Goal: Task Accomplishment & Management: Manage account settings

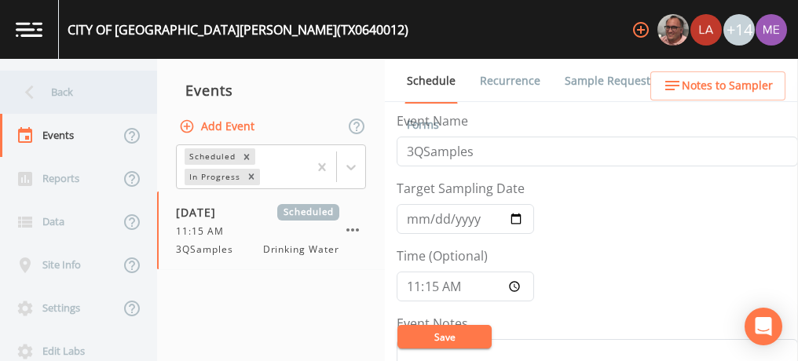
scroll to position [548, 0]
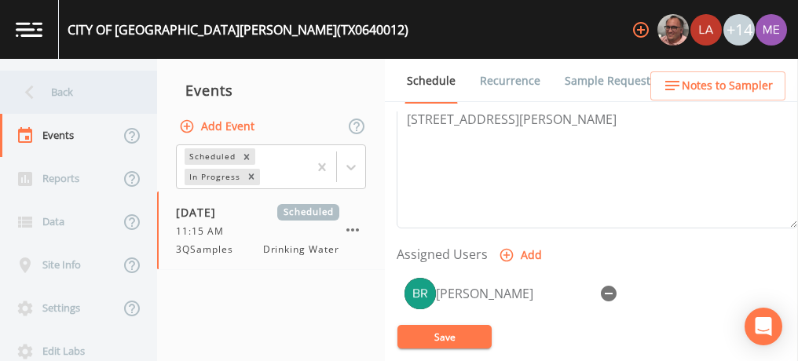
click at [53, 89] on div "Back" at bounding box center [70, 92] width 141 height 43
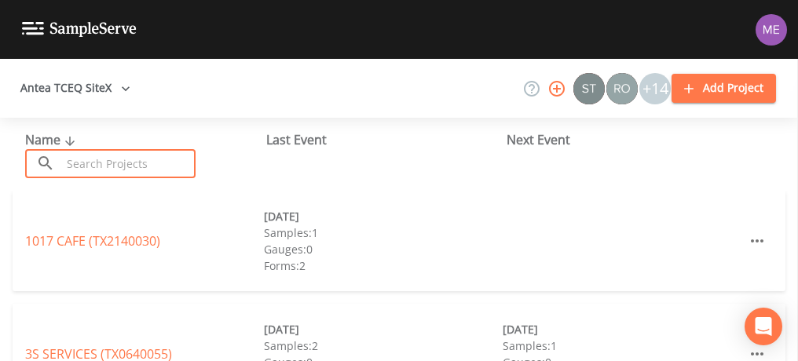
click at [70, 173] on input "text" at bounding box center [128, 163] width 134 height 29
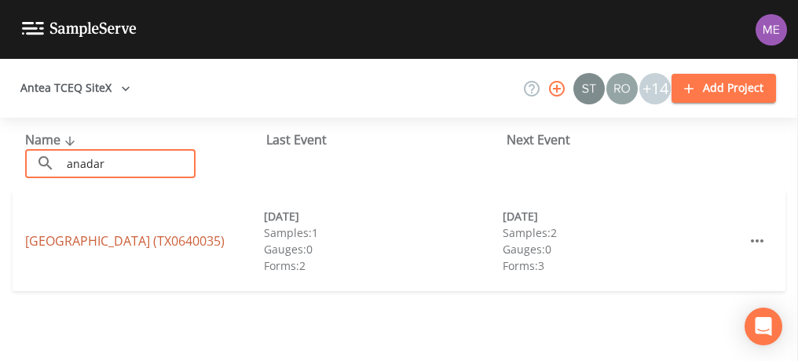
type input "anadar"
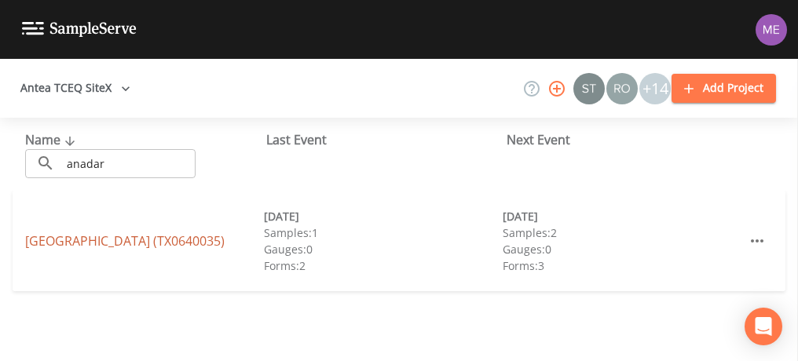
click at [57, 233] on link "ANADARKO CARRIZO SPRINGS FACILITY (TX0640035)" at bounding box center [125, 241] width 200 height 17
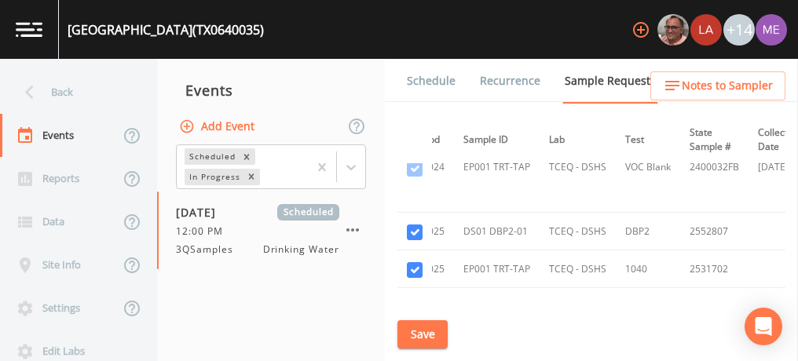
scroll to position [945, 82]
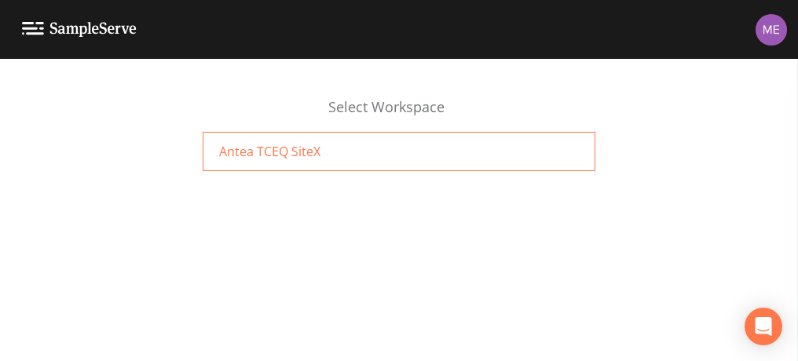
click at [388, 157] on div "Antea TCEQ SiteX" at bounding box center [399, 151] width 393 height 39
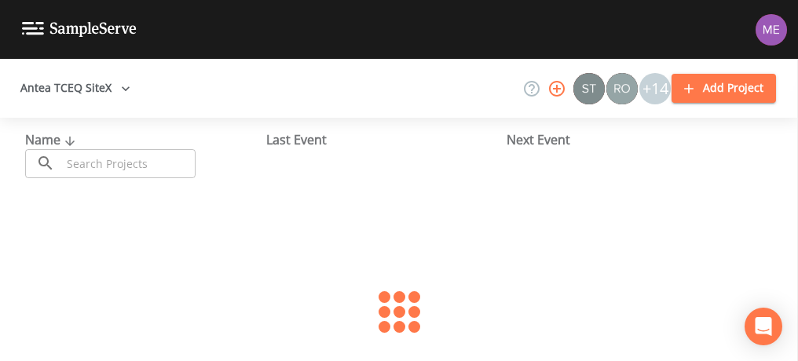
click at [77, 167] on input "text" at bounding box center [128, 163] width 134 height 29
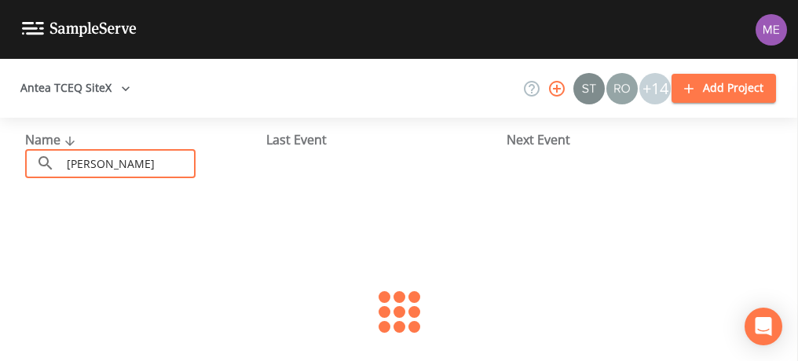
type input "devine"
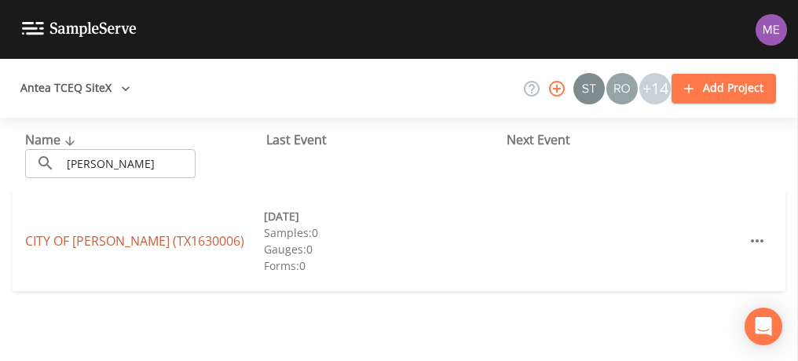
click at [57, 234] on link "CITY OF DEVINE (TX1630006)" at bounding box center [134, 241] width 219 height 17
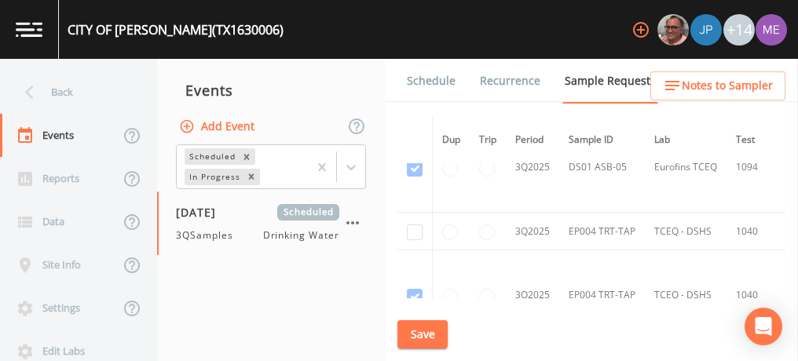
scroll to position [5199, 0]
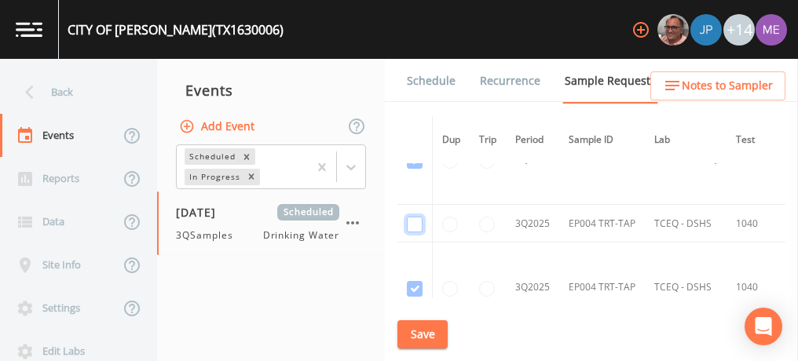
click at [416, 217] on input "checkbox" at bounding box center [415, 225] width 16 height 16
checkbox input "true"
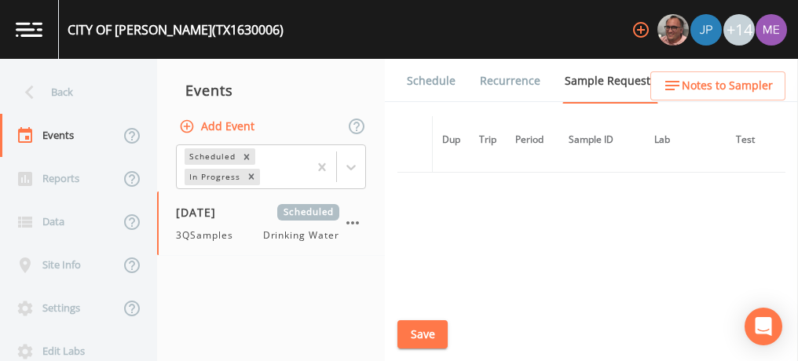
scroll to position [4386, 0]
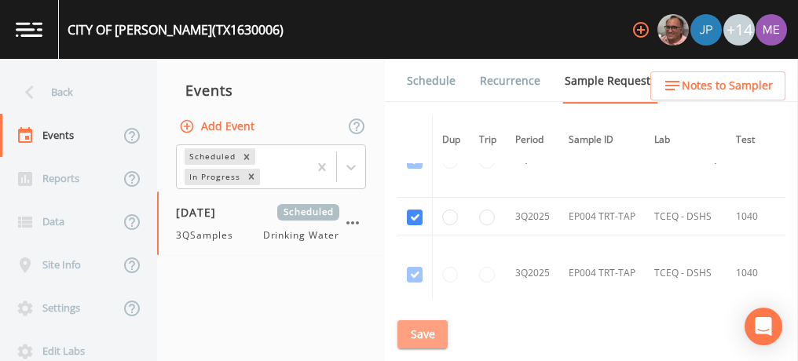
click at [418, 327] on button "Save" at bounding box center [422, 335] width 50 height 29
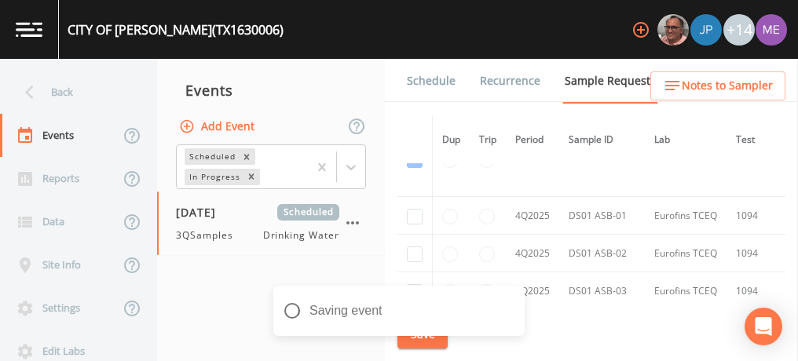
scroll to position [4502, 0]
click at [414, 78] on link "Schedule" at bounding box center [431, 81] width 53 height 44
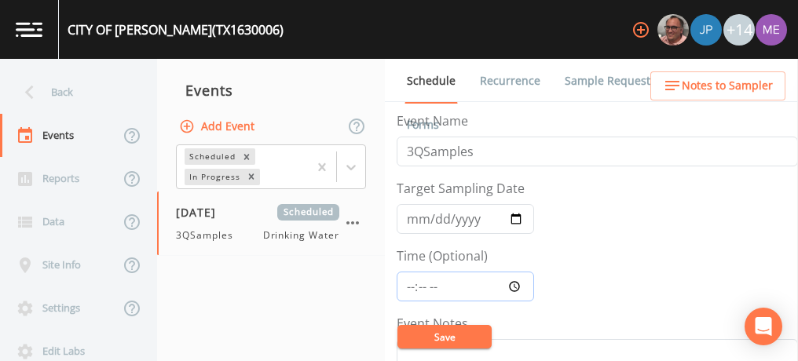
click at [408, 283] on input "Time (Optional)" at bounding box center [465, 287] width 137 height 30
type input "10:00"
click at [420, 216] on input "[DATE]" at bounding box center [465, 219] width 137 height 30
type input "2025-09-09"
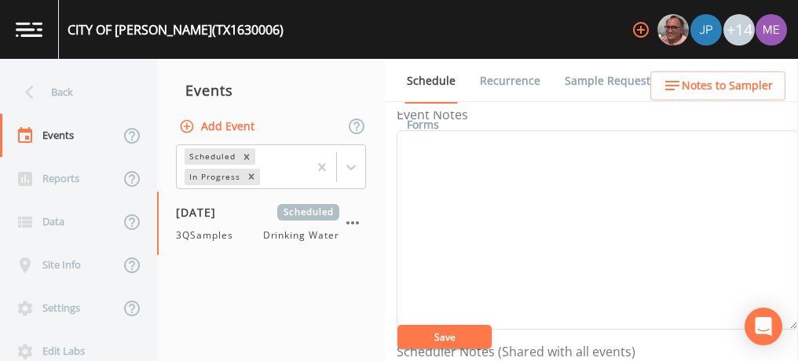
scroll to position [192, 0]
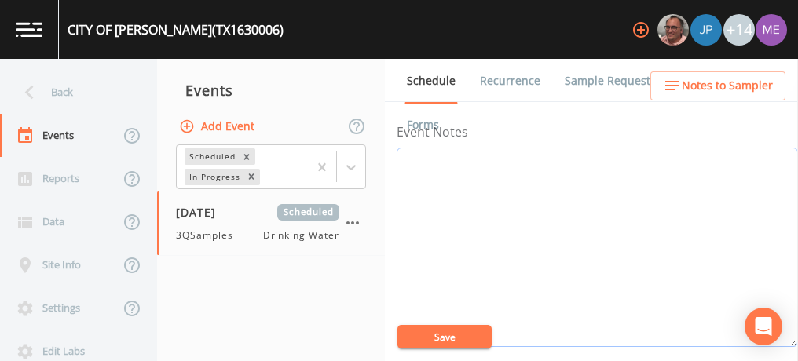
click at [420, 216] on textarea "Event Notes" at bounding box center [597, 248] width 401 height 200
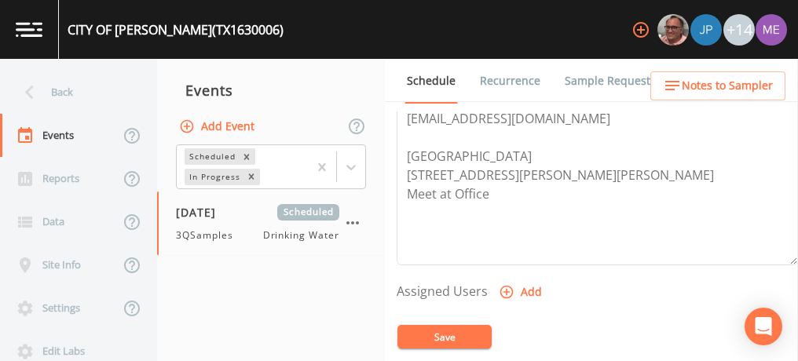
scroll to position [512, 0]
type textarea "confirmed with Pete 9/4"
click at [504, 283] on icon "button" at bounding box center [507, 291] width 16 height 16
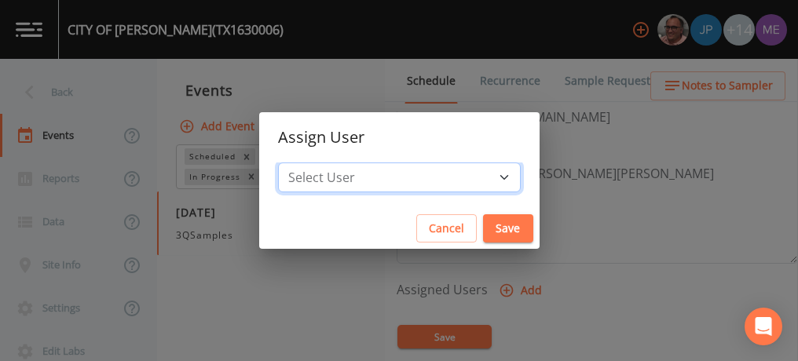
click at [483, 172] on select "Select User [PERSON_NAME] [PERSON_NAME] [PERSON_NAME] [PERSON_NAME] [PERSON_NAM…" at bounding box center [399, 178] width 243 height 30
select select "6518b6a0-c5fa-4d0f-8e3d-fc6e8623860b"
click at [302, 163] on select "Select User [PERSON_NAME] [PERSON_NAME] [PERSON_NAME] [PERSON_NAME] [PERSON_NAM…" at bounding box center [399, 178] width 243 height 30
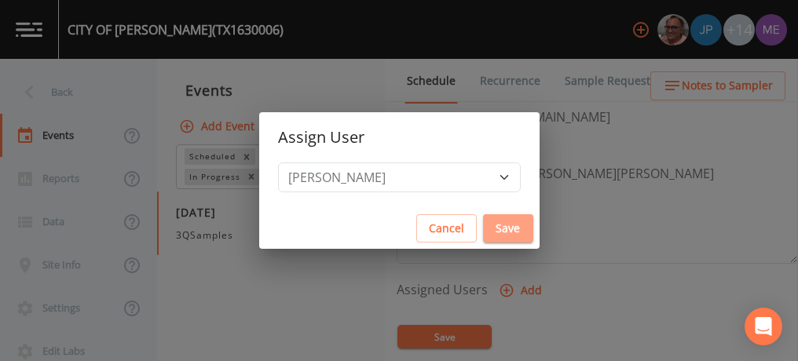
click at [483, 225] on button "Save" at bounding box center [508, 228] width 50 height 29
select select
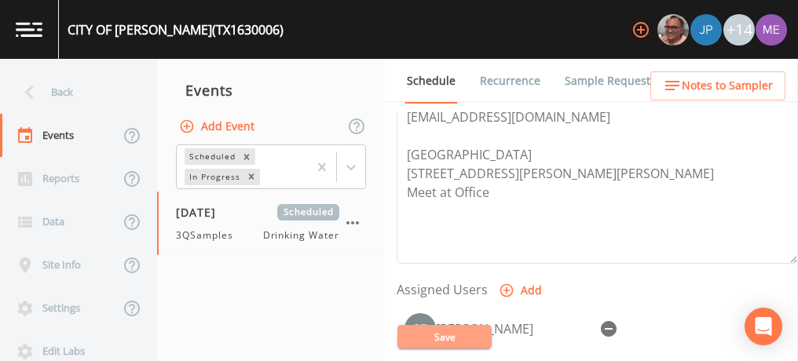
click at [442, 340] on button "Save" at bounding box center [444, 337] width 94 height 24
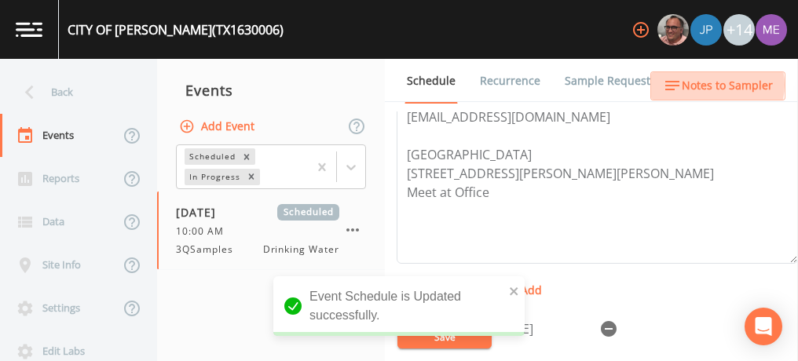
click at [716, 85] on span "Notes to Sampler" at bounding box center [727, 86] width 91 height 20
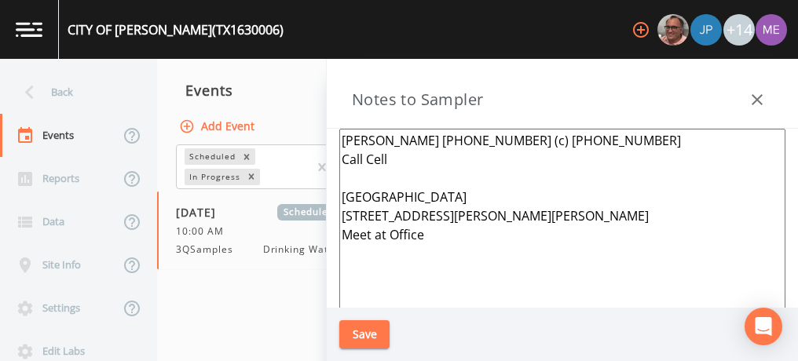
drag, startPoint x: 339, startPoint y: 212, endPoint x: 427, endPoint y: 251, distance: 96.4
click at [427, 251] on textarea "Pete Sanchez 830-663-2804 (c) 210-289-1882 Call Cell Meeting Point 303 S Teel D…" at bounding box center [562, 320] width 446 height 382
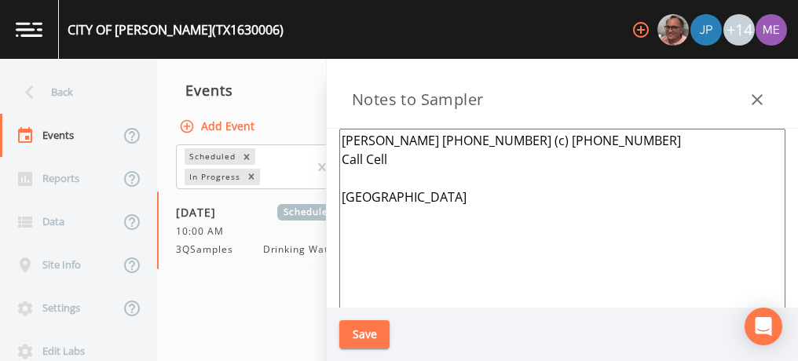
paste textarea "DOVE AVE / BLUEBONNET AVE, DEVINE"
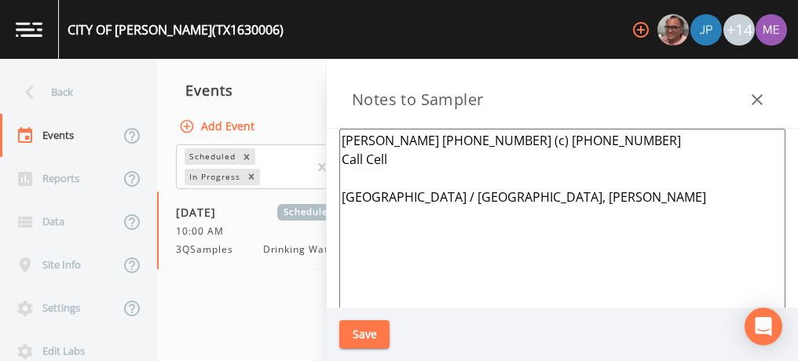
type textarea "Pete Sanchez 830-663-2804 (c) 210-289-1882 Call Cell Meeting Point DOVE AVE / B…"
click at [360, 328] on button "Save" at bounding box center [364, 335] width 50 height 29
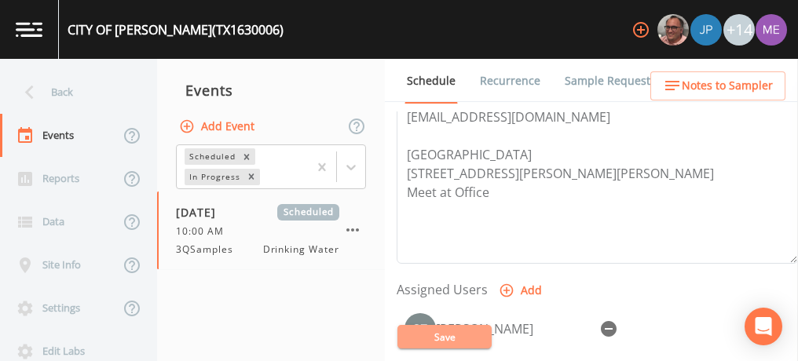
click at [438, 340] on button "Save" at bounding box center [444, 337] width 94 height 24
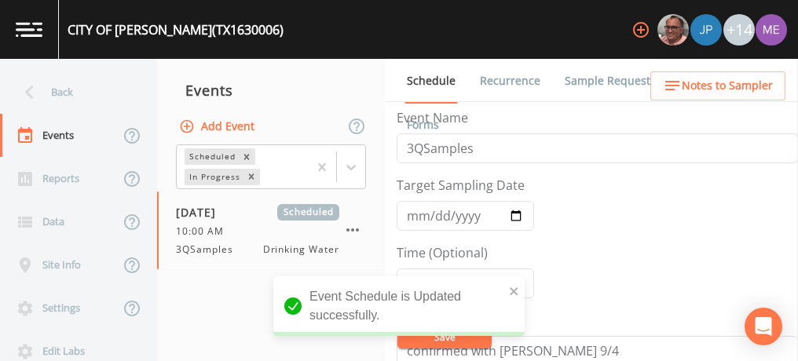
scroll to position [0, 0]
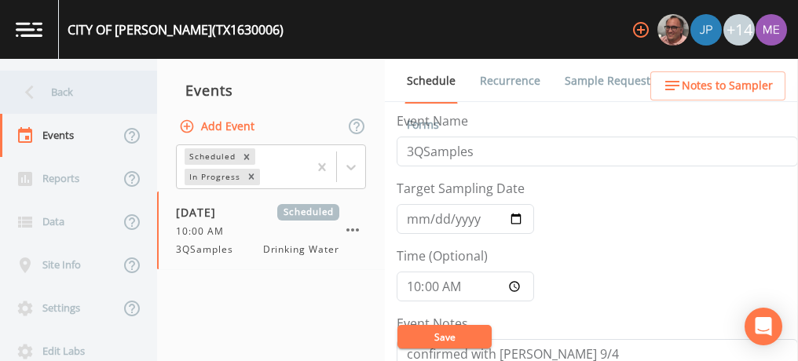
click at [57, 97] on div "Back" at bounding box center [70, 92] width 141 height 43
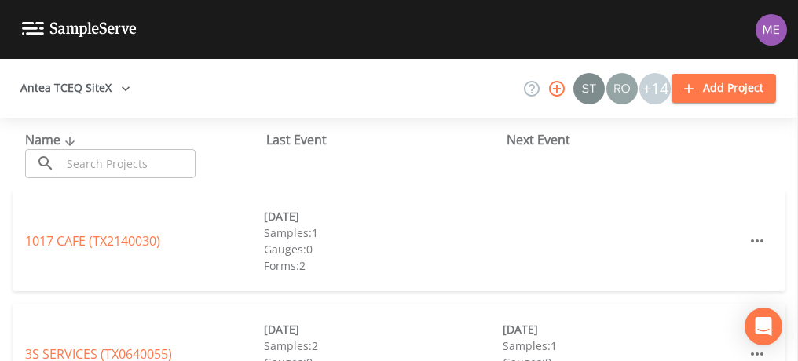
click at [85, 164] on input "text" at bounding box center [128, 163] width 134 height 29
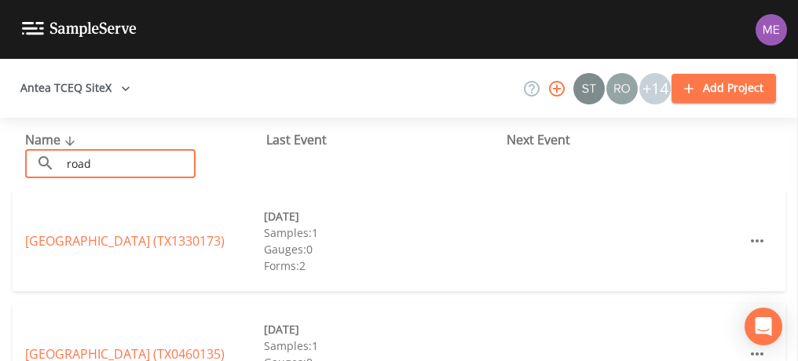
type input "road ranger"
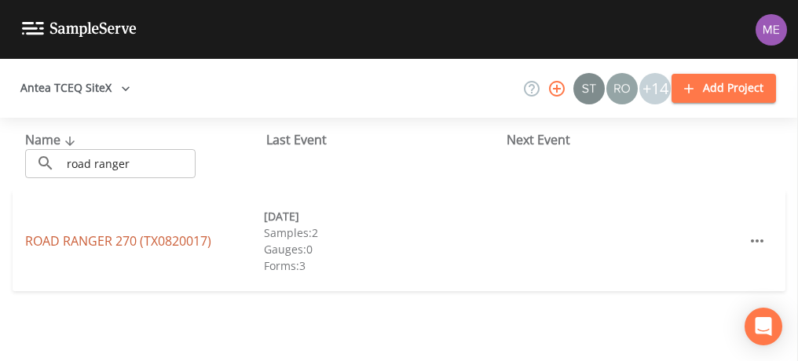
click at [106, 240] on link "ROAD RANGER 270 (TX0820017)" at bounding box center [118, 241] width 186 height 17
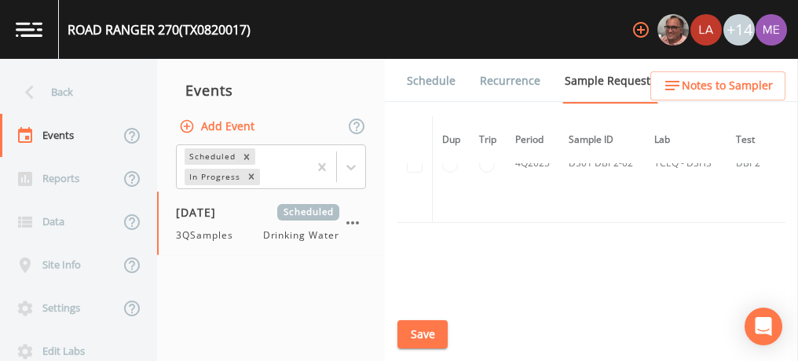
scroll to position [3458, 0]
click at [441, 85] on link "Schedule" at bounding box center [431, 81] width 53 height 44
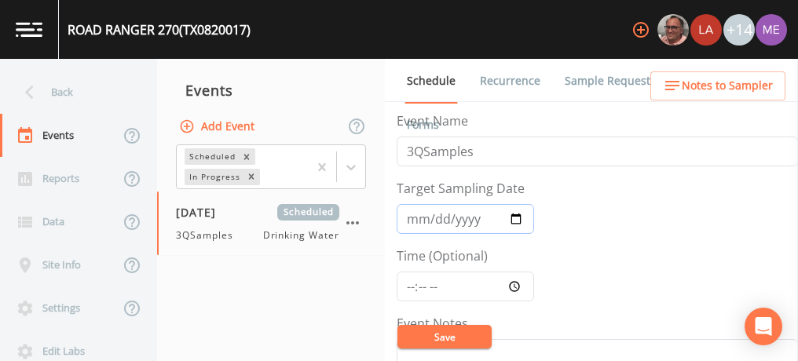
click at [412, 218] on input "[DATE]" at bounding box center [465, 219] width 137 height 30
type input "2025-09-09"
click at [410, 284] on input "Time (Optional)" at bounding box center [465, 287] width 137 height 30
type input "09:00"
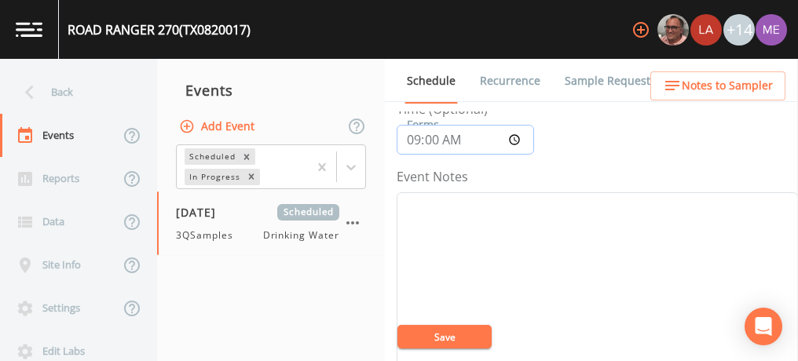
scroll to position [153, 0]
click at [428, 222] on textarea "Event Notes" at bounding box center [597, 286] width 401 height 200
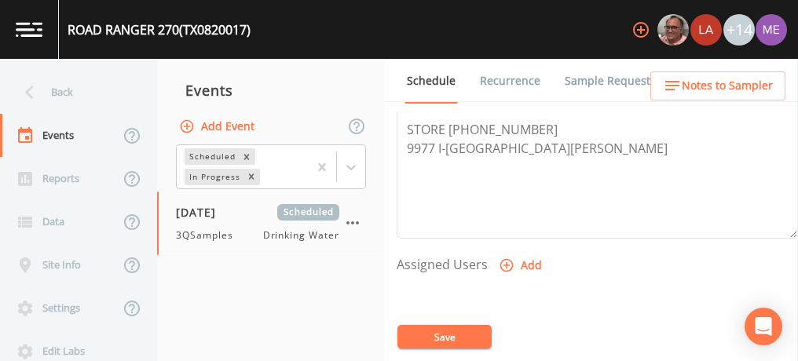
scroll to position [540, 0]
type textarea "confirmed with john 9/2"
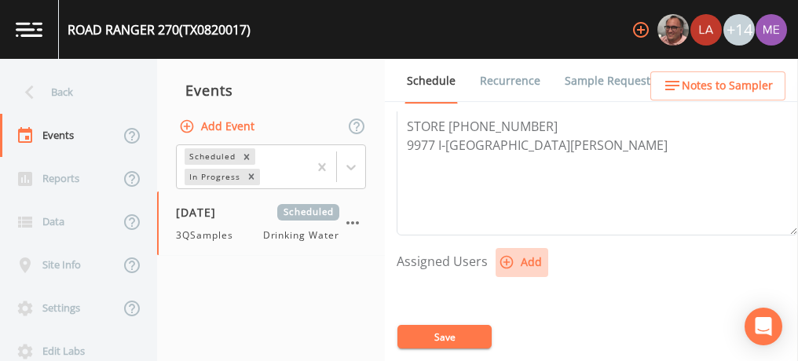
click at [505, 261] on icon "button" at bounding box center [507, 263] width 16 height 16
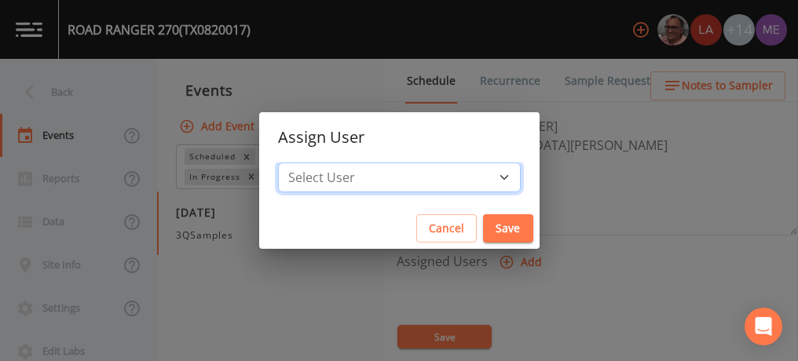
click at [482, 179] on select "Select User [PERSON_NAME] [PERSON_NAME] [PERSON_NAME] [PERSON_NAME] [PERSON_NAM…" at bounding box center [399, 178] width 243 height 30
select select "6518b6a0-c5fa-4d0f-8e3d-fc6e8623860b"
click at [302, 163] on select "Select User [PERSON_NAME] [PERSON_NAME] [PERSON_NAME] [PERSON_NAME] [PERSON_NAM…" at bounding box center [399, 178] width 243 height 30
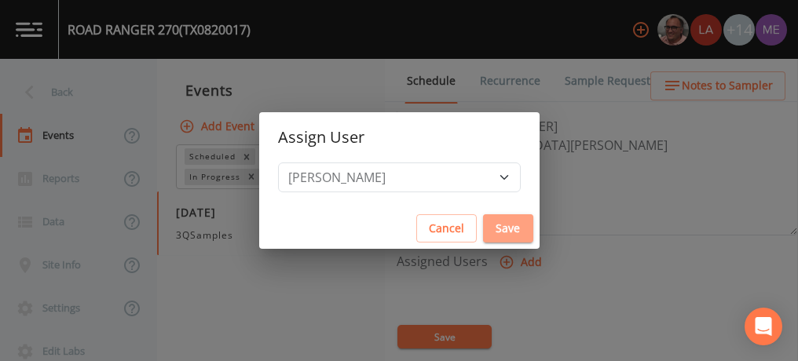
click at [483, 222] on button "Save" at bounding box center [508, 228] width 50 height 29
select select
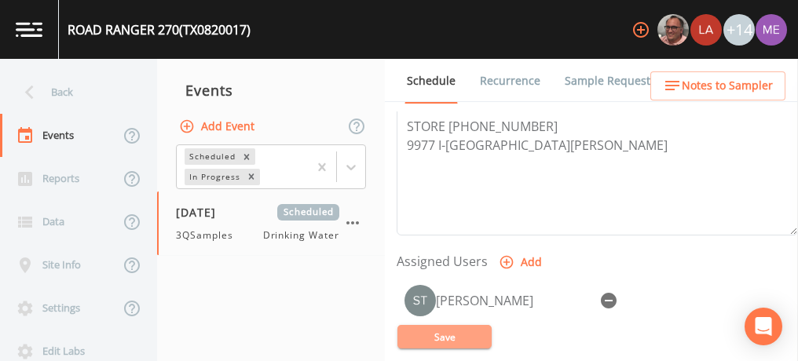
click at [435, 336] on button "Save" at bounding box center [444, 337] width 94 height 24
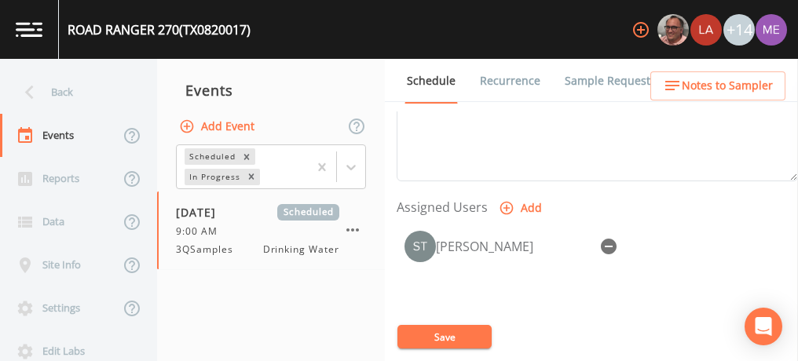
scroll to position [595, 0]
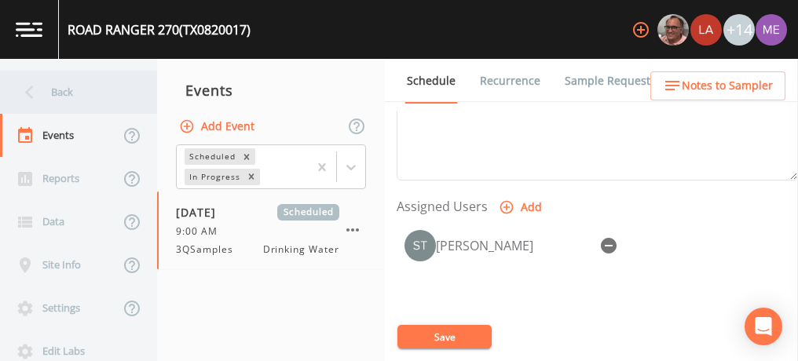
click at [66, 87] on div "Back" at bounding box center [70, 92] width 141 height 43
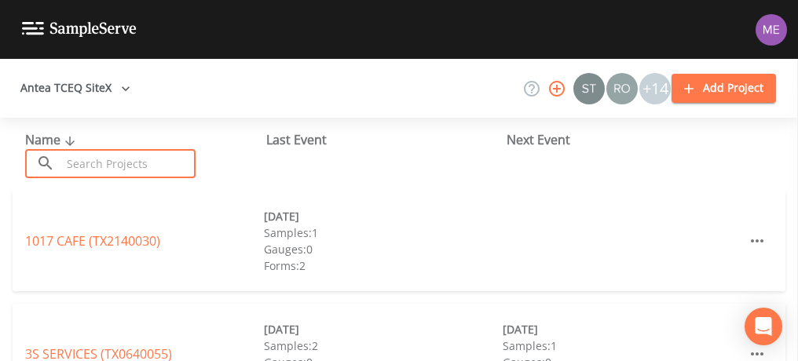
click at [88, 159] on input "text" at bounding box center [128, 163] width 134 height 29
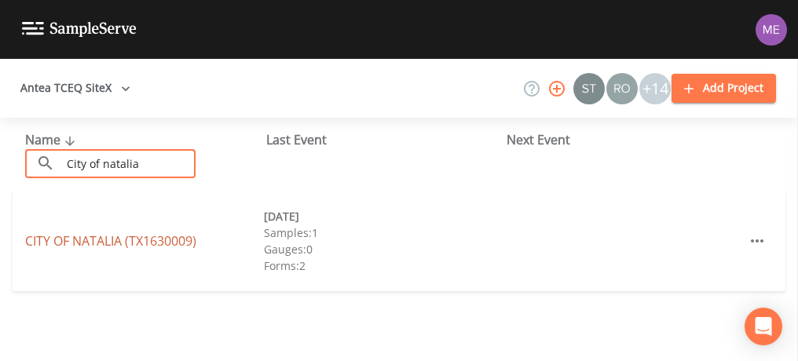
type input "City of natalia"
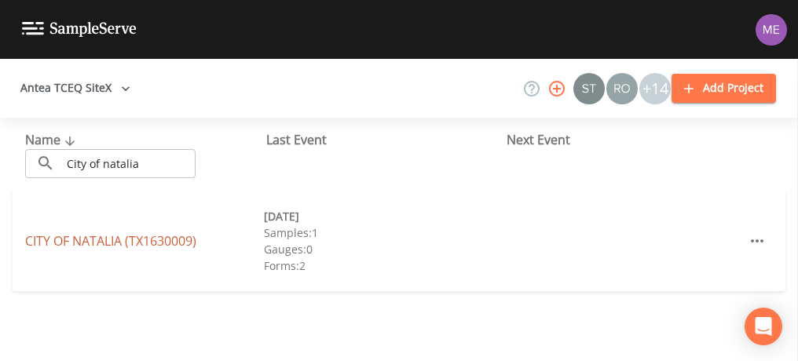
click at [95, 244] on link "CITY OF NATALIA (TX1630009)" at bounding box center [110, 241] width 171 height 17
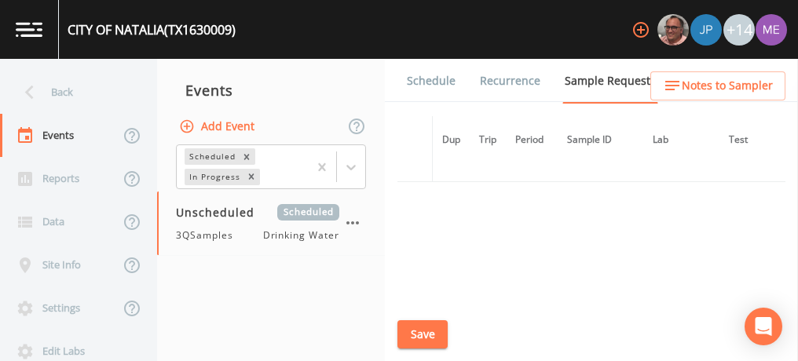
scroll to position [1148, 0]
click at [441, 76] on link "Schedule" at bounding box center [431, 81] width 53 height 44
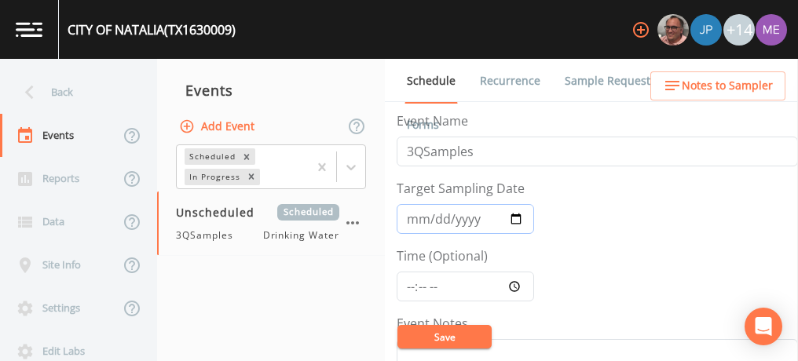
click at [421, 217] on input "Target Sampling Date" at bounding box center [465, 219] width 137 height 30
type input "2025-09-09"
click at [409, 284] on input "Time (Optional)" at bounding box center [465, 287] width 137 height 30
type input "10:45"
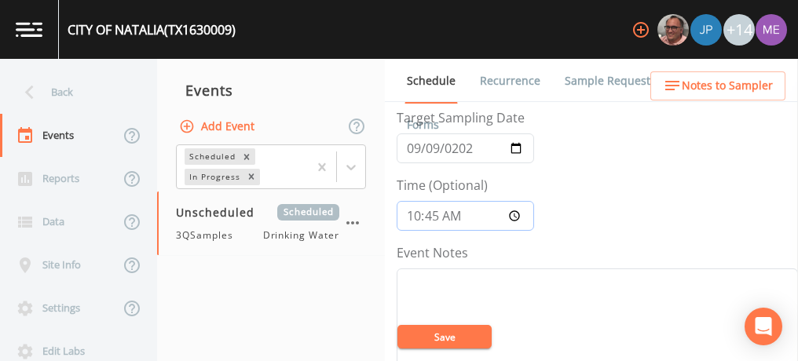
scroll to position [189, 0]
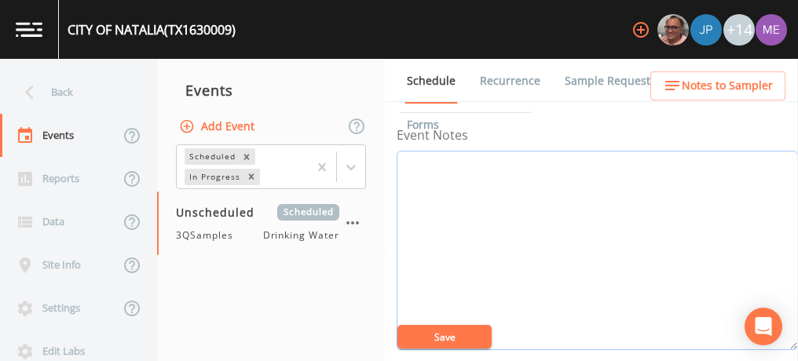
click at [433, 200] on textarea "Event Notes" at bounding box center [597, 251] width 401 height 200
type textarea "confirmed with albert 9/4"
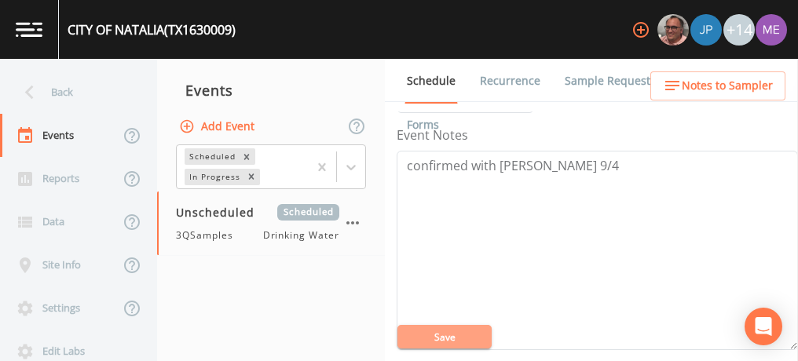
click at [429, 333] on button "Save" at bounding box center [444, 337] width 94 height 24
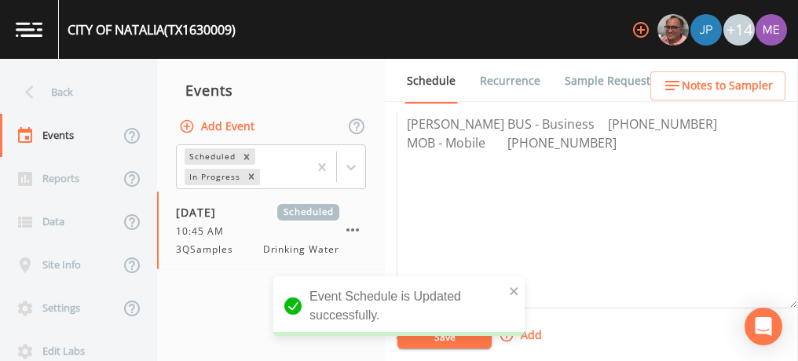
scroll to position [500, 0]
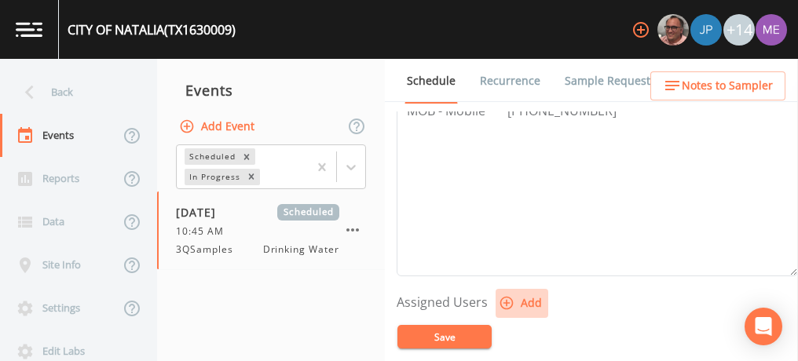
click at [506, 296] on icon "button" at bounding box center [507, 303] width 16 height 16
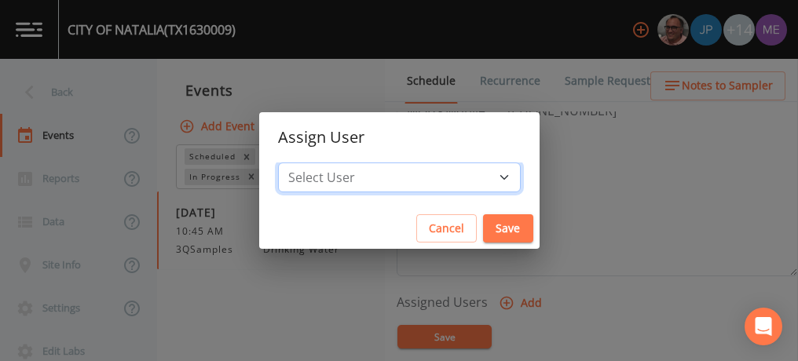
click at [478, 176] on select "Select User [PERSON_NAME] [PERSON_NAME] [PERSON_NAME] [PERSON_NAME] [PERSON_NAM…" at bounding box center [399, 178] width 243 height 30
select select "6518b6a0-c5fa-4d0f-8e3d-fc6e8623860b"
click at [302, 163] on select "Select User [PERSON_NAME] [PERSON_NAME] [PERSON_NAME] [PERSON_NAME] [PERSON_NAM…" at bounding box center [399, 178] width 243 height 30
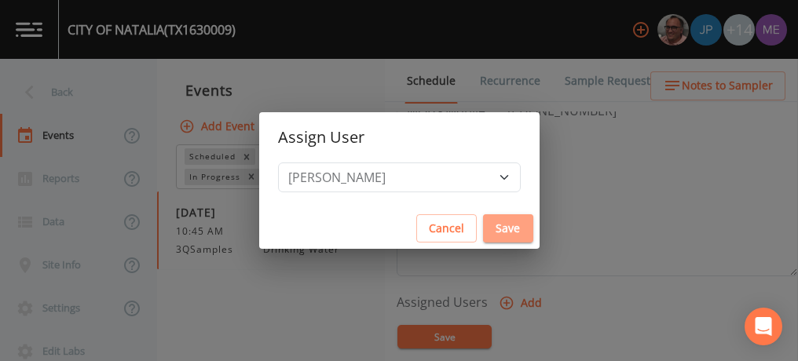
click at [483, 228] on button "Save" at bounding box center [508, 228] width 50 height 29
select select
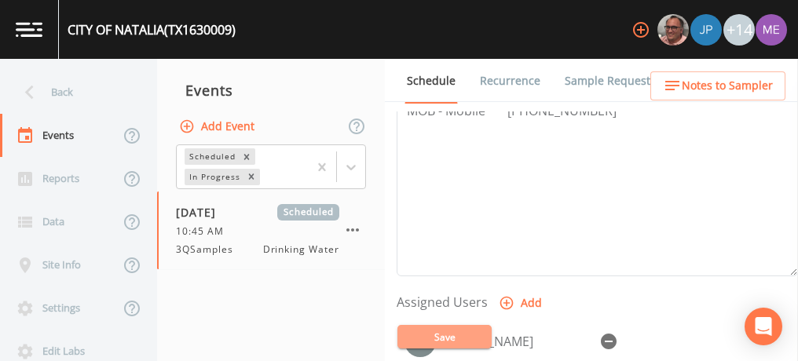
click at [439, 333] on button "Save" at bounding box center [444, 337] width 94 height 24
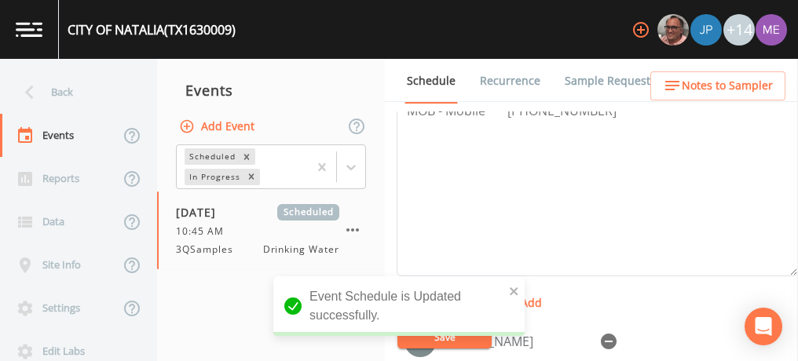
click at [716, 85] on span "Notes to Sampler" at bounding box center [727, 86] width 91 height 20
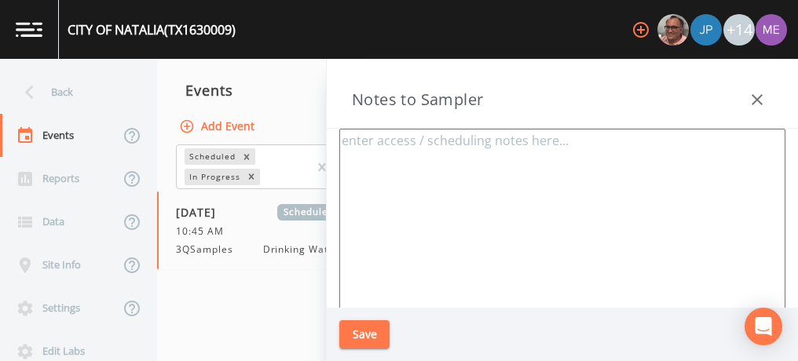
click at [413, 178] on textarea at bounding box center [562, 320] width 446 height 382
type textarea "2078 st hwy 132 n Natalia 78059"
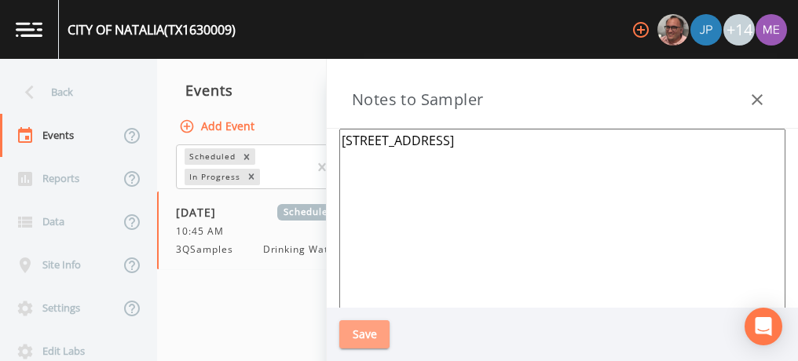
click at [372, 325] on button "Save" at bounding box center [364, 335] width 50 height 29
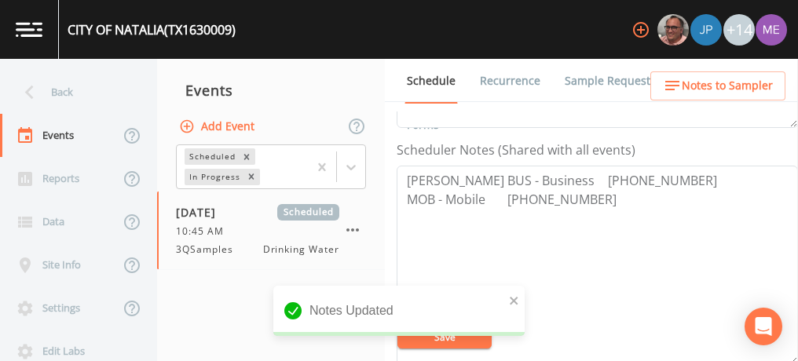
scroll to position [408, 0]
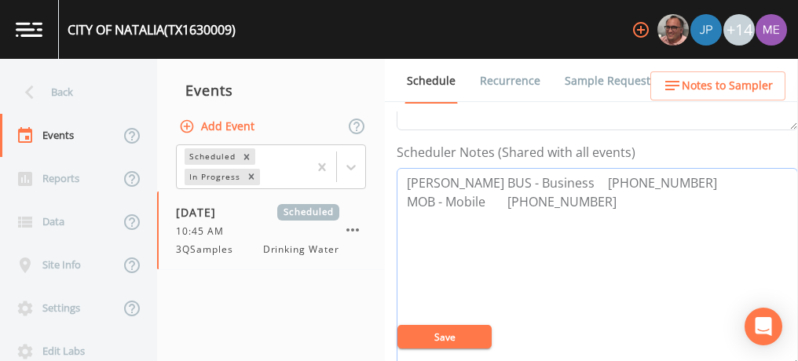
drag, startPoint x: 404, startPoint y: 176, endPoint x: 592, endPoint y: 205, distance: 190.8
click at [592, 205] on textarea "Albert Smith BUS - Business 830-663-2926 MOB - Mobile 210-394-4737" at bounding box center [597, 268] width 401 height 200
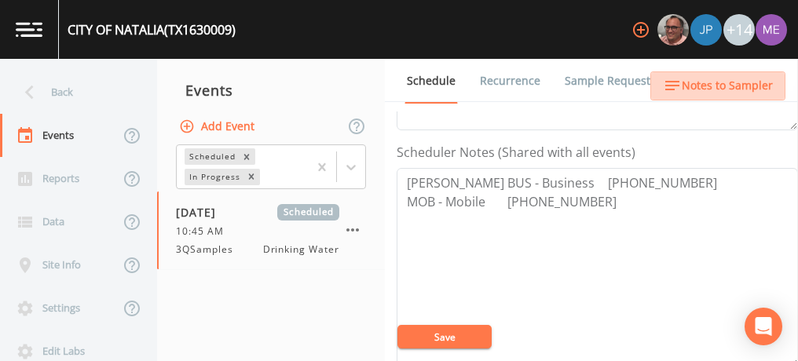
click at [720, 87] on span "Notes to Sampler" at bounding box center [727, 86] width 91 height 20
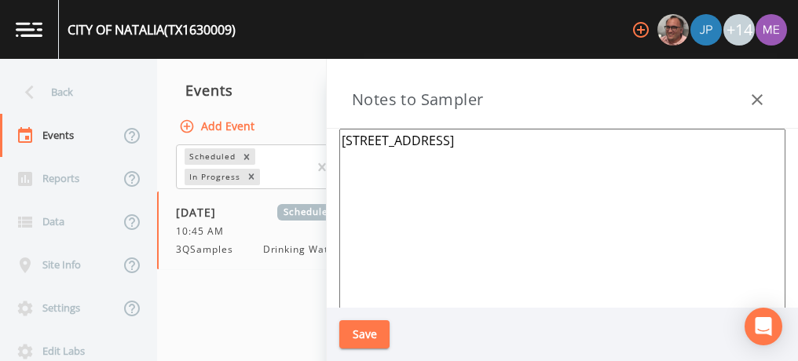
click at [364, 138] on textarea "2078 st hwy 132 n Natalia 78059" at bounding box center [562, 320] width 446 height 382
paste textarea "Albert Smith BUS - Business 830-663-2926 MOB - Mobile 210-394-4737"
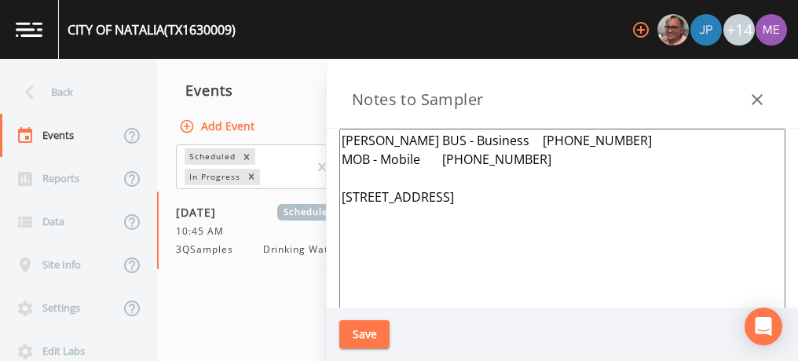
click at [440, 157] on textarea "Albert Smith BUS - Business 830-663-2926 MOB - Mobile 210-394-4737 2078 st hwy …" at bounding box center [562, 320] width 446 height 382
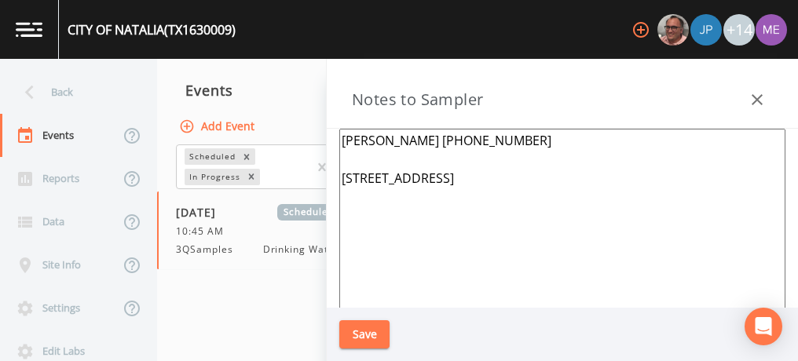
type textarea "Albert Smith 210-394-4737 2078 st hwy 132 n Natalia 78059"
click at [364, 324] on button "Save" at bounding box center [364, 335] width 50 height 29
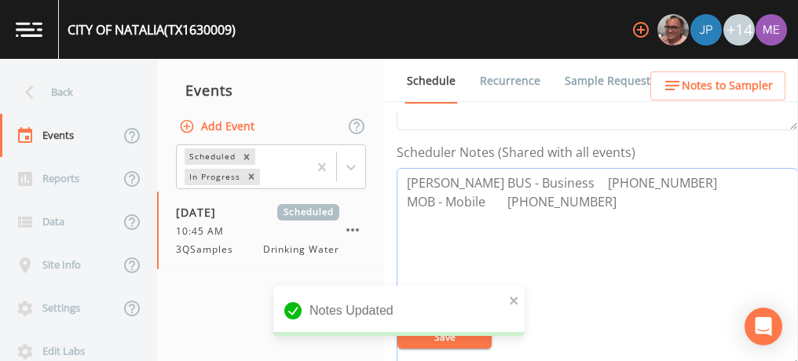
click at [507, 200] on textarea "Albert Smith BUS - Business 830-663-2926 MOB - Mobile 210-394-4737" at bounding box center [597, 268] width 401 height 200
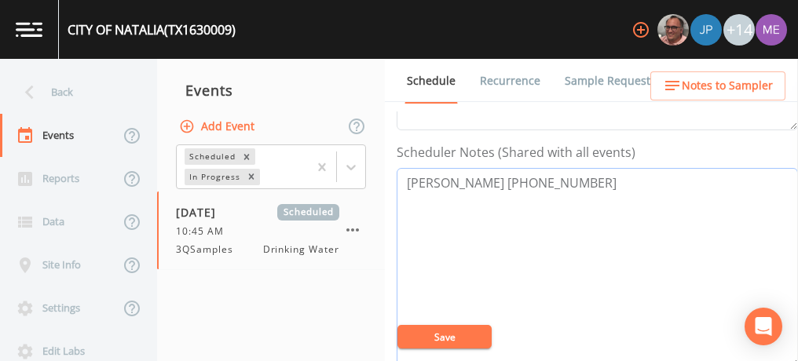
type textarea "Albert Smith 210-394-4737"
click at [423, 341] on button "Save" at bounding box center [444, 337] width 94 height 24
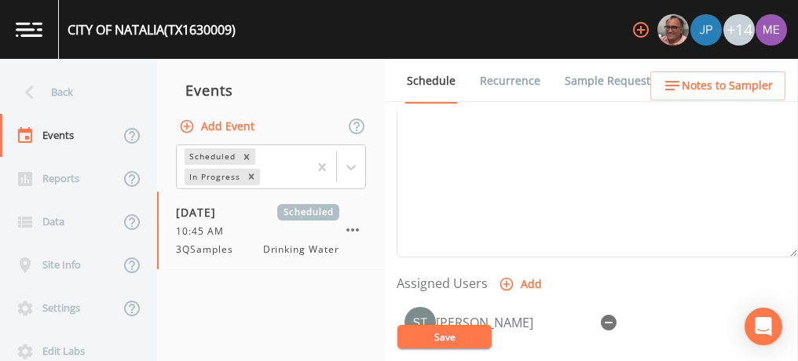
scroll to position [522, 0]
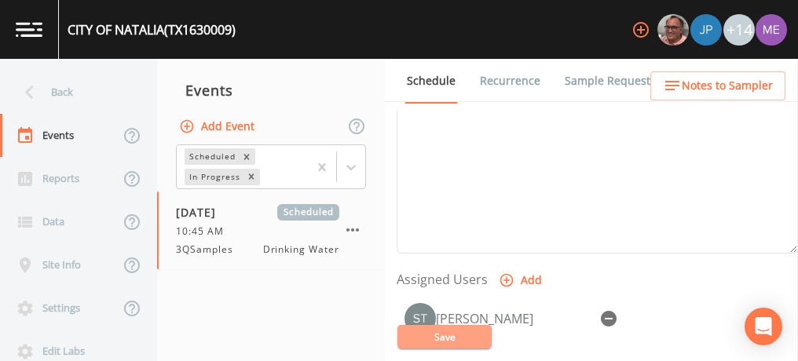
click at [464, 332] on button "Save" at bounding box center [444, 337] width 94 height 24
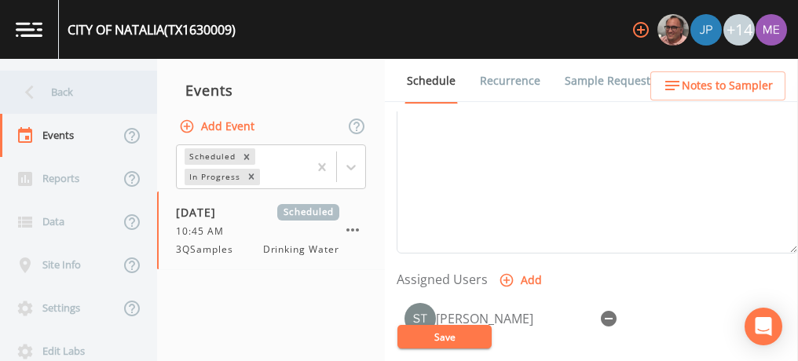
click at [68, 89] on div "Back" at bounding box center [70, 92] width 141 height 43
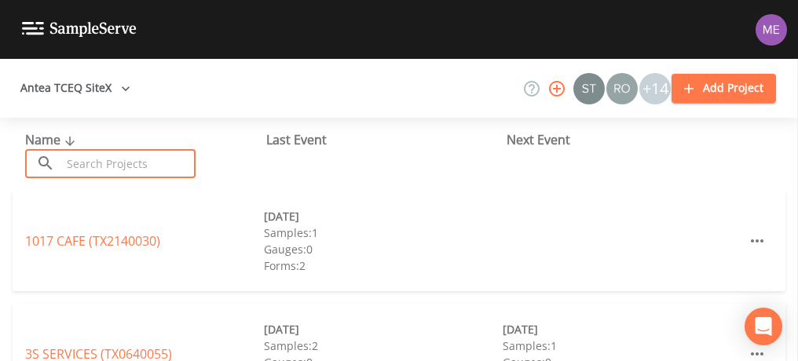
click at [91, 153] on input "text" at bounding box center [128, 163] width 134 height 29
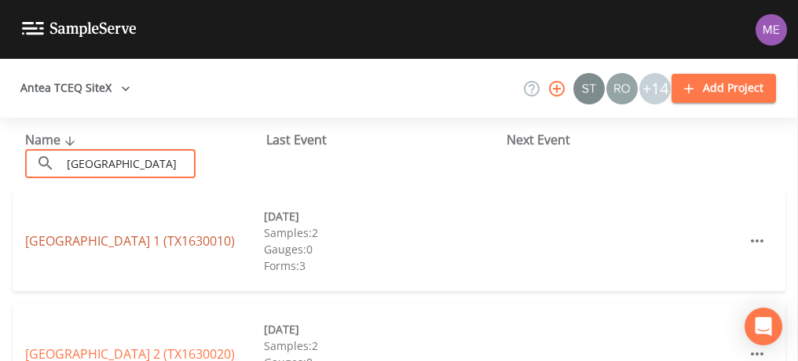
type input "East Medina county"
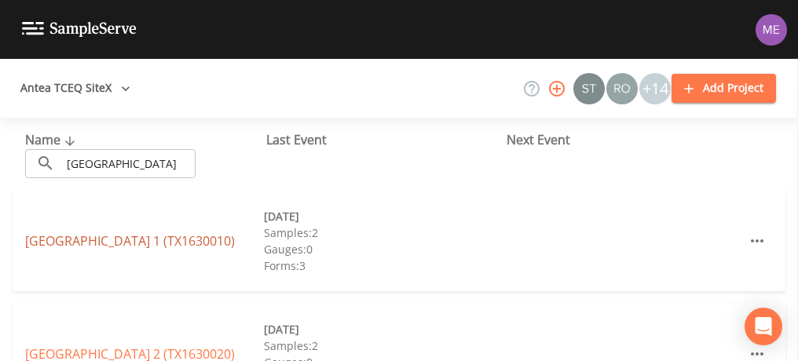
click at [104, 233] on link "EAST MEDINA COUNTY SUD UNIT 1 (TX1630010)" at bounding box center [130, 241] width 210 height 17
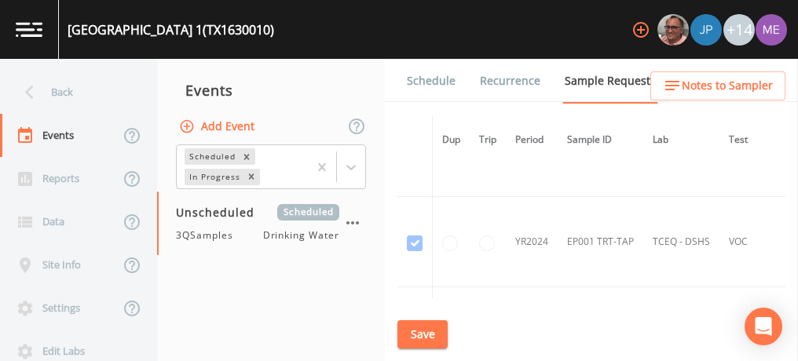
click at [515, 203] on td "YR2024" at bounding box center [532, 242] width 52 height 90
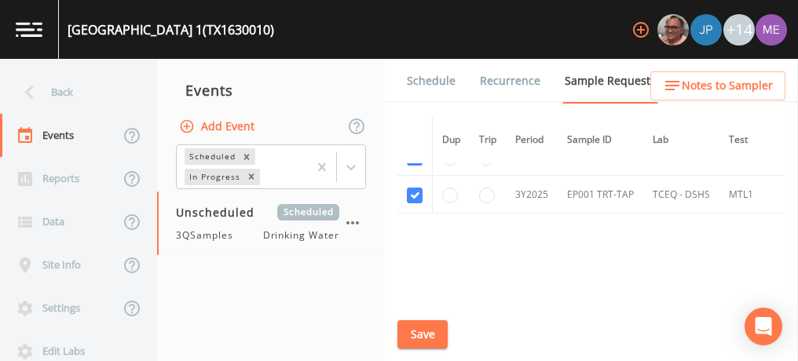
scroll to position [592, 0]
click at [434, 82] on link "Schedule" at bounding box center [431, 81] width 53 height 44
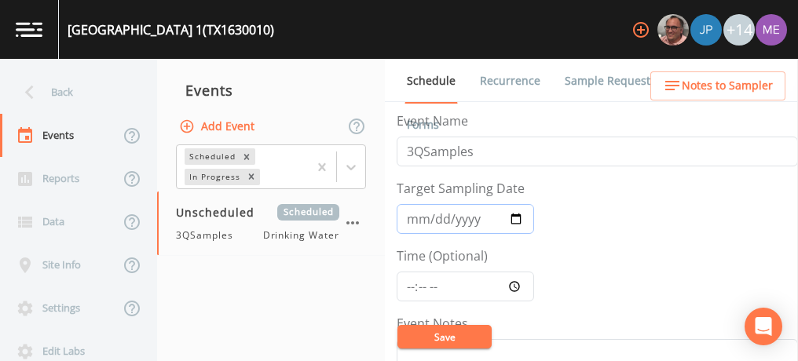
click at [409, 218] on input "Target Sampling Date" at bounding box center [465, 219] width 137 height 30
type input "2025-09-09"
click at [410, 280] on input "Time (Optional)" at bounding box center [465, 287] width 137 height 30
type input "11:45"
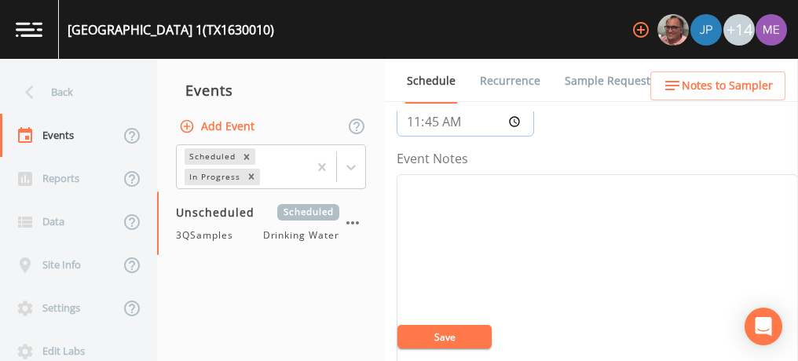
scroll to position [166, 0]
click at [446, 179] on textarea "Event Notes" at bounding box center [597, 274] width 401 height 200
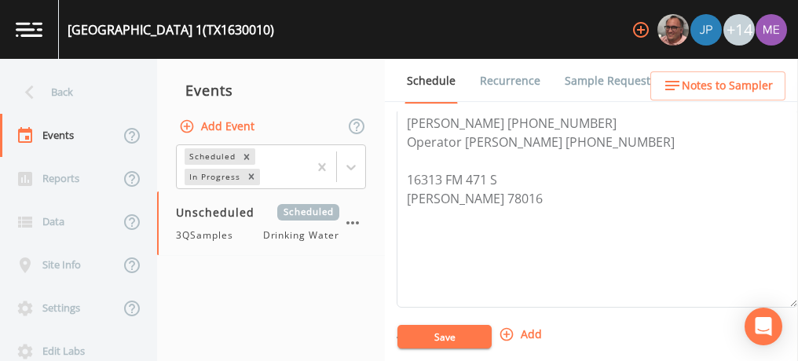
scroll to position [474, 0]
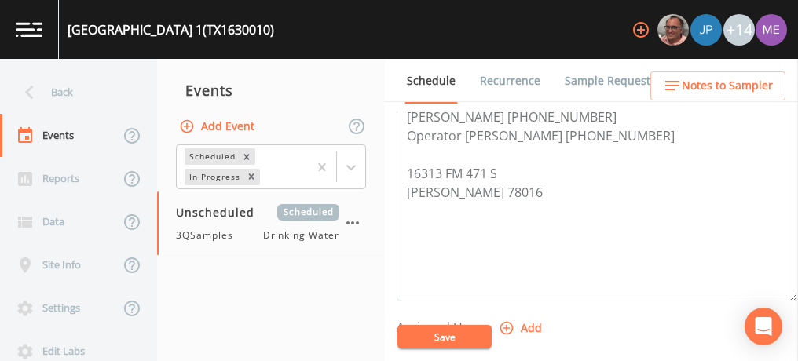
type textarea "confirmed with Ronnie 9/4"
click at [504, 327] on icon "button" at bounding box center [506, 328] width 13 height 13
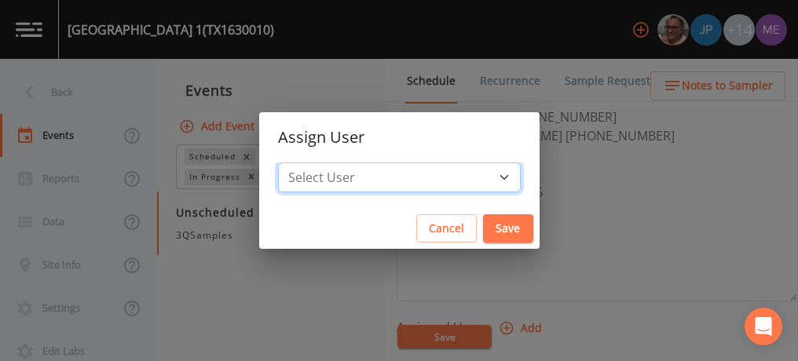
click at [478, 174] on select "Select User [PERSON_NAME] [PERSON_NAME] [PERSON_NAME] [PERSON_NAME] [PERSON_NAM…" at bounding box center [399, 178] width 243 height 30
select select "6518b6a0-c5fa-4d0f-8e3d-fc6e8623860b"
click at [302, 163] on select "Select User [PERSON_NAME] [PERSON_NAME] [PERSON_NAME] [PERSON_NAME] [PERSON_NAM…" at bounding box center [399, 178] width 243 height 30
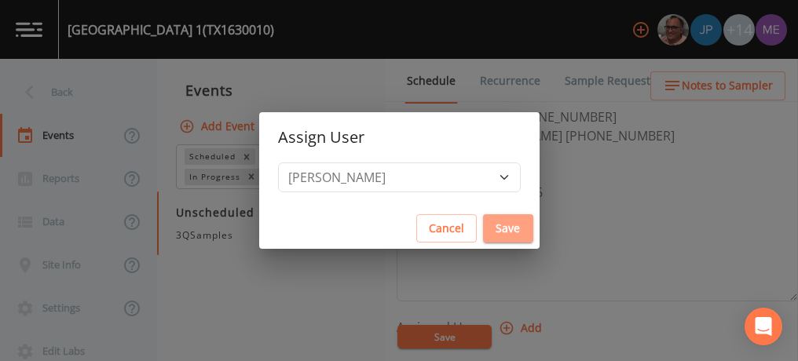
click at [483, 225] on button "Save" at bounding box center [508, 228] width 50 height 29
select select
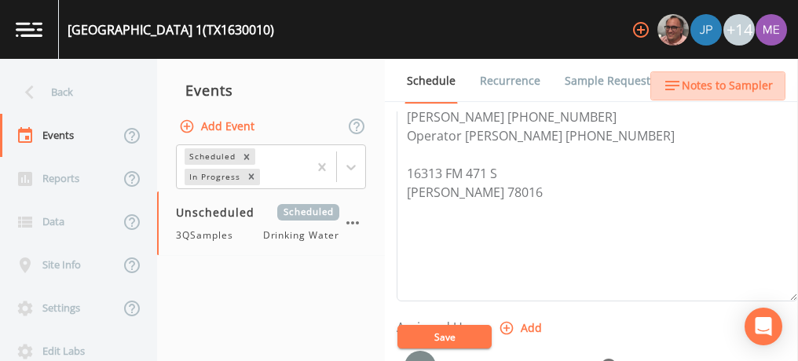
click at [734, 86] on span "Notes to Sampler" at bounding box center [727, 86] width 91 height 20
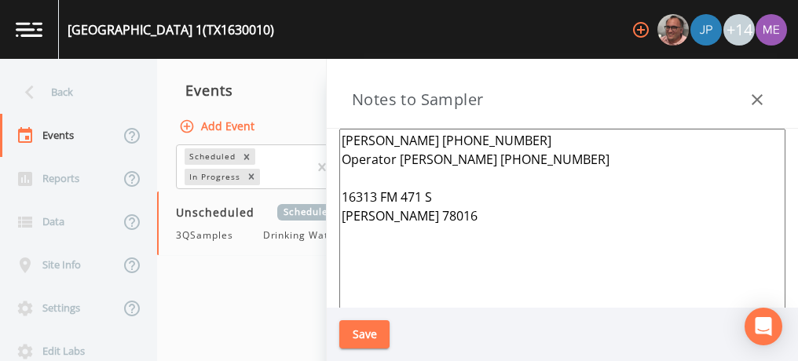
click at [342, 138] on textarea "Bruce Alexander 830-709-3879 Operator Ronnie Lemmons 830-302-6239 16313 FM 471 …" at bounding box center [562, 320] width 446 height 382
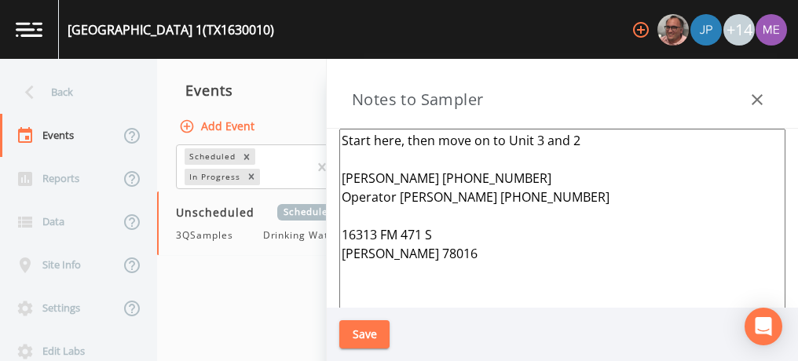
type textarea "Start here, then move on to Unit 3 and 2 Bruce Alexander 830-709-3879 Operator …"
click at [364, 332] on button "Save" at bounding box center [364, 335] width 50 height 29
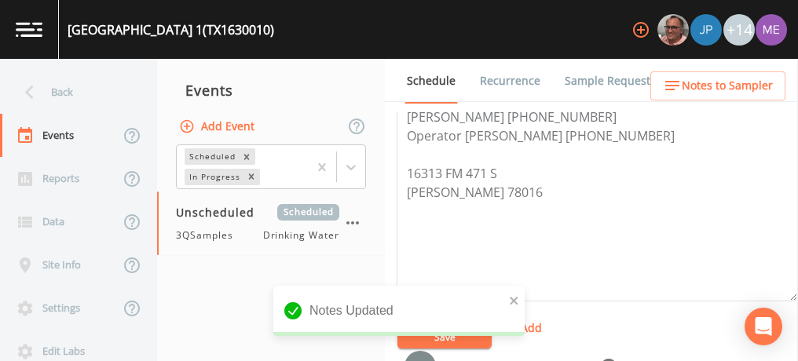
click at [408, 339] on div "Notes Updated" at bounding box center [398, 317] width 251 height 63
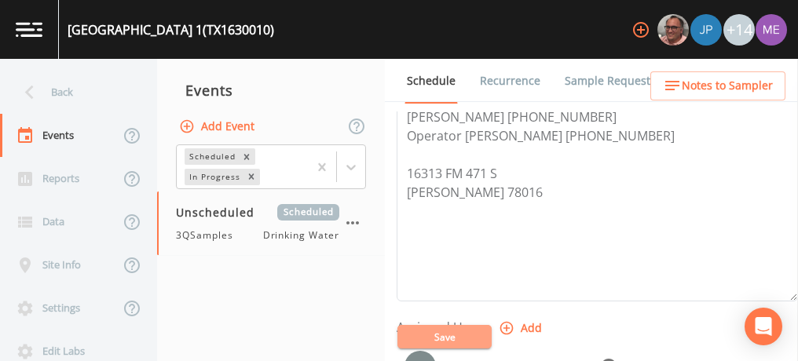
click at [441, 335] on button "Save" at bounding box center [444, 337] width 94 height 24
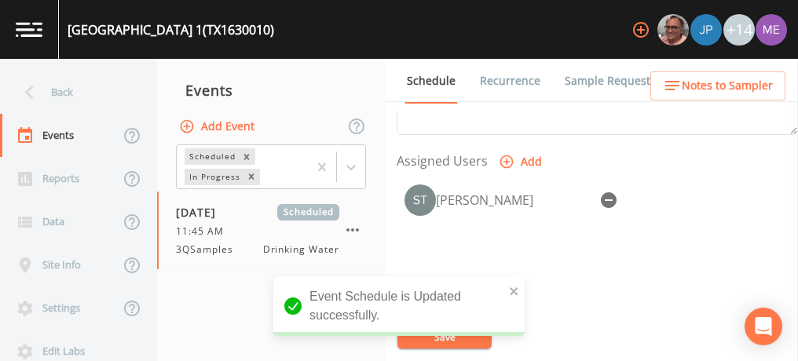
scroll to position [639, 0]
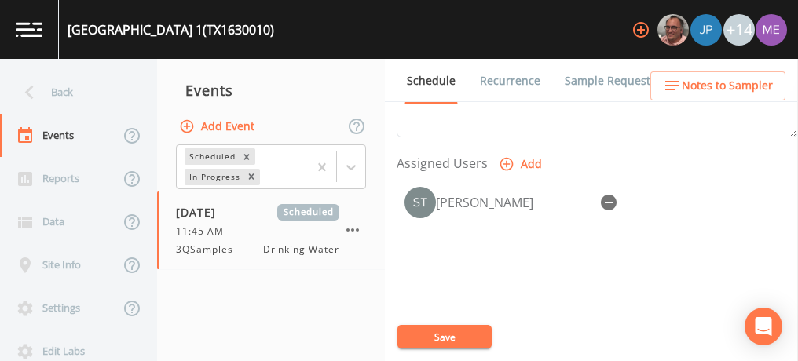
click at [450, 335] on button "Save" at bounding box center [444, 337] width 94 height 24
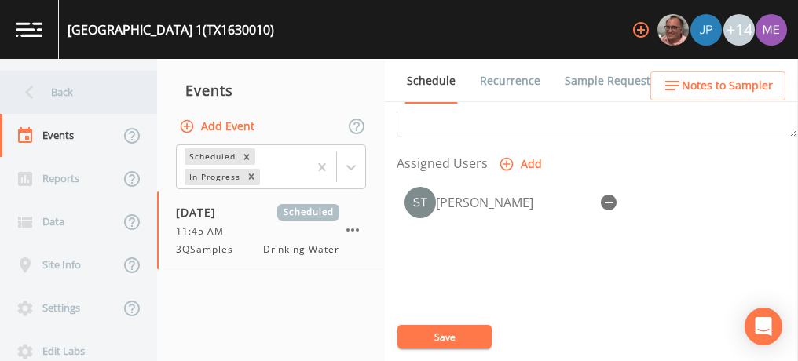
click at [64, 86] on div "Back" at bounding box center [70, 92] width 141 height 43
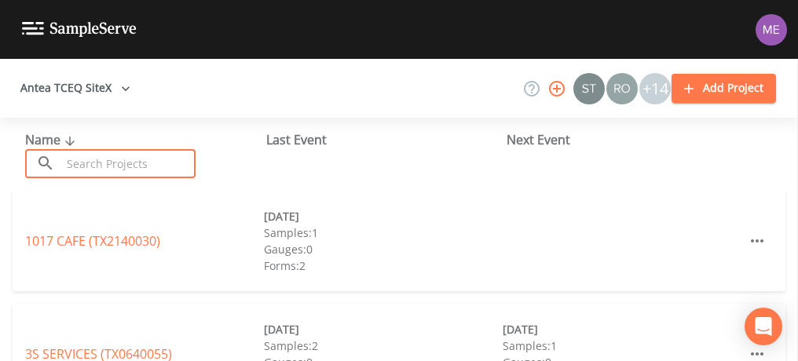
click at [94, 158] on input "text" at bounding box center [128, 163] width 134 height 29
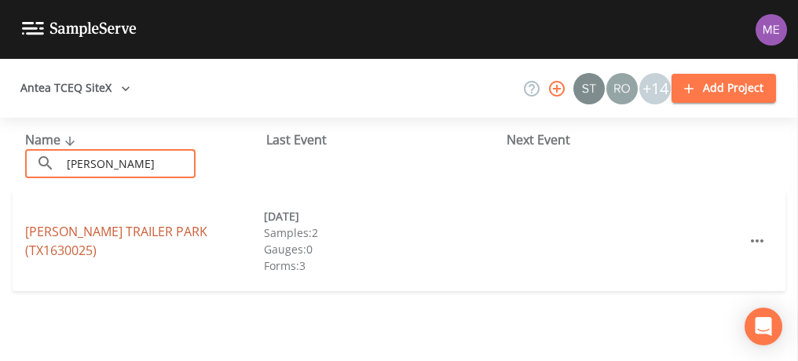
type input "zinsmeyer"
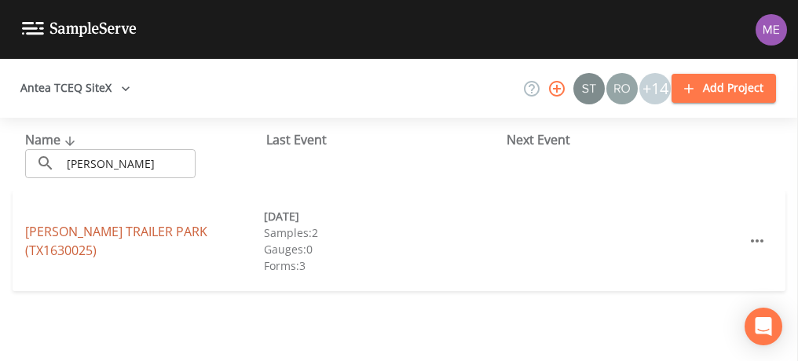
click at [103, 239] on link "[PERSON_NAME] TRAILER PARK (TX1630025)" at bounding box center [116, 241] width 182 height 36
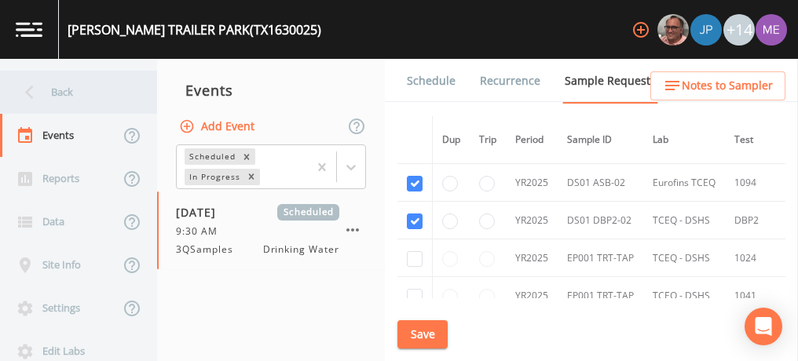
click at [65, 85] on div "Back" at bounding box center [70, 92] width 141 height 43
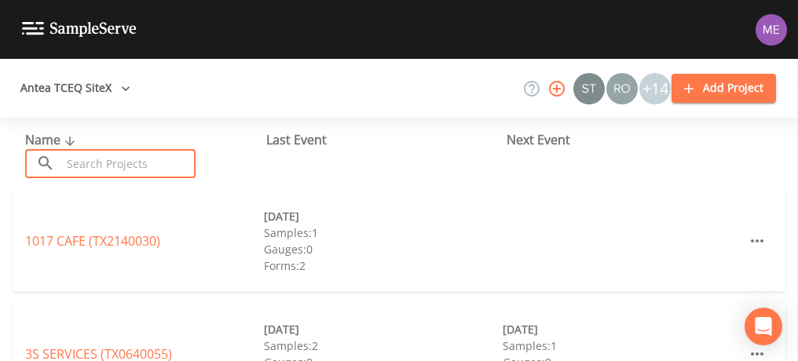
click at [117, 159] on input "text" at bounding box center [128, 163] width 134 height 29
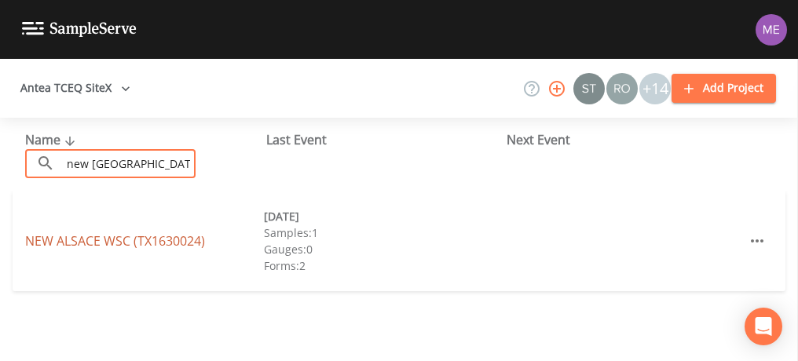
type input "new alsace"
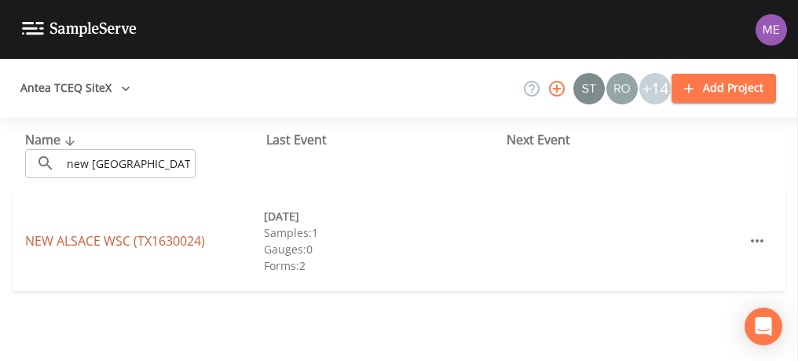
click at [132, 243] on link "NEW ALSACE WSC (TX1630024)" at bounding box center [115, 241] width 180 height 17
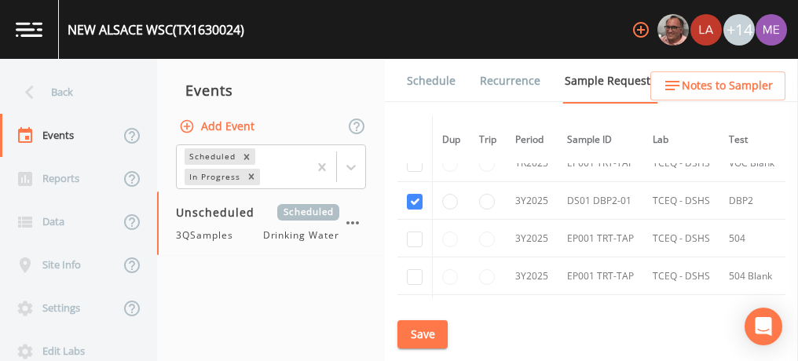
scroll to position [457, 0]
click at [434, 328] on button "Save" at bounding box center [422, 335] width 50 height 29
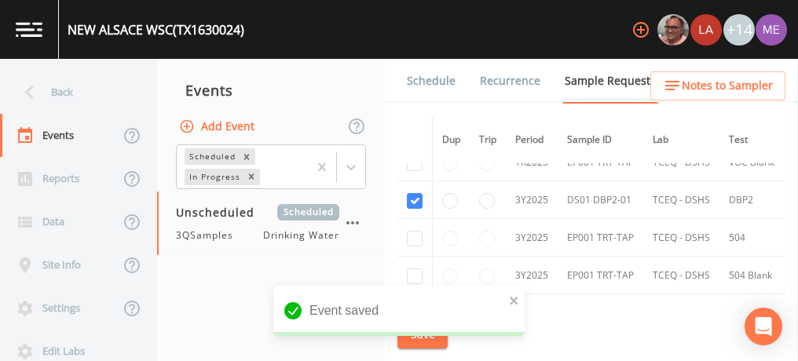
click at [428, 79] on link "Schedule" at bounding box center [431, 81] width 53 height 44
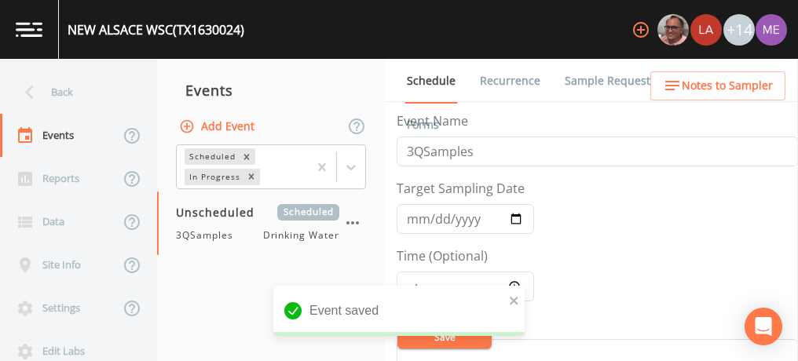
scroll to position [64, 0]
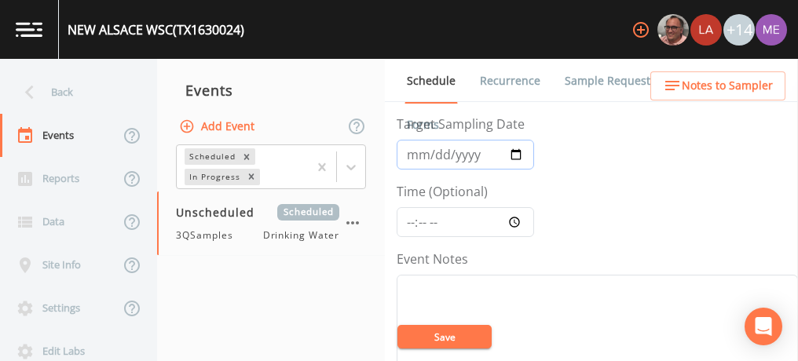
click at [415, 159] on input "Target Sampling Date" at bounding box center [465, 155] width 137 height 30
type input "[DATE]"
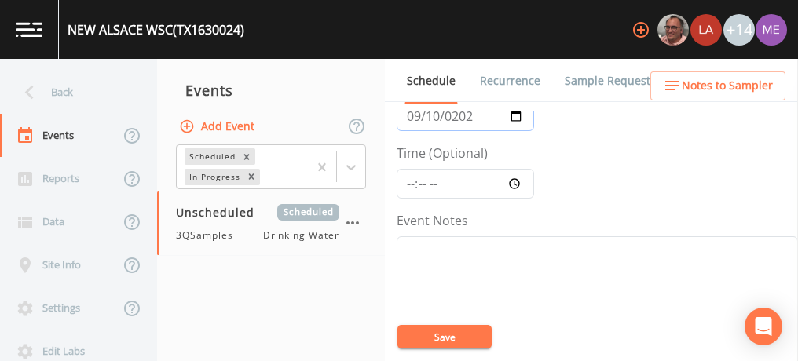
scroll to position [104, 0]
click at [408, 179] on input "Time (Optional)" at bounding box center [465, 183] width 137 height 30
click at [429, 181] on input "Time (Optional)" at bounding box center [465, 183] width 137 height 30
type input "09:00"
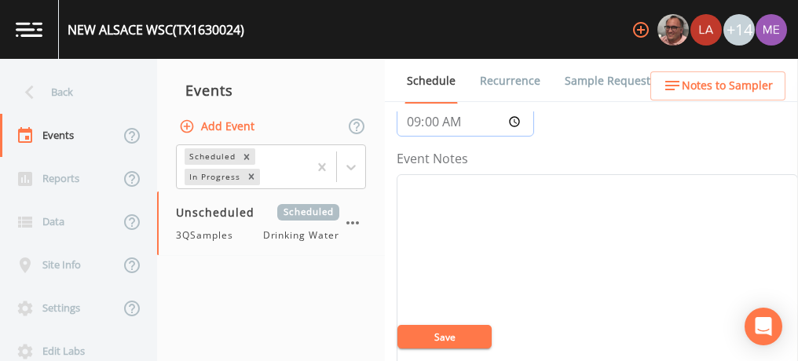
scroll to position [167, 0]
click at [429, 181] on textarea "Event Notes" at bounding box center [597, 272] width 401 height 200
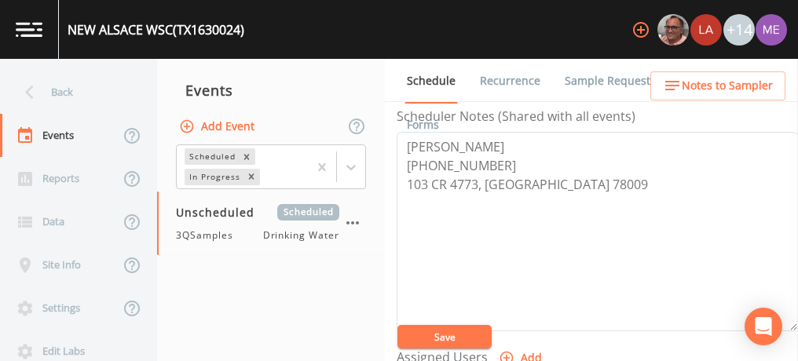
scroll to position [446, 0]
type textarea "confirmed with [PERSON_NAME] 9/4"
click at [432, 332] on button "Save" at bounding box center [444, 337] width 94 height 24
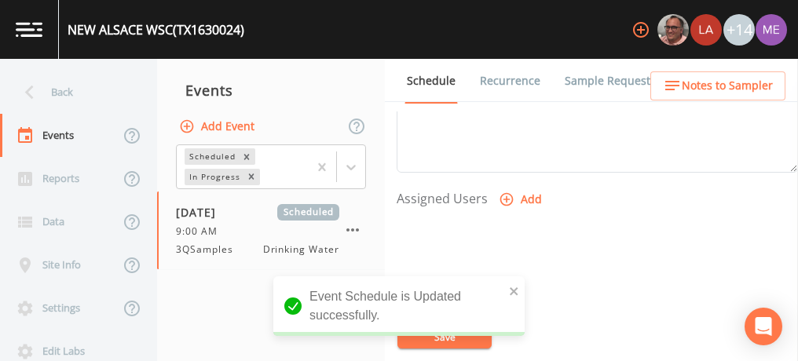
scroll to position [604, 0]
click at [503, 193] on icon "button" at bounding box center [507, 199] width 16 height 16
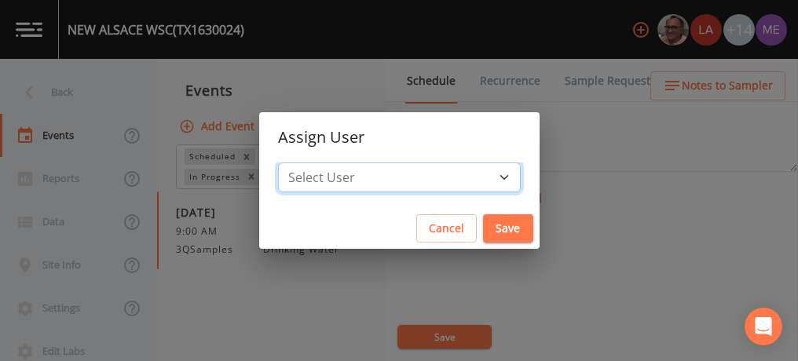
click at [478, 173] on select "Select User [PERSON_NAME] [PERSON_NAME] [PERSON_NAME] [PERSON_NAME] [PERSON_NAM…" at bounding box center [399, 178] width 243 height 30
select select "6518b6a0-c5fa-4d0f-8e3d-fc6e8623860b"
click at [302, 163] on select "Select User [PERSON_NAME] [PERSON_NAME] [PERSON_NAME] [PERSON_NAME] [PERSON_NAM…" at bounding box center [399, 178] width 243 height 30
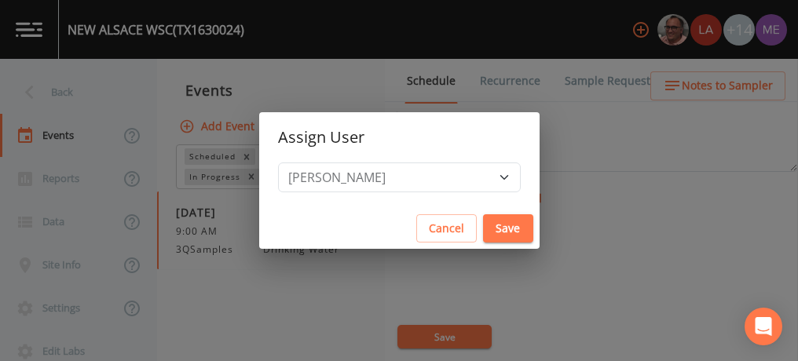
click at [483, 221] on button "Save" at bounding box center [508, 228] width 50 height 29
select select
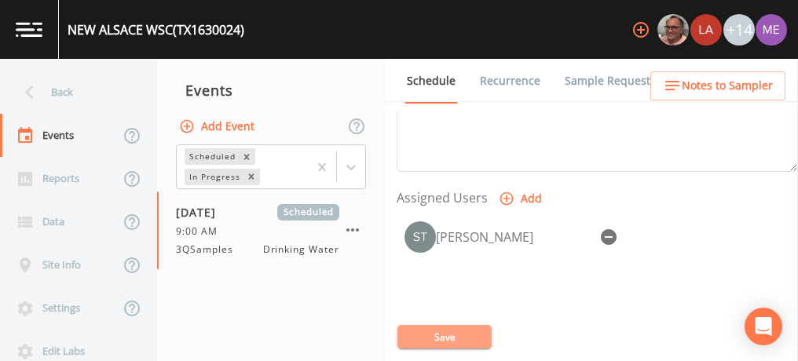
click at [444, 339] on button "Save" at bounding box center [444, 337] width 94 height 24
click at [701, 90] on span "Notes to Sampler" at bounding box center [727, 86] width 91 height 20
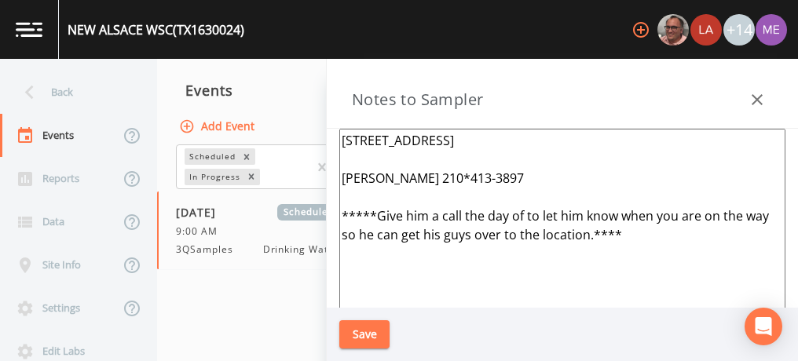
drag, startPoint x: 343, startPoint y: 139, endPoint x: 445, endPoint y: 152, distance: 102.9
click at [445, 152] on textarea "103 cr 4773 Castroville 78009 Roland Deleon 210*413-3897 *****Give him a call t…" at bounding box center [562, 320] width 446 height 382
type textarea "Starting at Moore WSC Roland Deleon 210*413-3897 *****Give him a call the day o…"
click at [368, 331] on button "Save" at bounding box center [364, 335] width 50 height 29
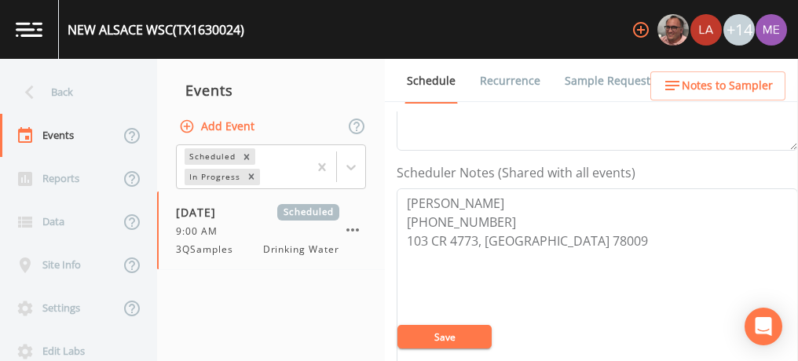
scroll to position [379, 0]
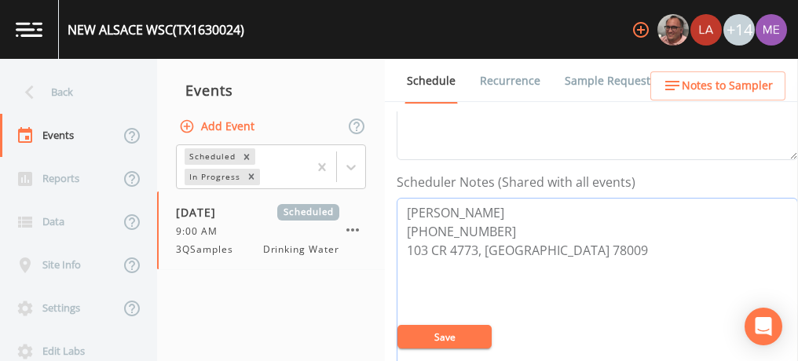
drag, startPoint x: 402, startPoint y: 204, endPoint x: 485, endPoint y: 225, distance: 85.9
click at [485, 225] on textarea "ROLAND DELEON 210-413-3897 103 CR 4773, CASTROVILLE 78009" at bounding box center [597, 298] width 401 height 200
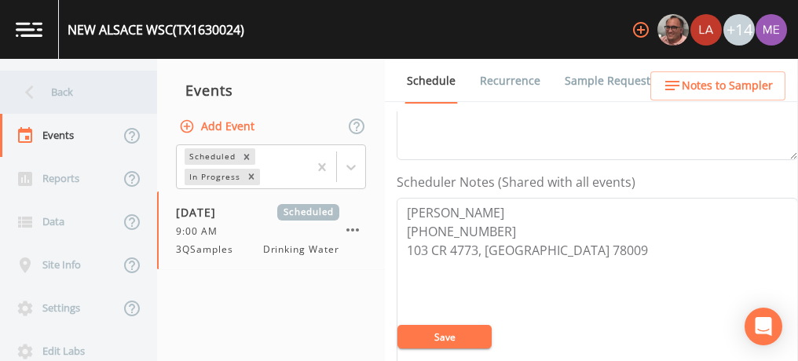
click at [63, 83] on div "Back" at bounding box center [70, 92] width 141 height 43
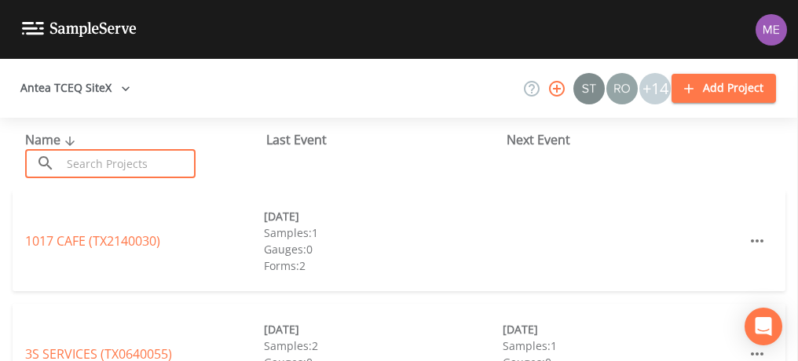
click at [92, 156] on input "text" at bounding box center [128, 163] width 134 height 29
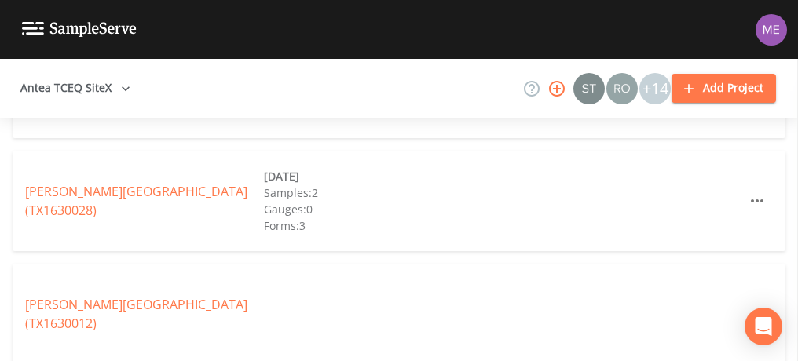
scroll to position [1289, 0]
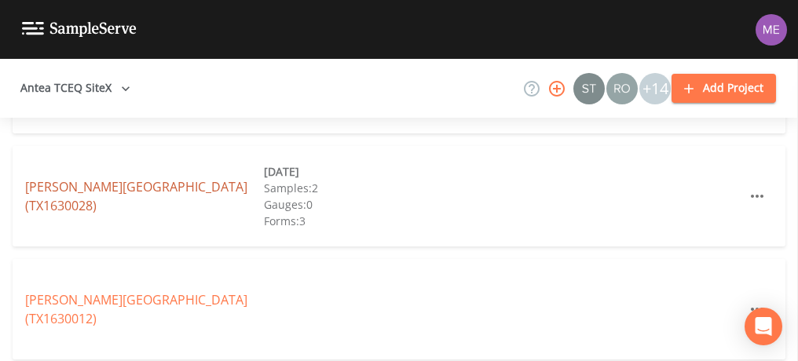
type input "Medina"
click at [117, 194] on link "MEDINA RIVER WEST WSC (TX1630028)" at bounding box center [136, 196] width 222 height 36
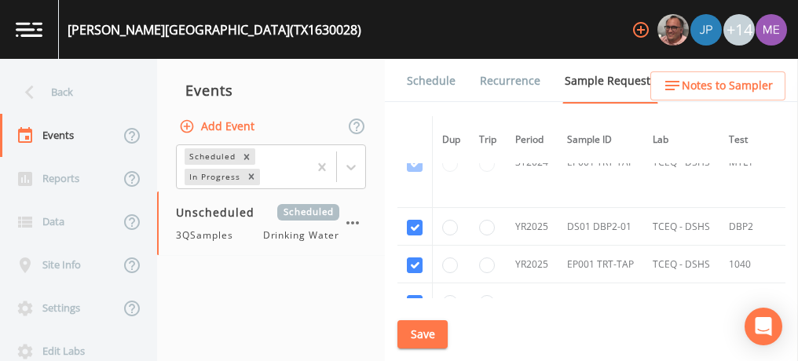
scroll to position [783, 0]
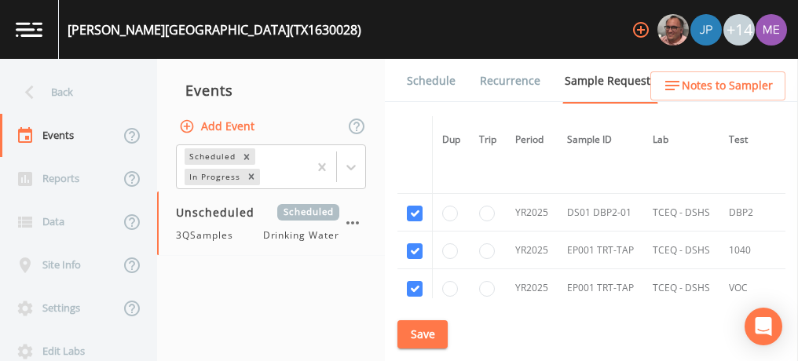
drag, startPoint x: 387, startPoint y: 208, endPoint x: 507, endPoint y: 158, distance: 129.6
click at [507, 158] on th "Period" at bounding box center [532, 140] width 52 height 48
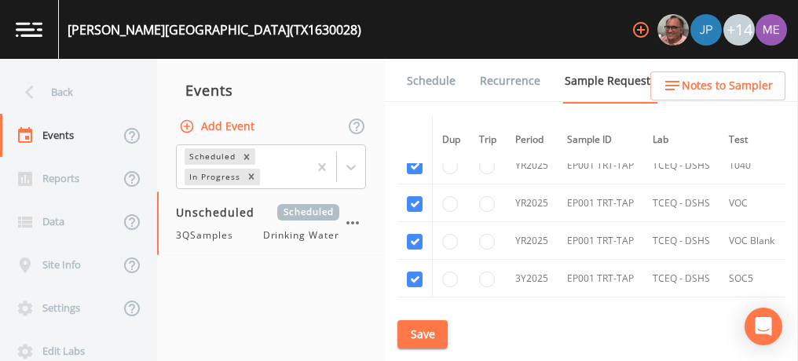
scroll to position [892, 0]
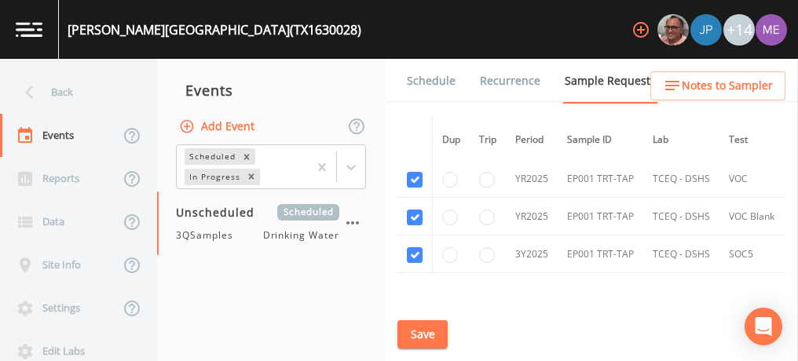
click at [434, 82] on link "Schedule" at bounding box center [431, 81] width 53 height 44
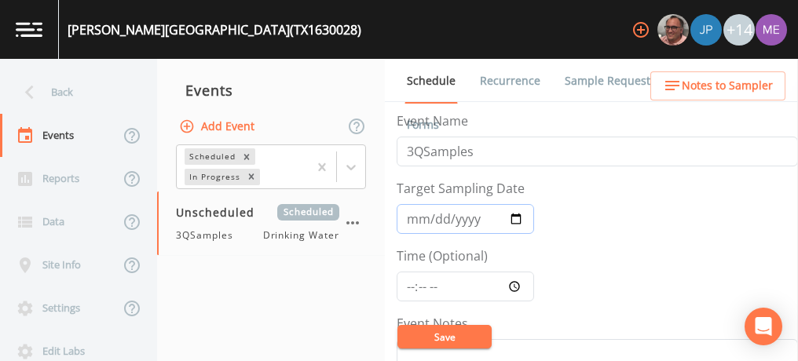
click at [414, 217] on input "Target Sampling Date" at bounding box center [465, 219] width 137 height 30
type input "[DATE]"
click at [407, 288] on input "Time (Optional)" at bounding box center [465, 287] width 137 height 30
type input "13:00"
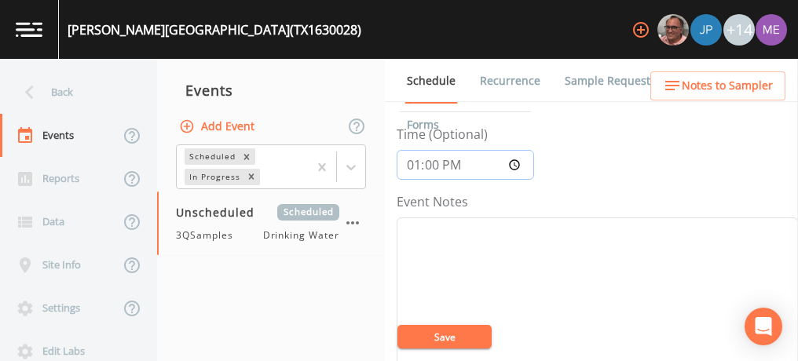
scroll to position [145, 0]
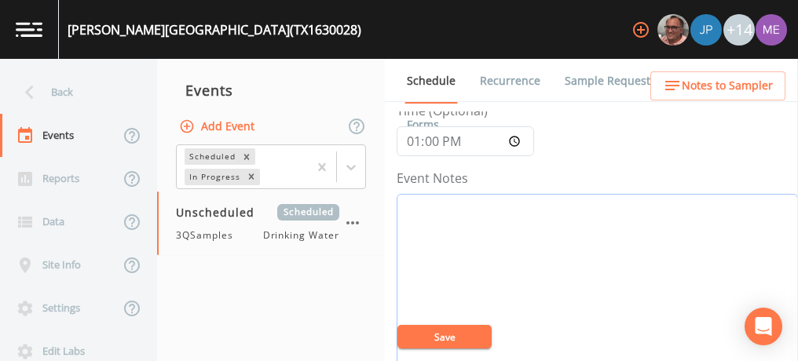
click at [430, 231] on textarea "Event Notes" at bounding box center [597, 294] width 401 height 200
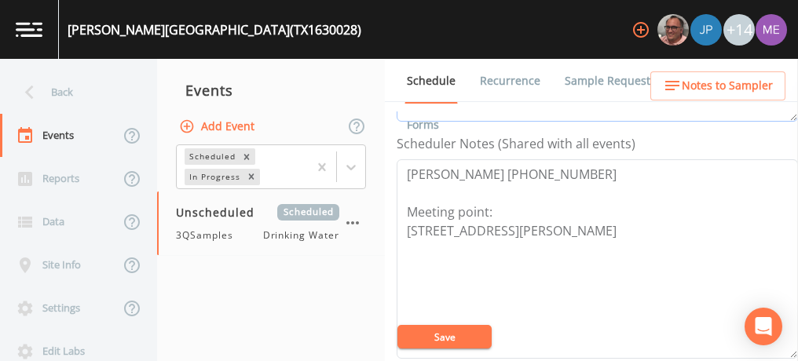
scroll to position [418, 0]
type textarea "confirmed with cheryl 9/4"
drag, startPoint x: 405, startPoint y: 166, endPoint x: 485, endPoint y: 244, distance: 112.2
click at [485, 244] on textarea "Roland DeLeon 210-413-3897 Meeting point: 150 Co Rd 743 Yancey 78886" at bounding box center [597, 259] width 401 height 200
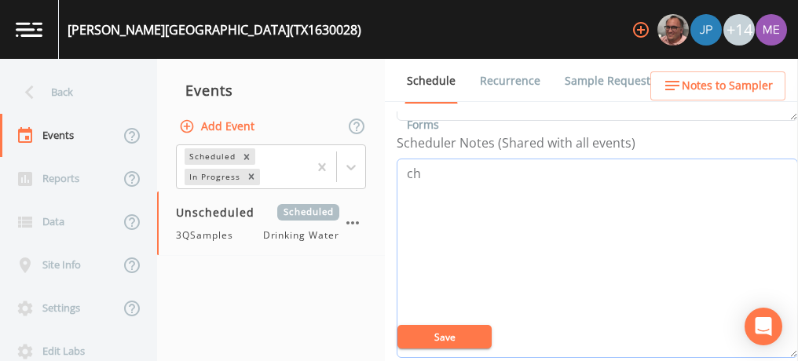
type textarea "c"
paste textarea "Chester/Cheryl Maples 830-931-9272 (c) 210-889-4696 Call Office cheryl.maples@y…"
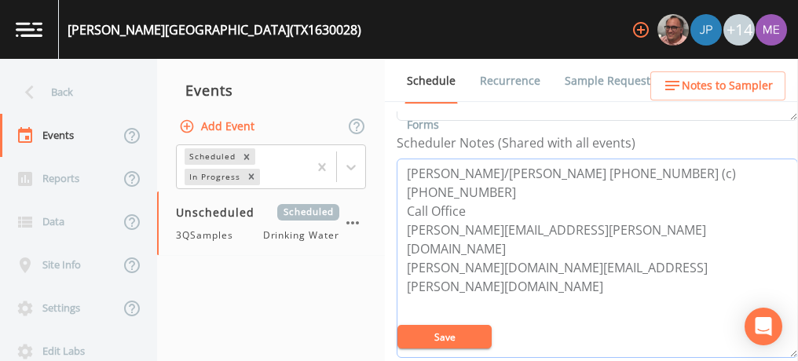
type textarea "Chester/Cheryl Maples 830-931-9272 (c) 210-889-4696 Call Office cheryl.maples@y…"
click at [459, 332] on button "Save" at bounding box center [444, 337] width 94 height 24
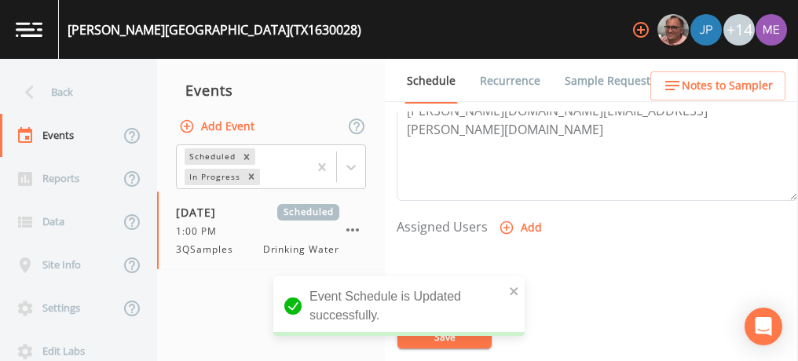
scroll to position [576, 0]
click at [503, 224] on icon "button" at bounding box center [507, 227] width 16 height 16
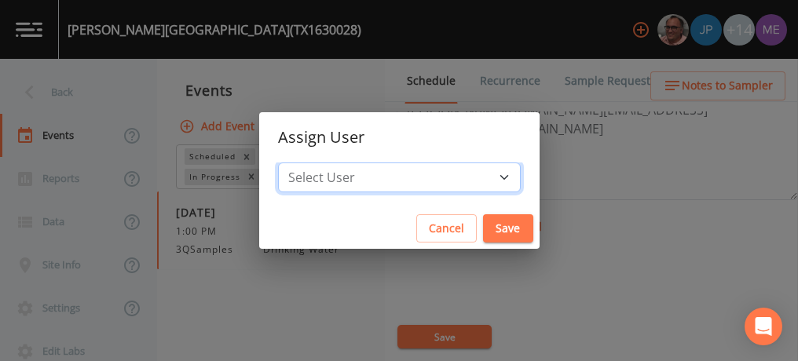
click at [481, 178] on select "Select User [PERSON_NAME] [PERSON_NAME] [PERSON_NAME] [PERSON_NAME] [PERSON_NAM…" at bounding box center [399, 178] width 243 height 30
select select "6518b6a0-c5fa-4d0f-8e3d-fc6e8623860b"
click at [302, 163] on select "Select User [PERSON_NAME] [PERSON_NAME] [PERSON_NAME] [PERSON_NAME] [PERSON_NAM…" at bounding box center [399, 178] width 243 height 30
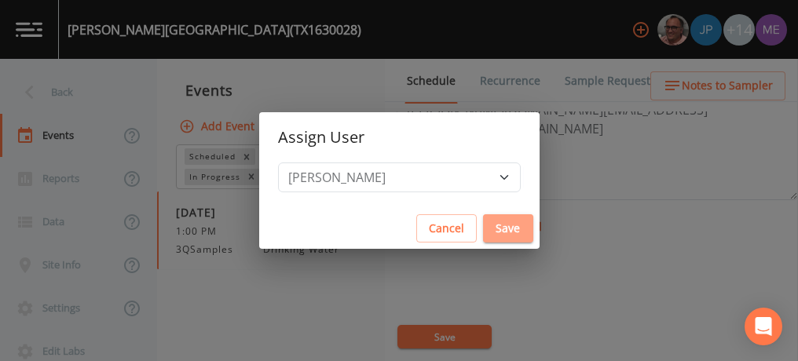
click at [483, 227] on button "Save" at bounding box center [508, 228] width 50 height 29
select select
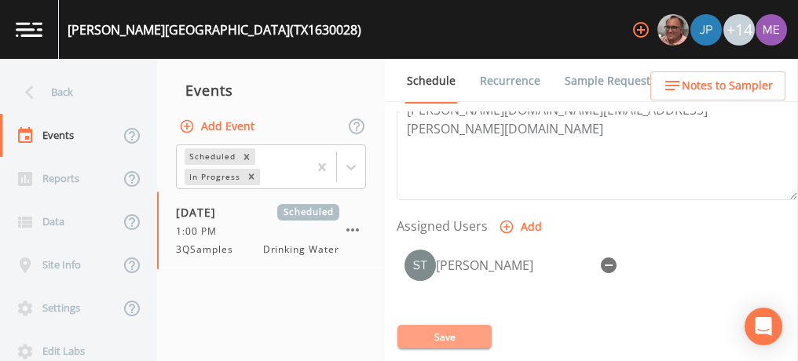
click at [452, 332] on button "Save" at bounding box center [444, 337] width 94 height 24
click at [438, 332] on button "Save" at bounding box center [444, 337] width 94 height 24
click at [683, 87] on span "Notes to Sampler" at bounding box center [727, 86] width 91 height 20
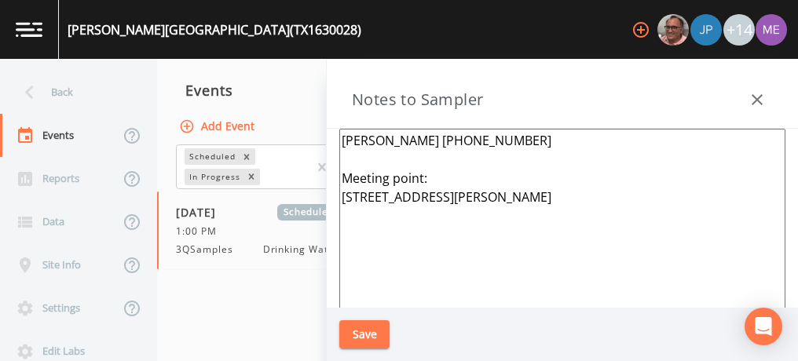
drag, startPoint x: 343, startPoint y: 140, endPoint x: 443, endPoint y: 214, distance: 124.6
click at [443, 214] on textarea "Roland DeLeon 210-413-3897 Meeting point: 150 Co Rd 743 Yancey 78886" at bounding box center [562, 320] width 446 height 382
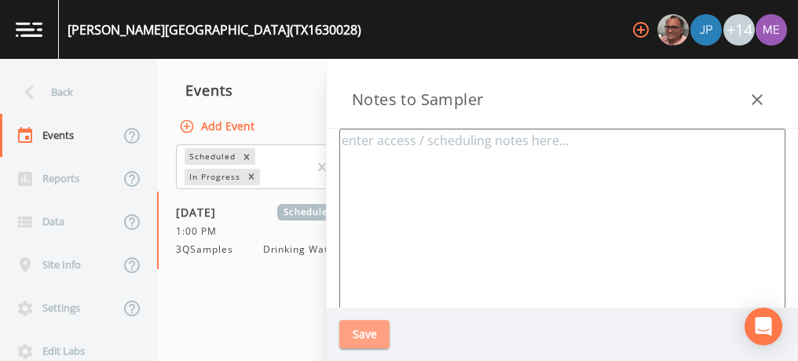
click at [350, 341] on button "Save" at bounding box center [364, 335] width 50 height 29
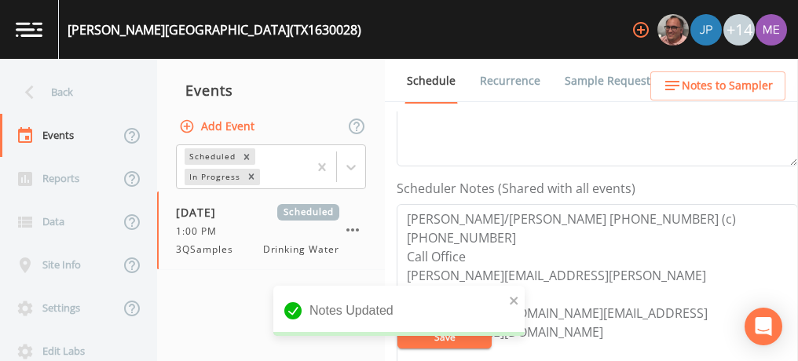
scroll to position [368, 0]
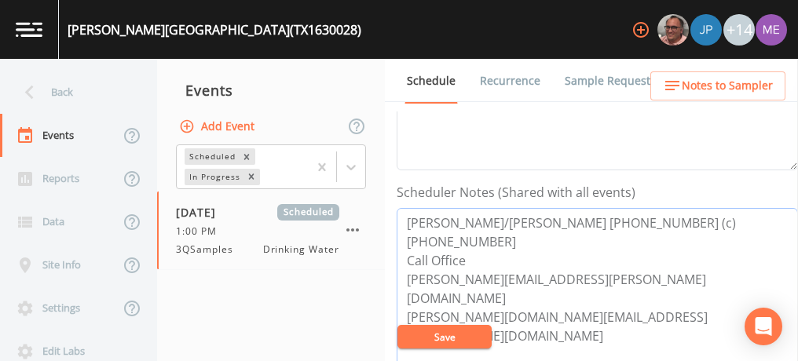
drag, startPoint x: 408, startPoint y: 220, endPoint x: 604, endPoint y: 235, distance: 197.0
click at [604, 235] on textarea "Chester/Cheryl Maples 830-931-9272 (c) 210-889-4696 Call Office cheryl.maples@y…" at bounding box center [597, 308] width 401 height 200
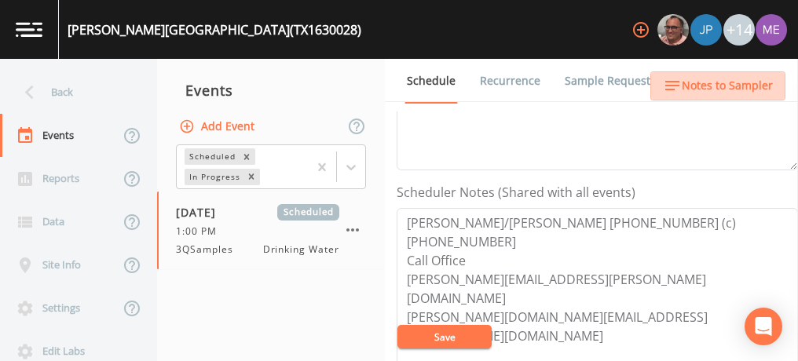
click at [749, 80] on span "Notes to Sampler" at bounding box center [727, 86] width 91 height 20
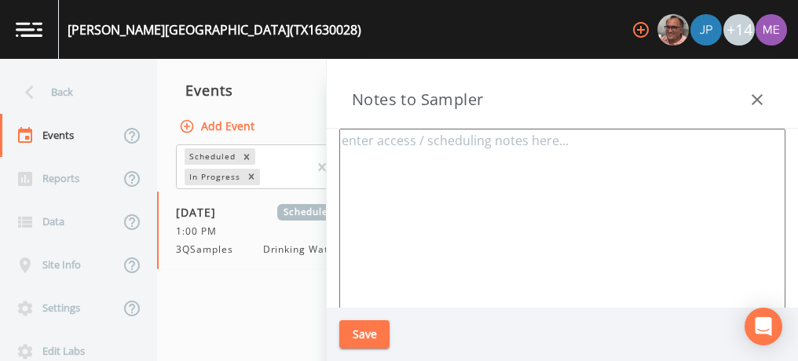
click at [526, 139] on textarea at bounding box center [562, 320] width 446 height 382
paste textarea "Chester/Cheryl Maples 830-931-9272 (c) 210-889-4696 Call Office"
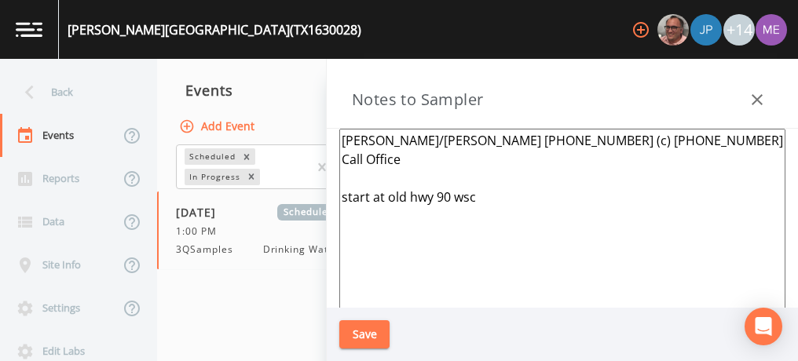
type textarea "Chester/Cheryl Maples 830-931-9272 (c) 210-889-4696 Call Office start at old hw…"
click at [353, 333] on button "Save" at bounding box center [364, 335] width 50 height 29
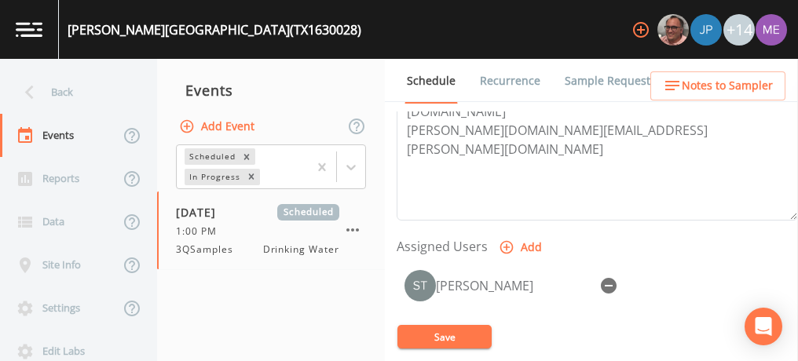
scroll to position [558, 0]
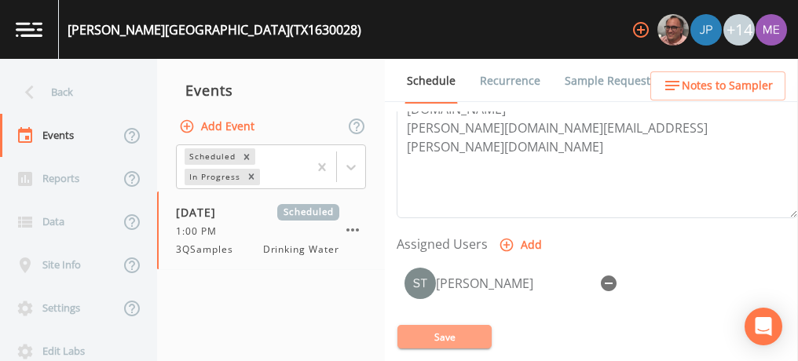
click at [451, 334] on button "Save" at bounding box center [444, 337] width 94 height 24
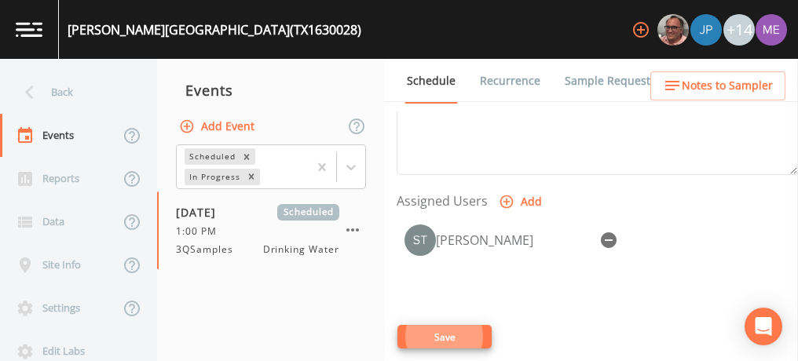
scroll to position [604, 0]
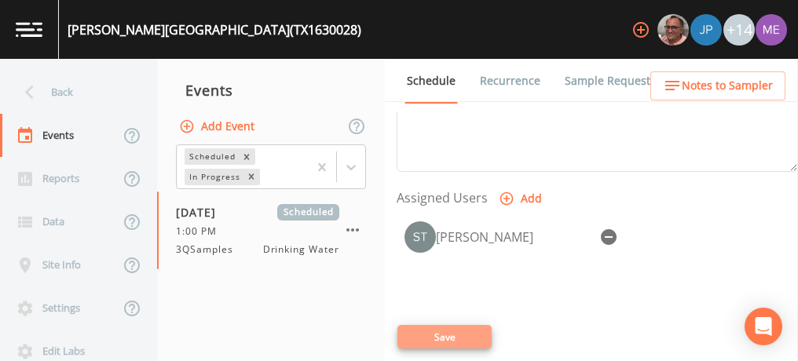
click at [436, 333] on button "Save" at bounding box center [444, 337] width 94 height 24
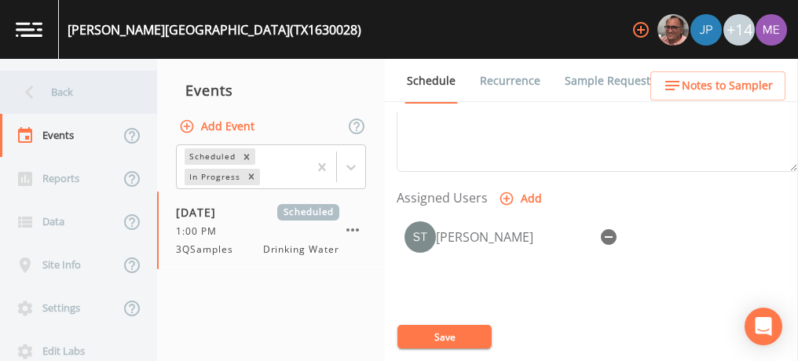
click at [57, 90] on div "Back" at bounding box center [70, 92] width 141 height 43
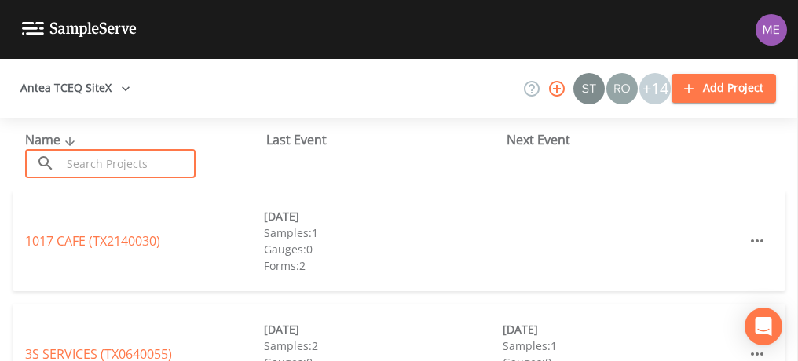
click at [102, 162] on input "text" at bounding box center [128, 163] width 134 height 29
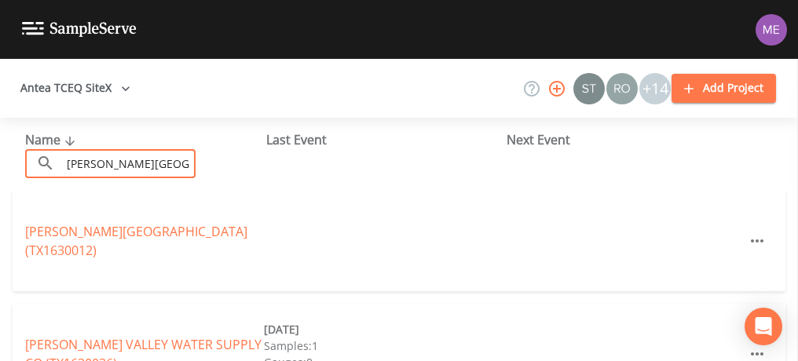
type input "medina valley"
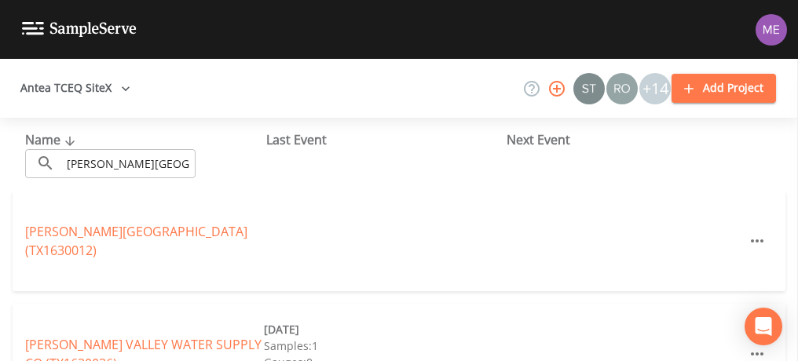
click at [76, 203] on div "[PERSON_NAME][GEOGRAPHIC_DATA] (TX1630012)" at bounding box center [399, 241] width 773 height 101
click at [88, 237] on link "[PERSON_NAME][GEOGRAPHIC_DATA] (TX1630012)" at bounding box center [136, 241] width 222 height 36
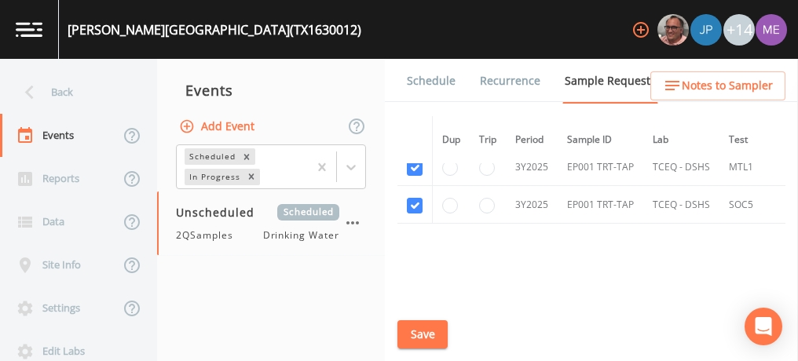
scroll to position [529, 0]
click at [427, 82] on link "Schedule" at bounding box center [431, 81] width 53 height 44
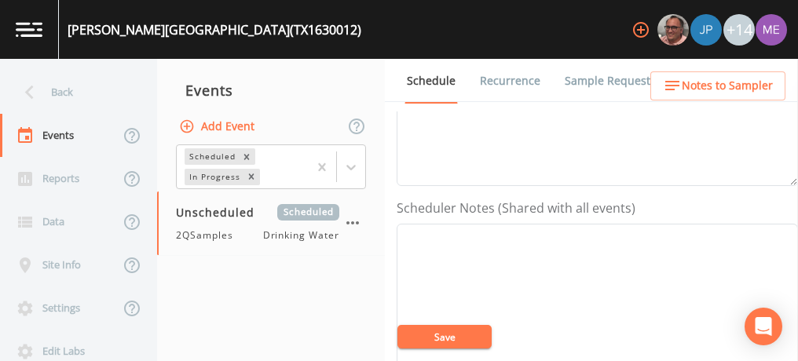
scroll to position [353, 0]
click at [485, 271] on textarea "Event Notes" at bounding box center [597, 323] width 401 height 200
paste textarea "Address 8601 FM 471 South Castroville, TX 78009 Phone (830) 521-6087"
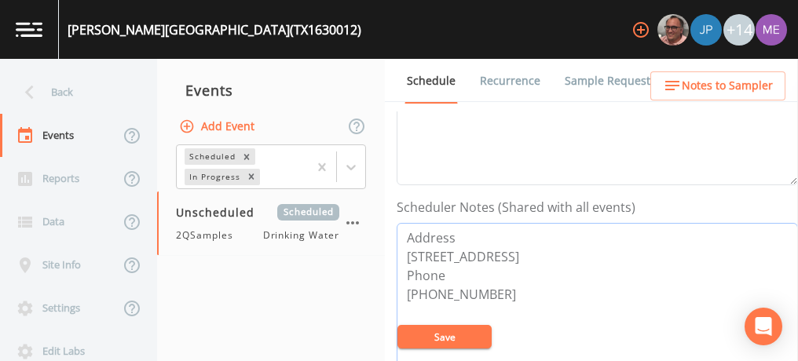
click at [405, 306] on textarea "Address 8601 FM 471 South Castroville, TX 78009 Phone (830) 521-6087" at bounding box center [597, 323] width 401 height 200
click at [605, 306] on textarea "Address 8601 FM 471 South Castroville, TX 78009 Phone Natalie Badley (830) 521-…" at bounding box center [597, 323] width 401 height 200
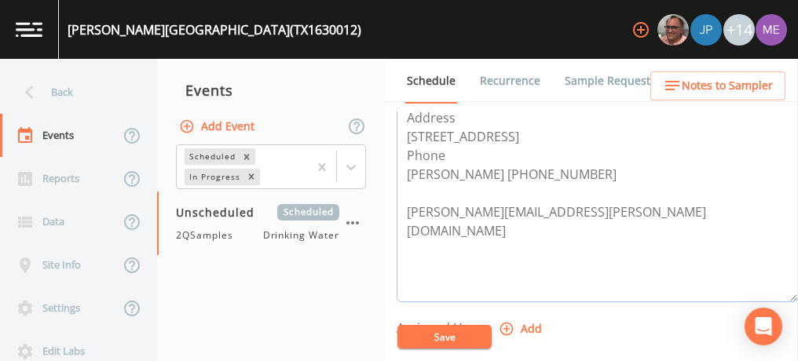
scroll to position [482, 0]
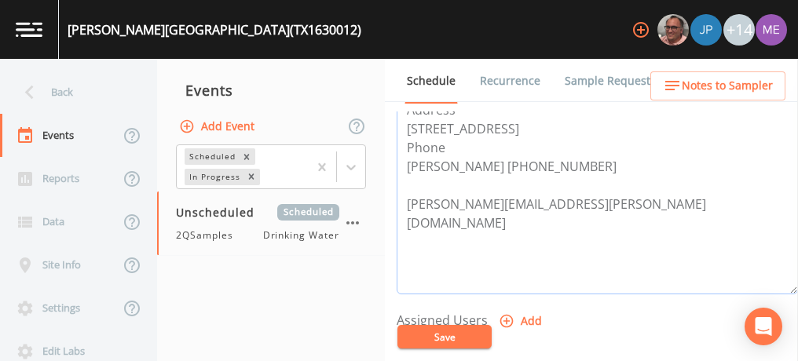
drag, startPoint x: 404, startPoint y: 219, endPoint x: 559, endPoint y: 219, distance: 154.8
click at [559, 219] on textarea "Address 8601 FM 471 South Castroville, TX 78009 Phone Natalie Badley (830) 521-…" at bounding box center [597, 195] width 401 height 200
drag, startPoint x: 559, startPoint y: 220, endPoint x: 408, endPoint y: 222, distance: 150.8
click at [408, 222] on textarea "Address 8601 FM 471 South Castroville, TX 78009 Phone Natalie Badley (830) 521-…" at bounding box center [597, 195] width 401 height 200
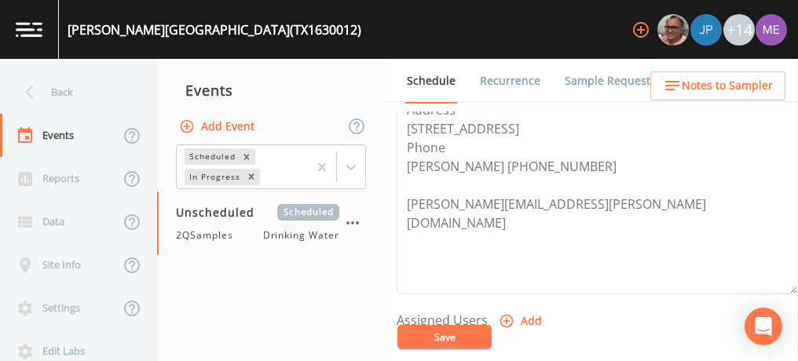
click at [69, 32] on div "MEDINA VALLEY HIGH SCHOOL (TX1630012)" at bounding box center [215, 29] width 294 height 19
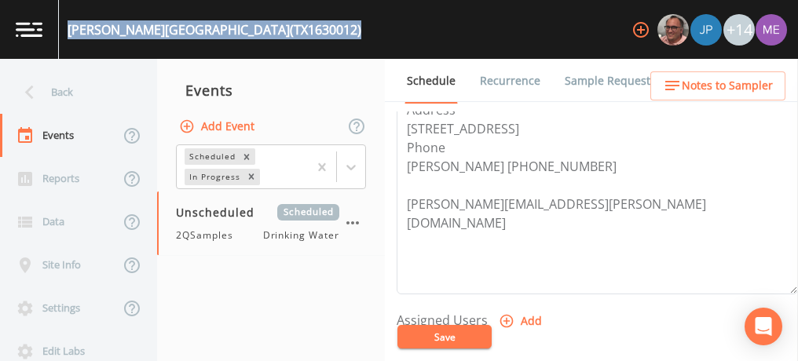
drag, startPoint x: 68, startPoint y: 33, endPoint x: 327, endPoint y: 31, distance: 258.5
click at [327, 31] on div "MEDINA VALLEY HIGH SCHOOL (TX1630012) +14" at bounding box center [399, 29] width 798 height 59
copy div "MEDINA VALLEY HIGH SCHOOL (TX1630012)"
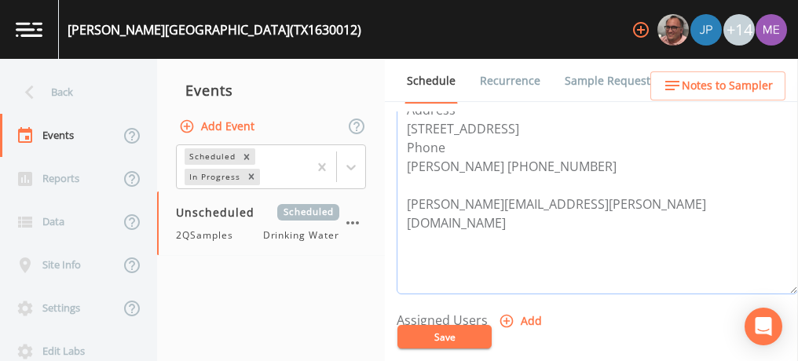
click at [588, 178] on textarea "Address 8601 FM 471 South Castroville, TX 78009 Phone Natalie Badley (830) 521-…" at bounding box center [597, 195] width 401 height 200
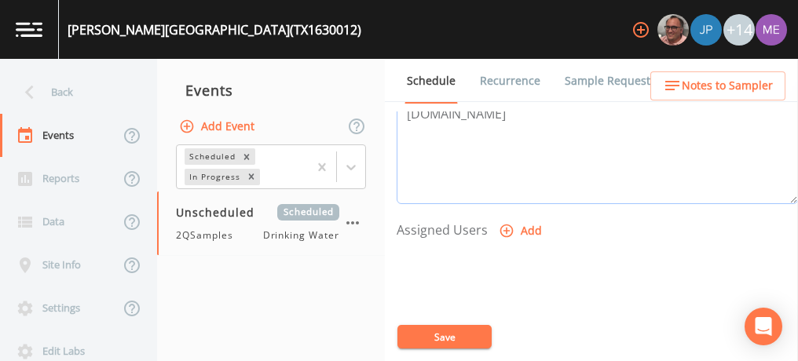
scroll to position [573, 0]
type textarea "Address [STREET_ADDRESS] [PHONE_NUMBER] [PERSON_NAME][EMAIL_ADDRESS][PERSON_NAM…"
click at [440, 343] on button "Save" at bounding box center [444, 337] width 94 height 24
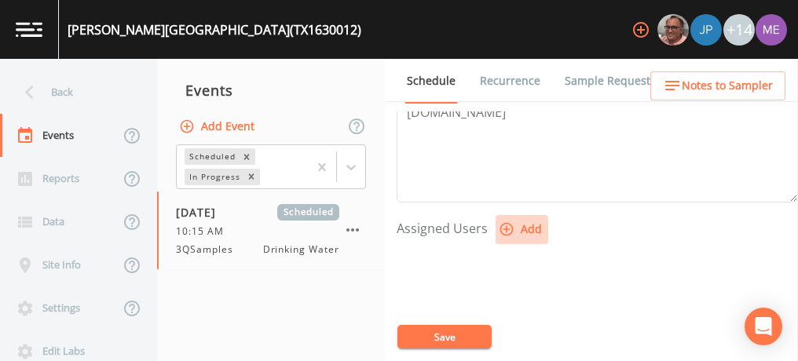
click at [504, 222] on icon "button" at bounding box center [507, 230] width 16 height 16
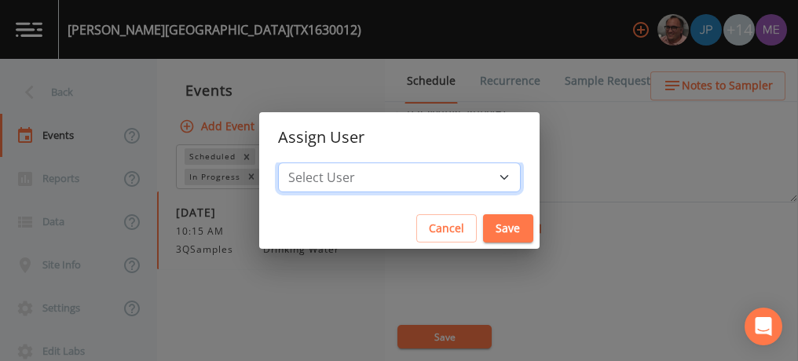
click at [478, 175] on select "Select User [PERSON_NAME] [PERSON_NAME] [PERSON_NAME] [PERSON_NAME] [PERSON_NAM…" at bounding box center [399, 178] width 243 height 30
select select "6518b6a0-c5fa-4d0f-8e3d-fc6e8623860b"
click at [302, 163] on select "Select User [PERSON_NAME] [PERSON_NAME] [PERSON_NAME] [PERSON_NAME] [PERSON_NAM…" at bounding box center [399, 178] width 243 height 30
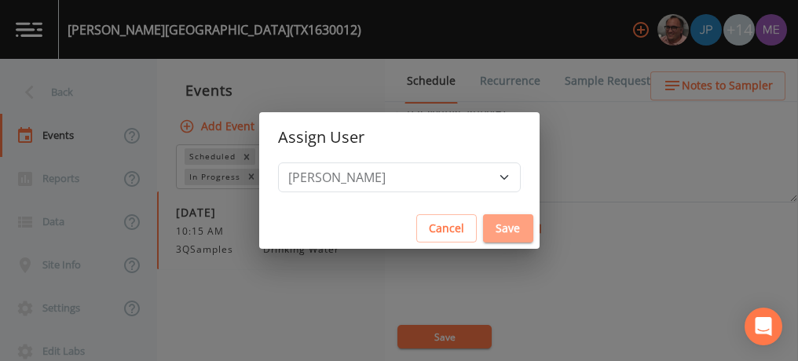
click at [496, 231] on button "Save" at bounding box center [508, 228] width 50 height 29
select select
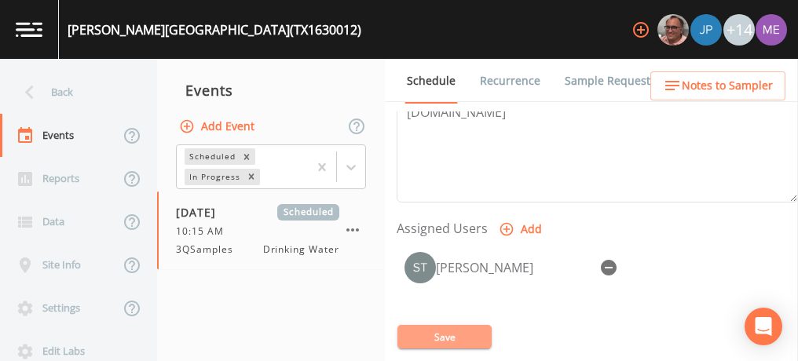
click at [439, 335] on button "Save" at bounding box center [444, 337] width 94 height 24
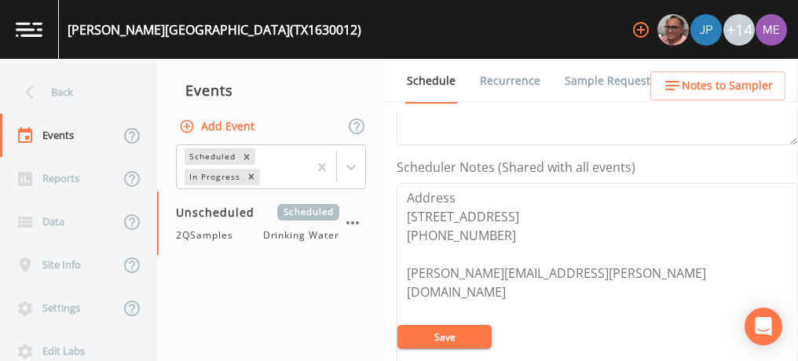
scroll to position [392, 0]
click at [405, 195] on textarea "Address [STREET_ADDRESS] [PHONE_NUMBER] [PERSON_NAME][EMAIL_ADDRESS][PERSON_NAM…" at bounding box center [597, 285] width 401 height 200
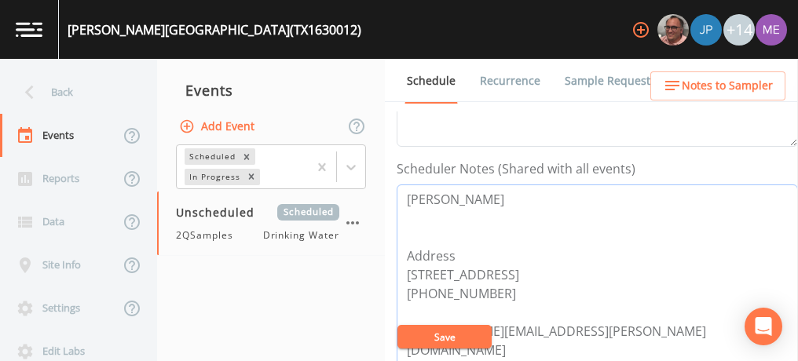
paste textarea "(830) 521-6098 ext 4008"
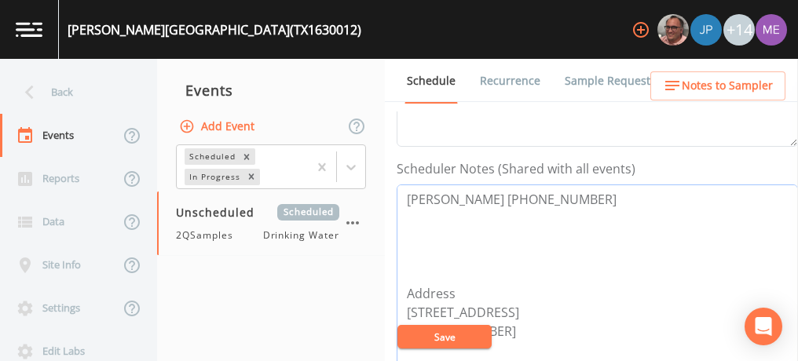
paste textarea "8752 FM 471 south LaCoste"
drag, startPoint x: 404, startPoint y: 191, endPoint x: 586, endPoint y: 226, distance: 185.6
click at [586, 226] on textarea "Tobie Kennedy (830) 521-6098 ext 4008 8752 FM 471 south LaCoste Address 8601 FM…" at bounding box center [597, 285] width 401 height 200
type textarea "Tobie Kennedy (830) 521-6098 ext 4008 8752 FM 471 south LaCoste Address 8601 FM…"
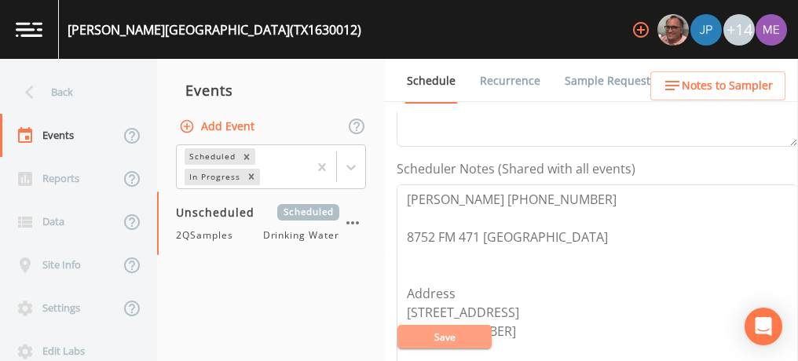
click at [450, 336] on button "Save" at bounding box center [444, 337] width 94 height 24
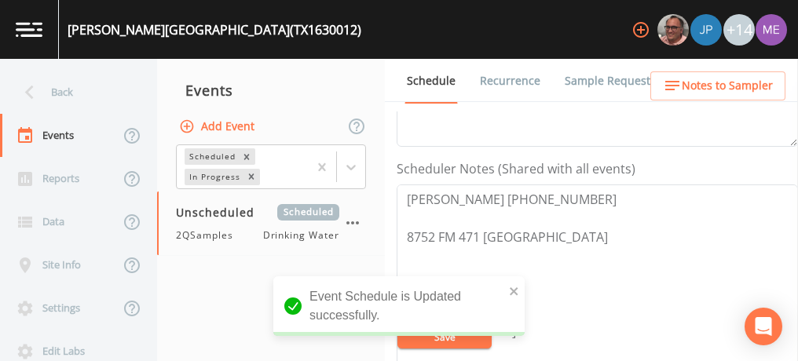
click at [703, 85] on span "Notes to Sampler" at bounding box center [727, 86] width 91 height 20
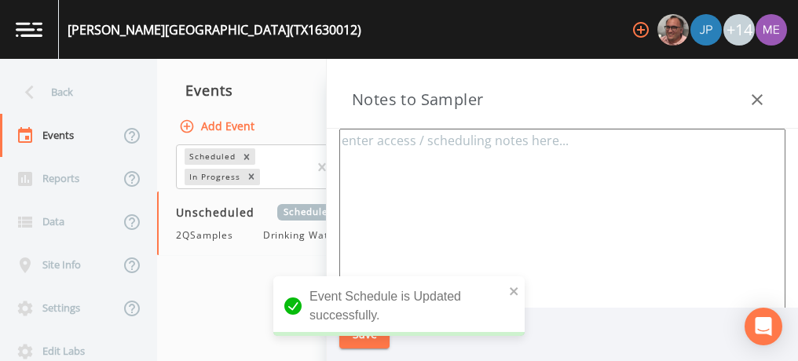
click at [415, 169] on textarea at bounding box center [562, 320] width 446 height 382
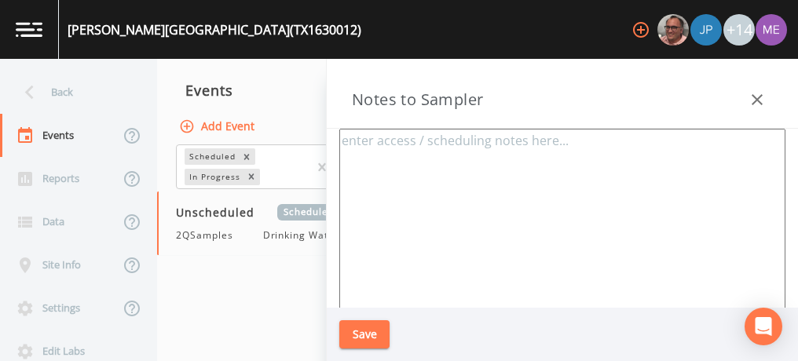
paste textarea "Tobie Kennedy (830) 521-6098 ext 4008 8752 FM 471 south LaCoste"
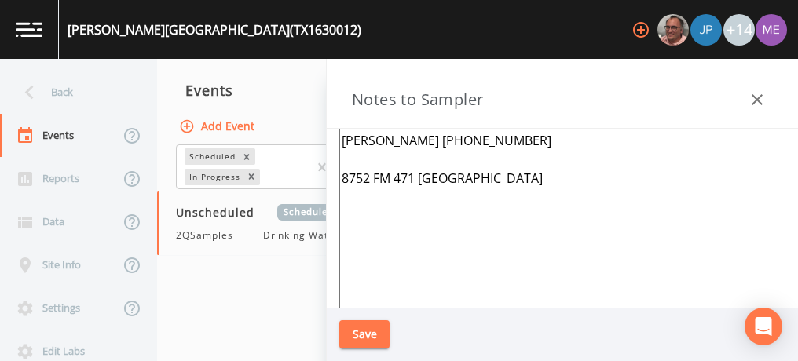
type textarea "Tobie Kennedy (830) 521-6098 ext 4008 8752 FM 471 south LaCoste"
click at [374, 331] on button "Save" at bounding box center [364, 335] width 50 height 29
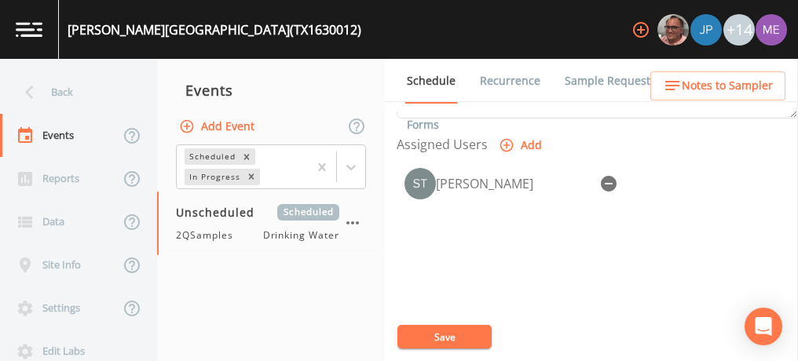
scroll to position [661, 0]
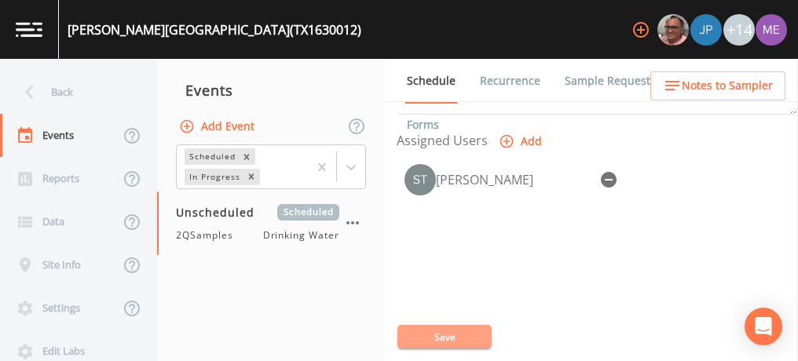
click at [450, 333] on button "Save" at bounding box center [444, 337] width 94 height 24
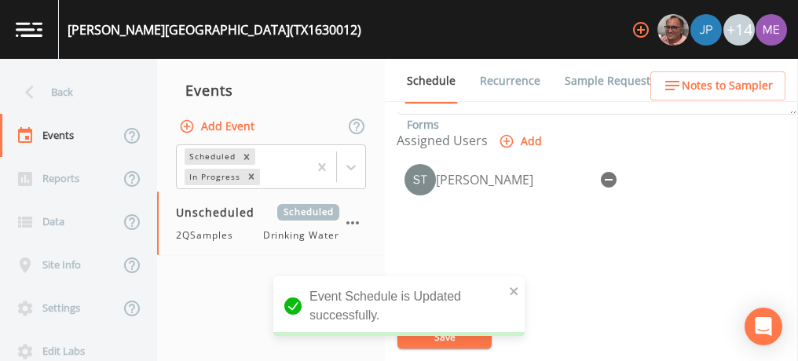
click at [723, 86] on span "Notes to Sampler" at bounding box center [727, 86] width 91 height 20
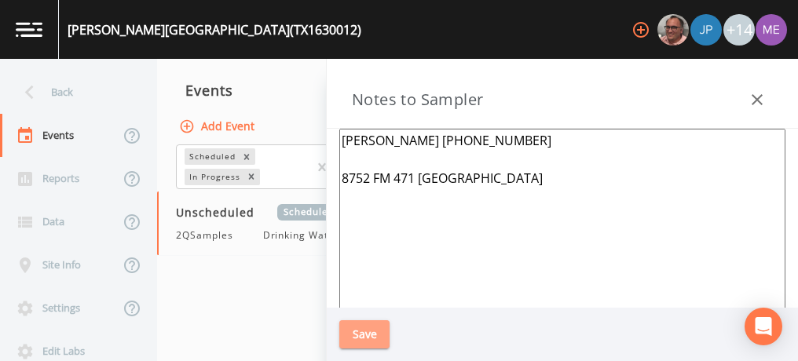
click at [349, 338] on button "Save" at bounding box center [364, 335] width 50 height 29
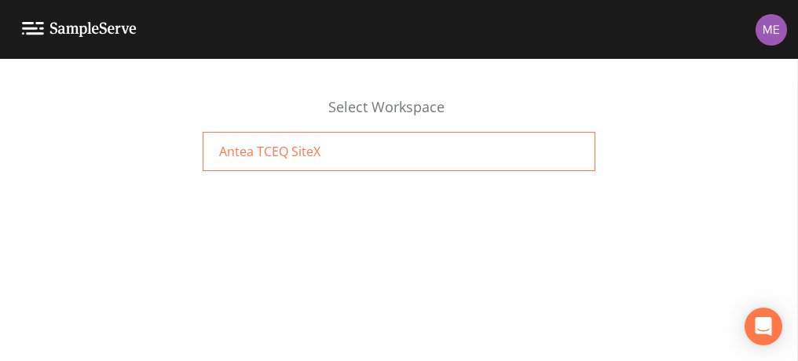
click at [295, 146] on span "Antea TCEQ SiteX" at bounding box center [269, 151] width 101 height 19
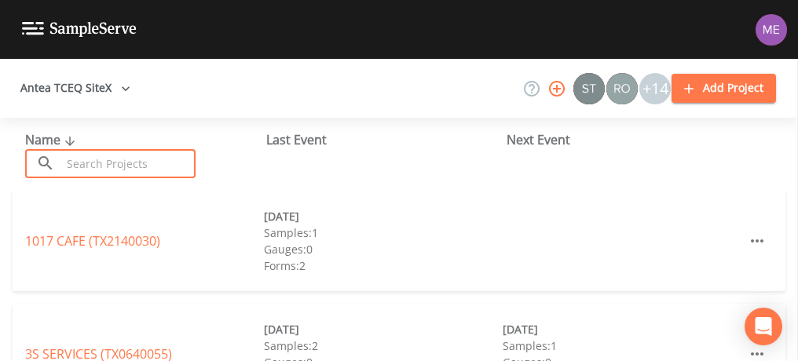
click at [123, 154] on input "text" at bounding box center [128, 163] width 134 height 29
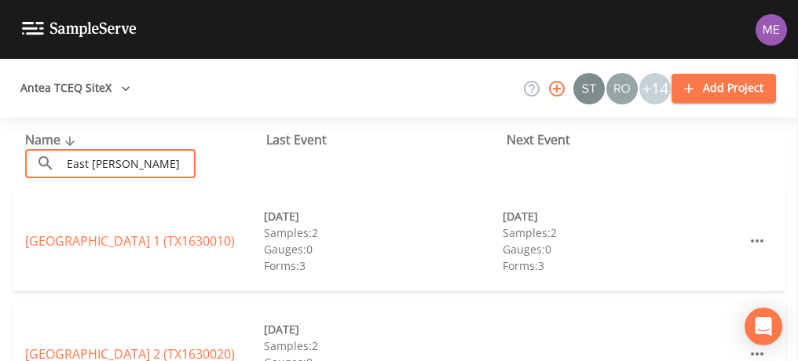
type input "East [PERSON_NAME]"
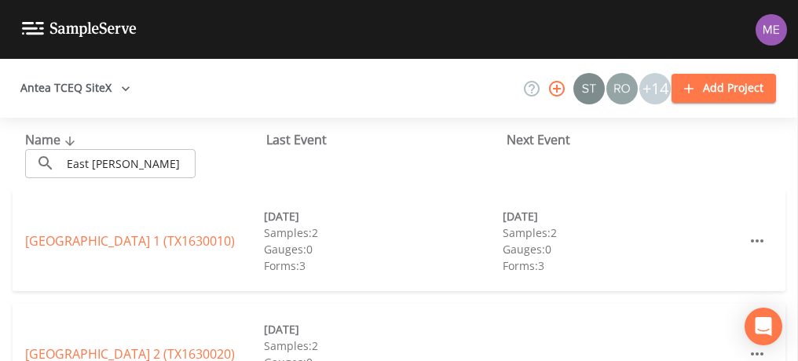
click at [380, 239] on div "Samples: 2" at bounding box center [383, 233] width 239 height 16
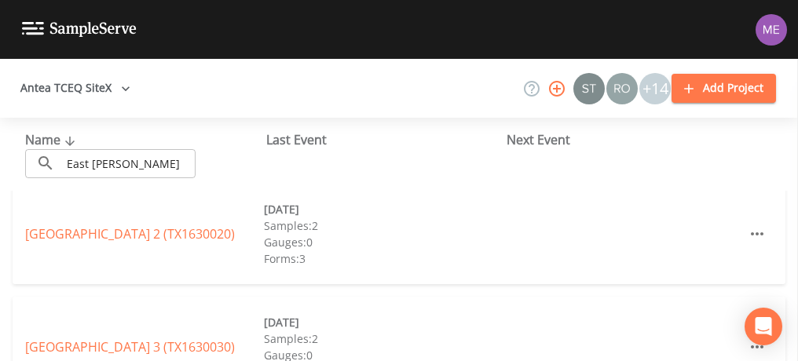
scroll to position [141, 0]
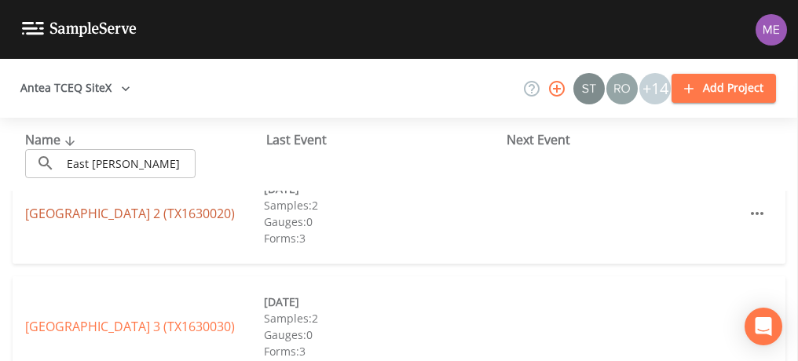
click at [167, 208] on link "EAST MEDINA COUNTY SUD UNIT 2 (TX1630020)" at bounding box center [130, 213] width 210 height 17
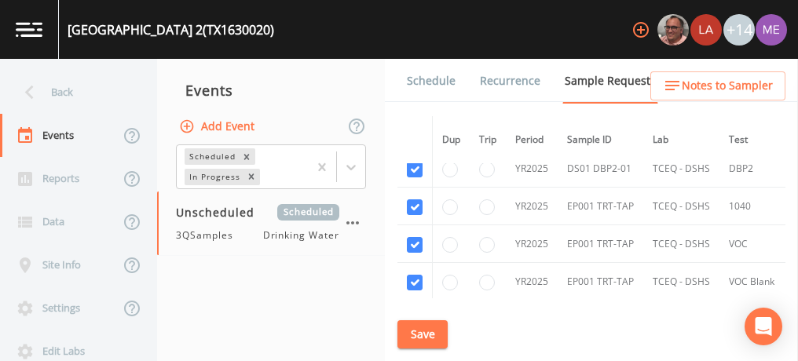
scroll to position [465, 0]
click at [439, 80] on link "Schedule" at bounding box center [431, 81] width 53 height 44
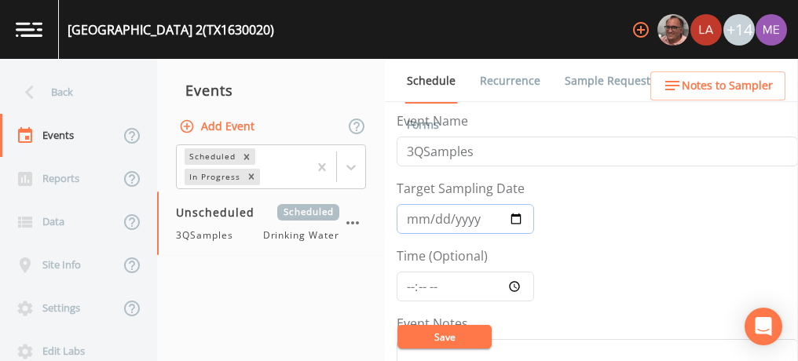
click at [416, 217] on input "Target Sampling Date" at bounding box center [465, 219] width 137 height 30
click at [416, 217] on input "0025-01-20" at bounding box center [465, 219] width 137 height 30
type input "[DATE]"
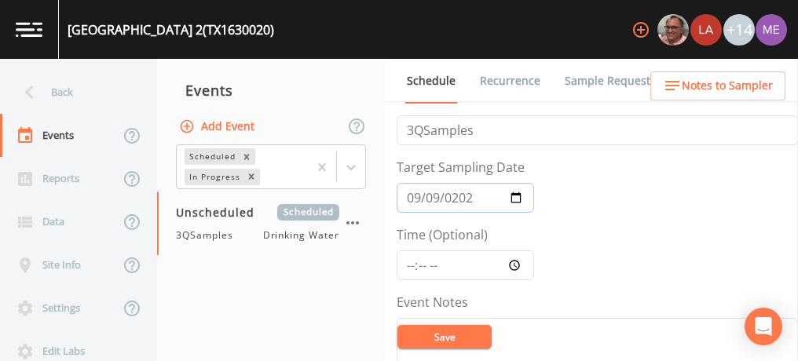
scroll to position [32, 0]
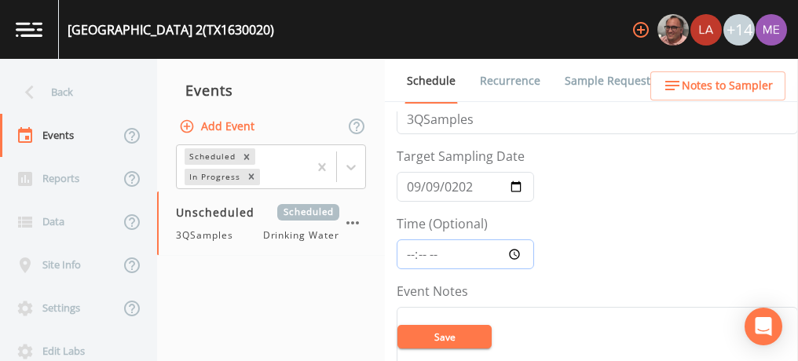
click at [409, 253] on input "Time (Optional)" at bounding box center [465, 255] width 137 height 30
type input "11:45"
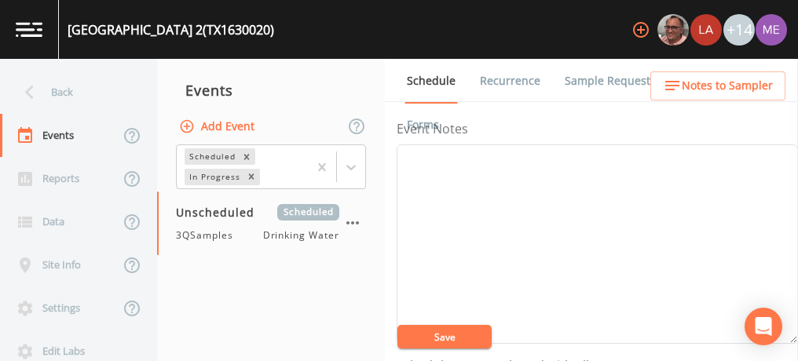
scroll to position [196, 0]
click at [409, 253] on textarea "Event Notes" at bounding box center [597, 244] width 401 height 200
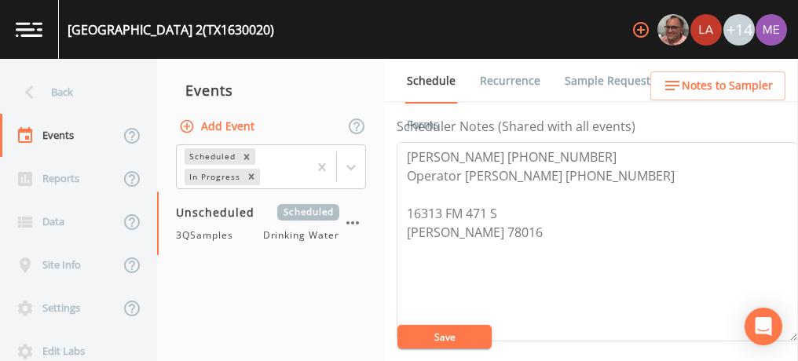
scroll to position [436, 0]
type textarea "confirmed with Ronnie 9/4"
click at [424, 335] on button "Save" at bounding box center [444, 337] width 94 height 24
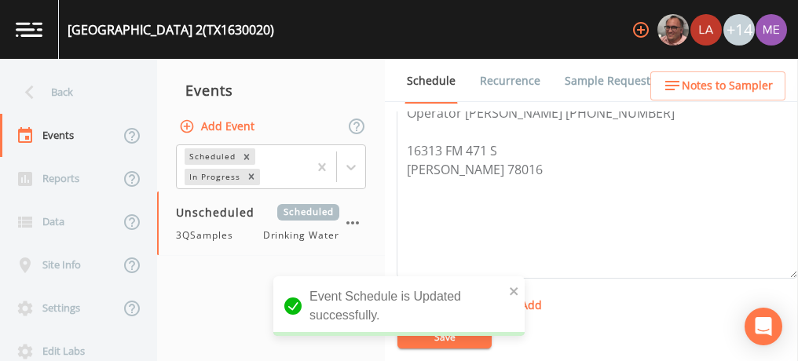
scroll to position [547, 0]
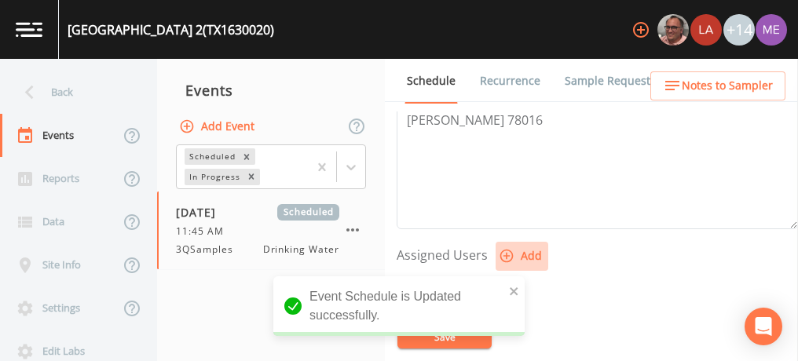
click at [507, 253] on icon "button" at bounding box center [507, 256] width 16 height 16
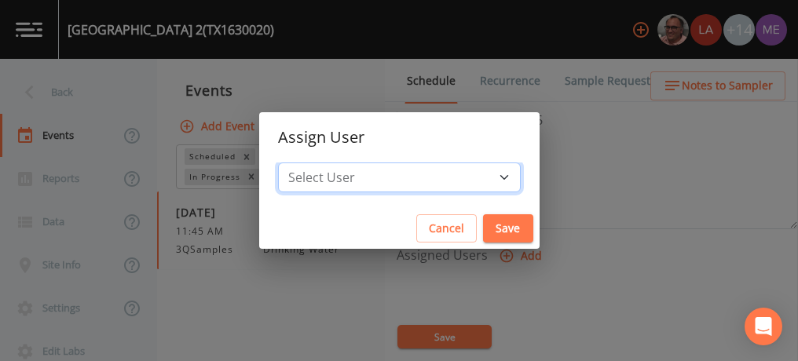
click at [477, 181] on select "Select User Mike Franklin Lauren Saenz Joshua gere Paul David Weber Zachary Eva…" at bounding box center [399, 178] width 243 height 30
select select "6518b6a0-c5fa-4d0f-8e3d-fc6e8623860b"
click at [302, 163] on select "Select User Mike Franklin Lauren Saenz Joshua gere Paul David Weber Zachary Eva…" at bounding box center [399, 178] width 243 height 30
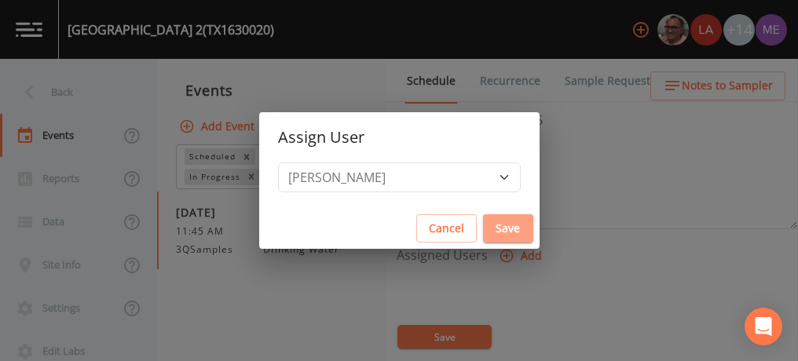
click at [483, 223] on button "Save" at bounding box center [508, 228] width 50 height 29
select select
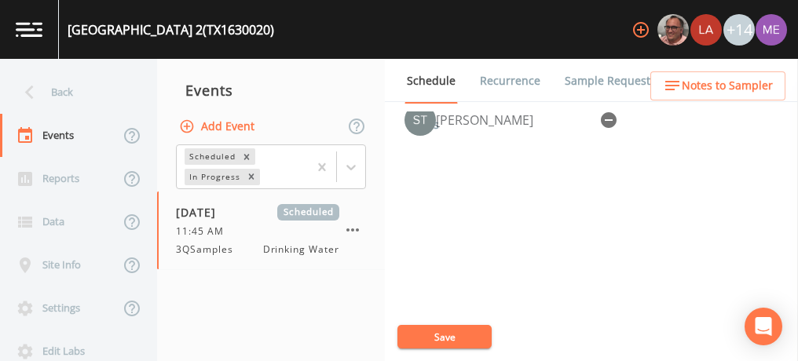
scroll to position [723, 0]
click at [460, 342] on button "Save" at bounding box center [444, 337] width 94 height 24
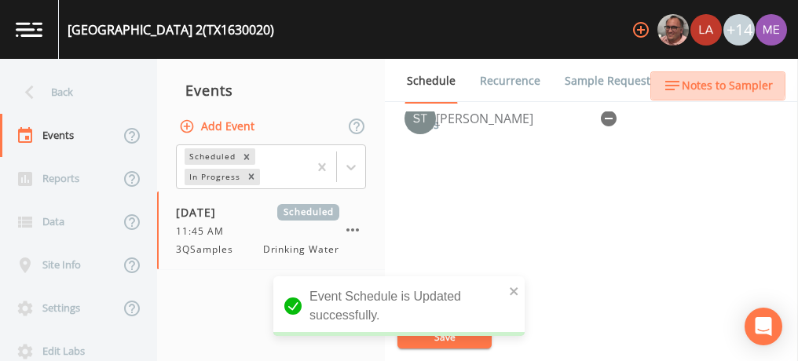
click at [698, 78] on span "Notes to Sampler" at bounding box center [727, 86] width 91 height 20
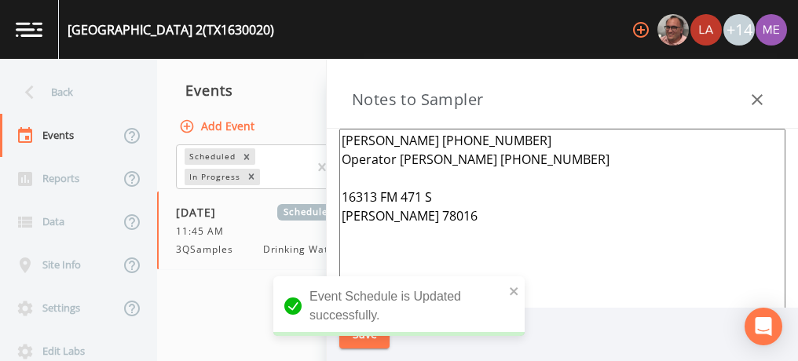
click at [341, 139] on textarea "Bruce Alexander 830-709-3879 Operator Ronnie Lemmons 830-302-6239 16313 FM 471 …" at bounding box center [562, 320] width 446 height 382
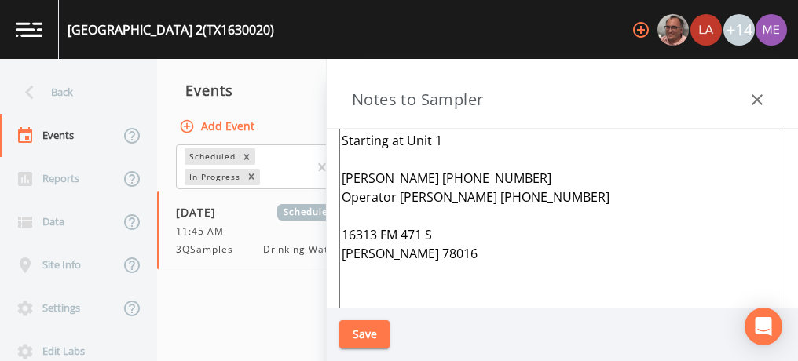
type textarea "Starting at Unit 1 Bruce Alexander 830-709-3879 Operator Ronnie Lemmons 830-302…"
click at [364, 335] on button "Save" at bounding box center [364, 335] width 50 height 29
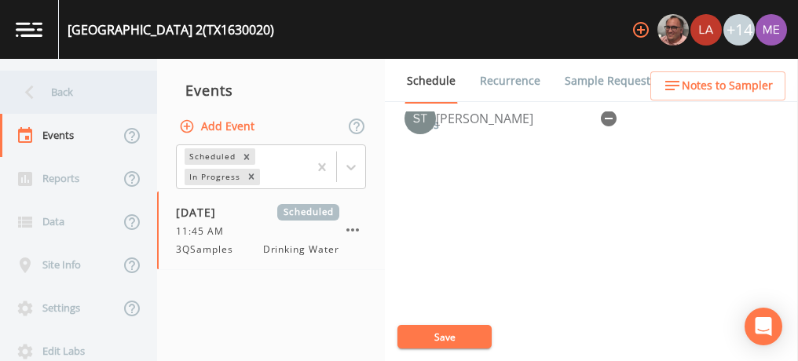
click at [55, 89] on div "Back" at bounding box center [70, 92] width 141 height 43
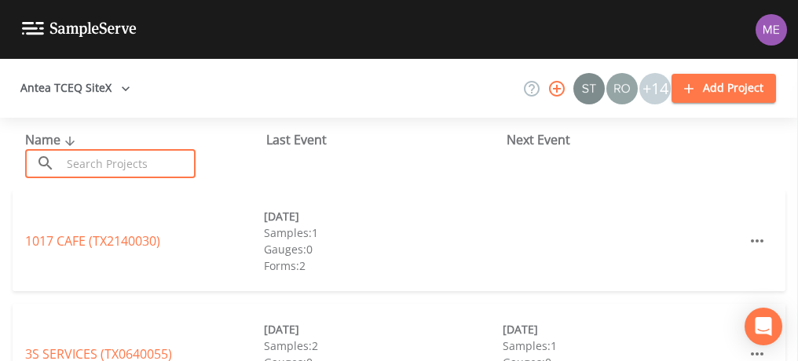
click at [90, 168] on input "text" at bounding box center [128, 163] width 134 height 29
type input "East Medina"
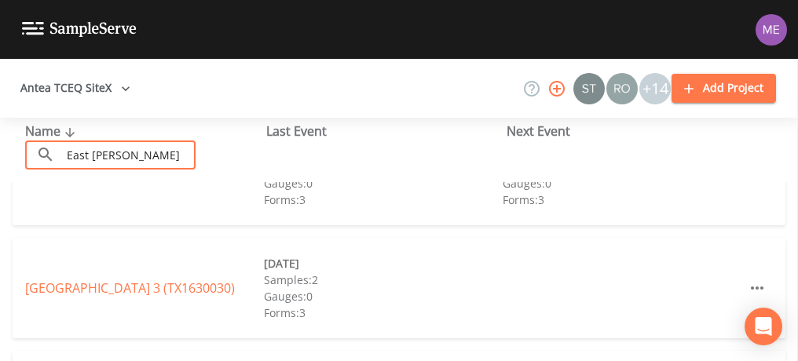
scroll to position [198, 0]
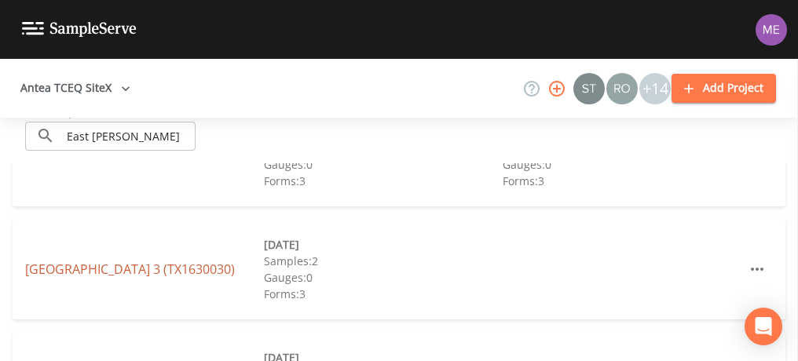
click at [158, 262] on link "EAST MEDINA COUNTY SUD UNIT 3 (TX1630030)" at bounding box center [130, 269] width 210 height 17
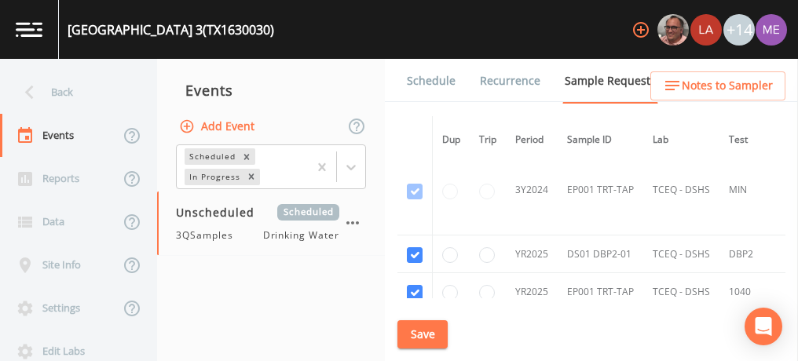
scroll to position [650, 0]
click at [445, 80] on link "Schedule" at bounding box center [431, 81] width 53 height 44
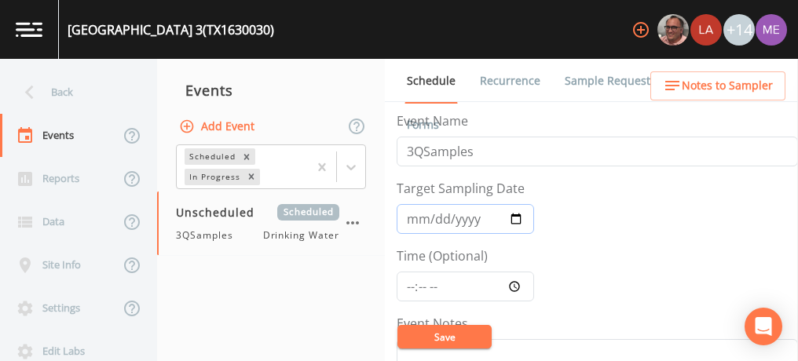
click at [423, 221] on input "Target Sampling Date" at bounding box center [465, 219] width 137 height 30
click at [410, 218] on input "Target Sampling Date" at bounding box center [465, 219] width 137 height 30
type input "2025-09-09"
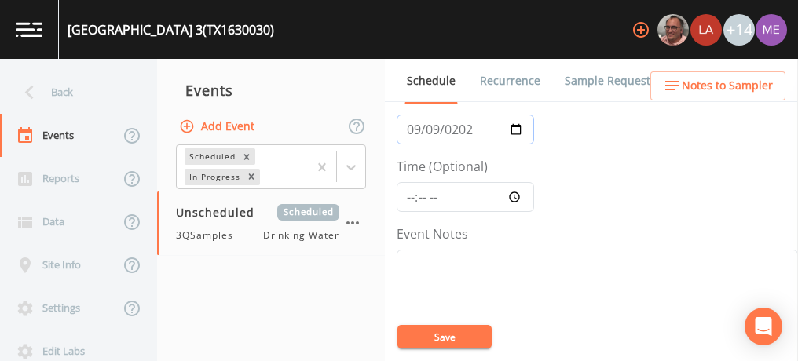
scroll to position [91, 0]
click at [410, 196] on input "Time (Optional)" at bounding box center [465, 196] width 137 height 30
type input "11:45"
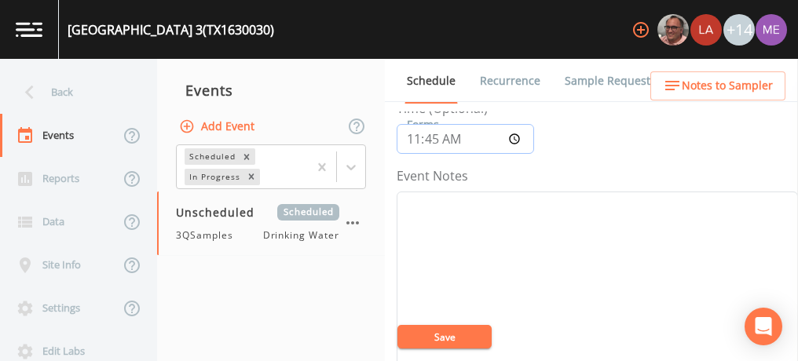
scroll to position [148, 0]
click at [410, 196] on textarea "Event Notes" at bounding box center [597, 291] width 401 height 200
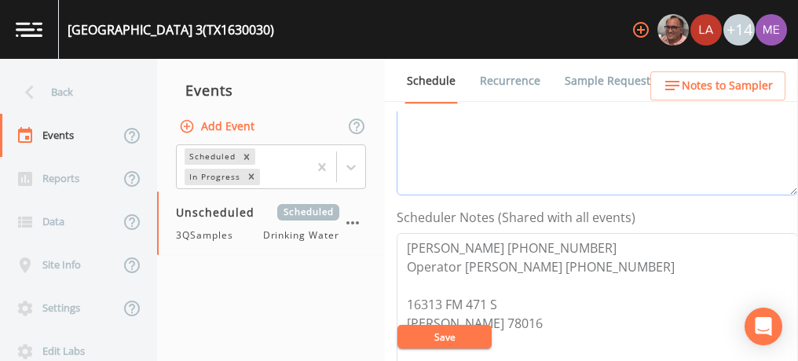
scroll to position [344, 0]
type textarea "confirmed with ronnie 9/4"
click at [423, 332] on button "Save" at bounding box center [444, 337] width 94 height 24
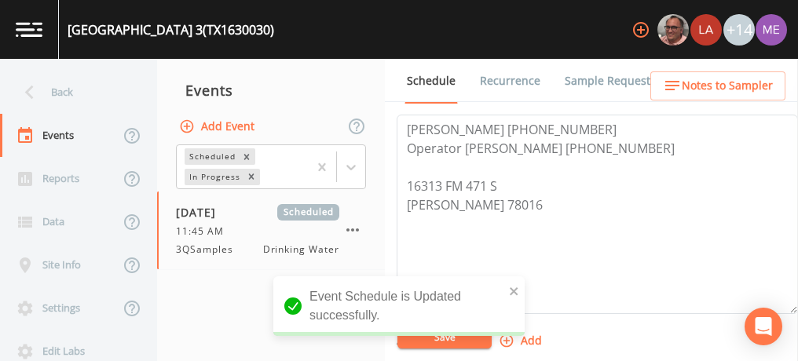
scroll to position [560, 0]
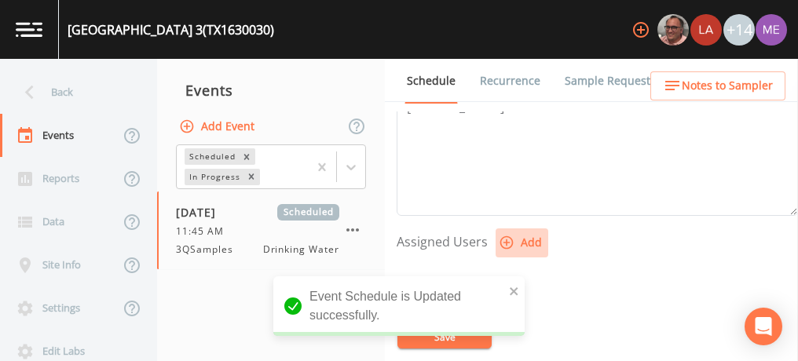
click at [504, 238] on icon "button" at bounding box center [506, 242] width 13 height 13
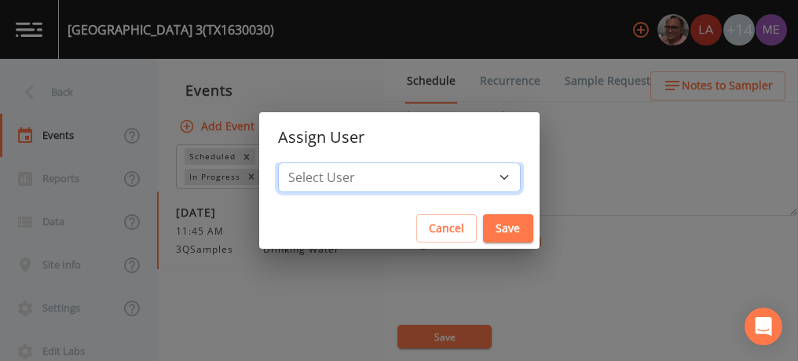
click at [479, 177] on select "Select User [PERSON_NAME] [PERSON_NAME] [PERSON_NAME] [PERSON_NAME] [PERSON_NAM…" at bounding box center [399, 178] width 243 height 30
select select "6518b6a0-c5fa-4d0f-8e3d-fc6e8623860b"
click at [302, 163] on select "Select User [PERSON_NAME] [PERSON_NAME] [PERSON_NAME] [PERSON_NAME] [PERSON_NAM…" at bounding box center [399, 178] width 243 height 30
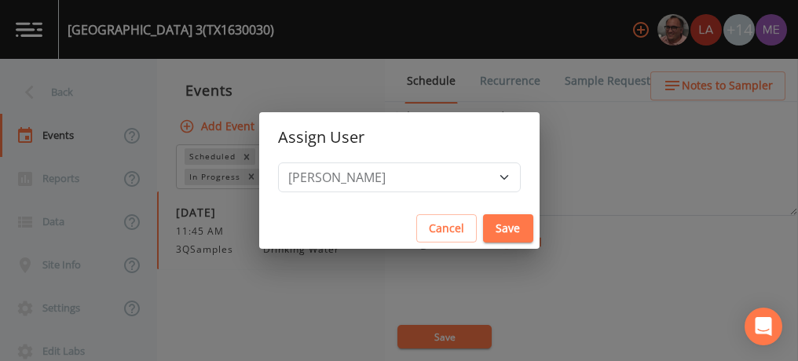
click at [496, 229] on button "Save" at bounding box center [508, 228] width 50 height 29
select select
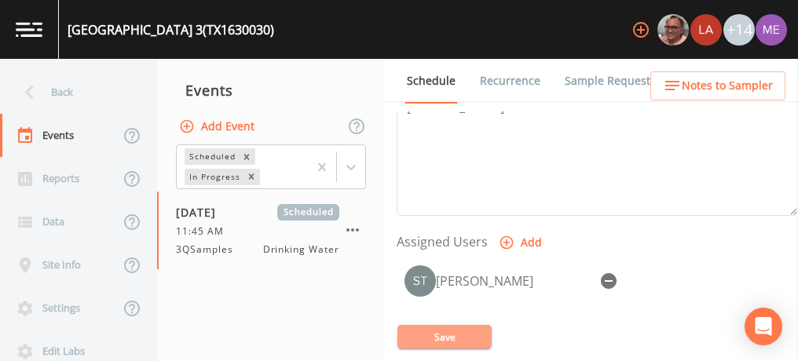
click at [463, 332] on button "Save" at bounding box center [444, 337] width 94 height 24
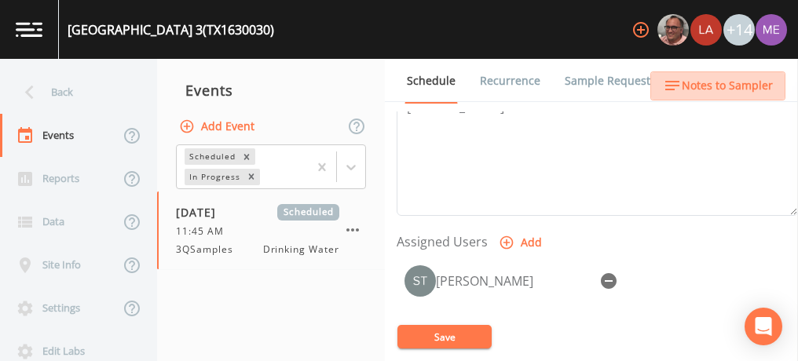
click at [734, 87] on span "Notes to Sampler" at bounding box center [727, 86] width 91 height 20
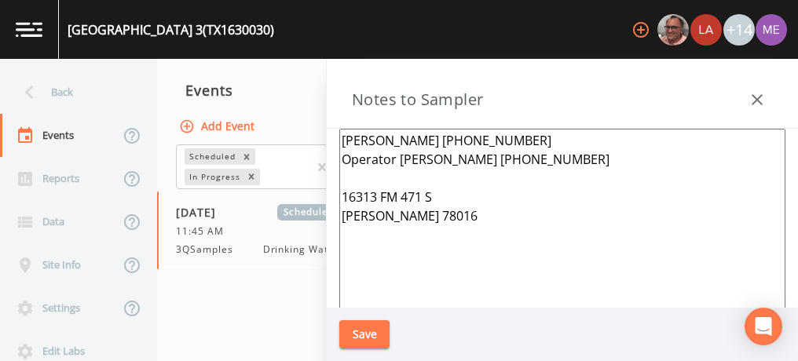
click at [343, 138] on textarea "Bruce Alexander 830-709-3879 Operator Ronnie Lemmons 830-302-6239 16313 FM 471 …" at bounding box center [562, 320] width 446 height 382
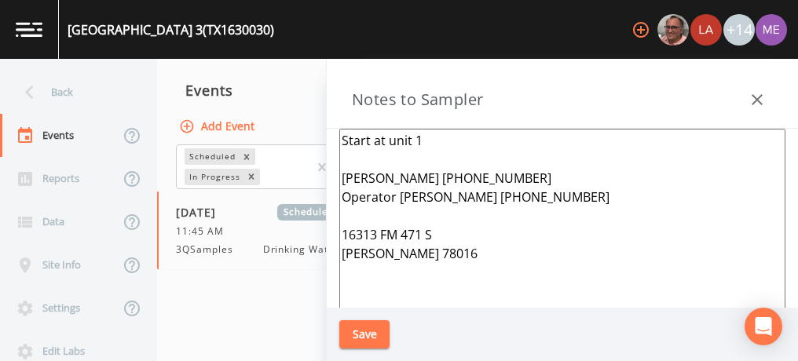
type textarea "Start at unit 1 Bruce Alexander 830-709-3879 Operator Ronnie Lemmons 830-302-62…"
click at [362, 332] on button "Save" at bounding box center [364, 335] width 50 height 29
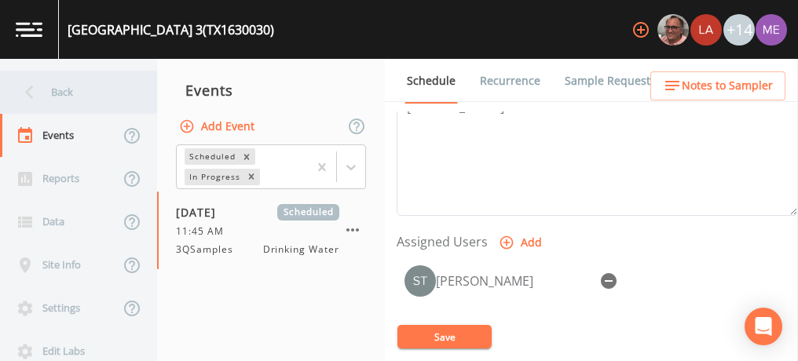
click at [55, 90] on div "Back" at bounding box center [70, 92] width 141 height 43
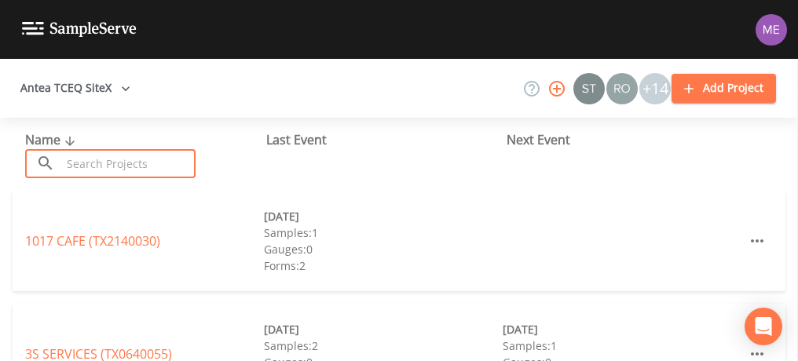
click at [87, 163] on input "text" at bounding box center [128, 163] width 134 height 29
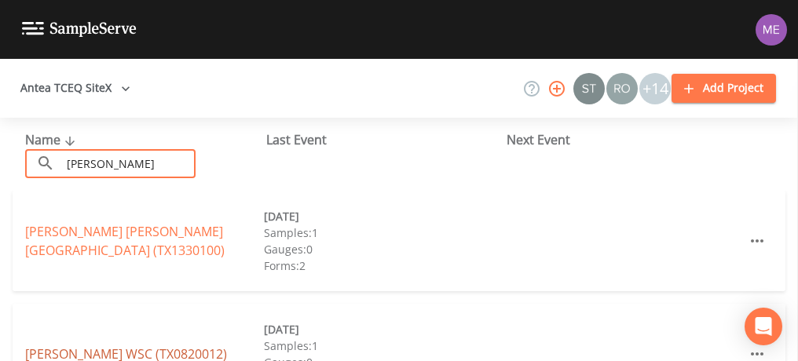
type input "moore"
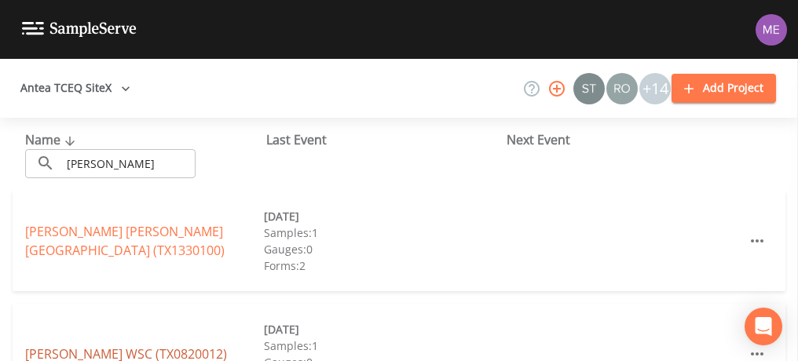
click at [77, 353] on link "MOORE WSC (TX0820012)" at bounding box center [126, 354] width 202 height 17
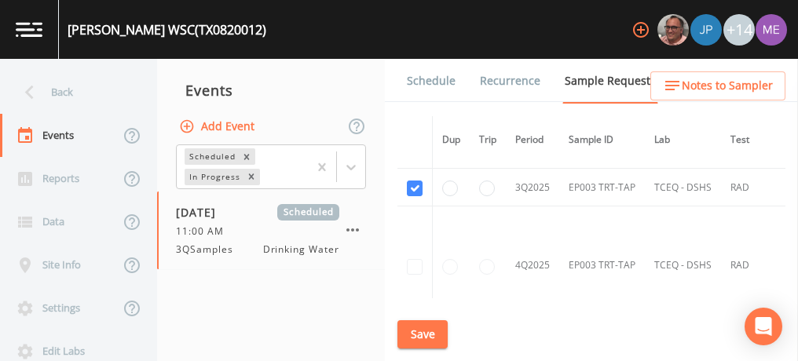
scroll to position [2473, 0]
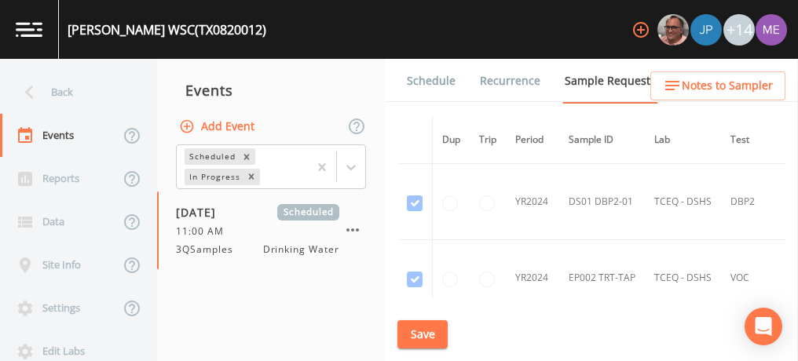
scroll to position [2473, 0]
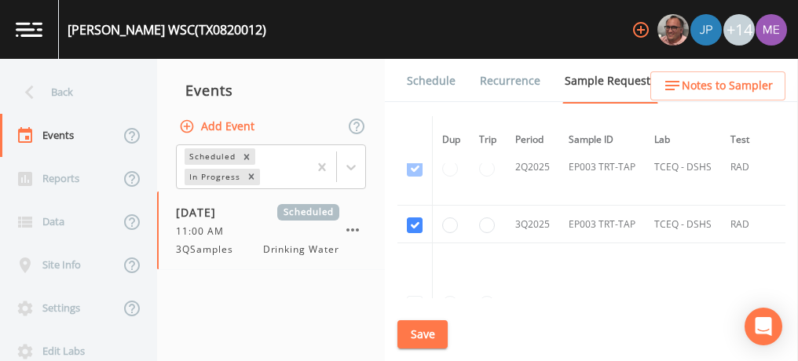
click at [408, 79] on link "Schedule" at bounding box center [431, 81] width 53 height 44
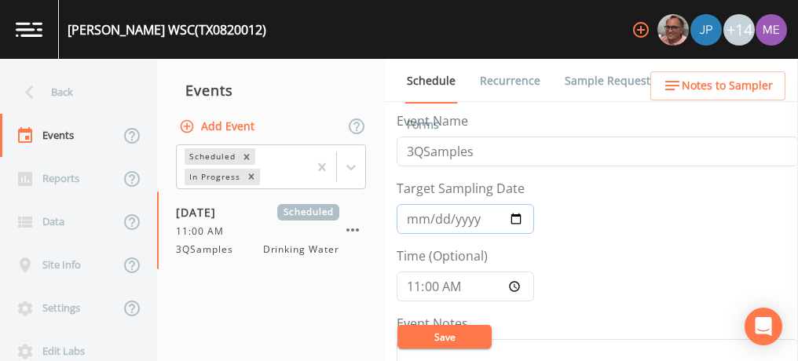
click at [412, 219] on input "[DATE]" at bounding box center [465, 219] width 137 height 30
type input "[DATE]"
click at [410, 283] on input "11:00:00" at bounding box center [465, 287] width 137 height 30
type input "09:00"
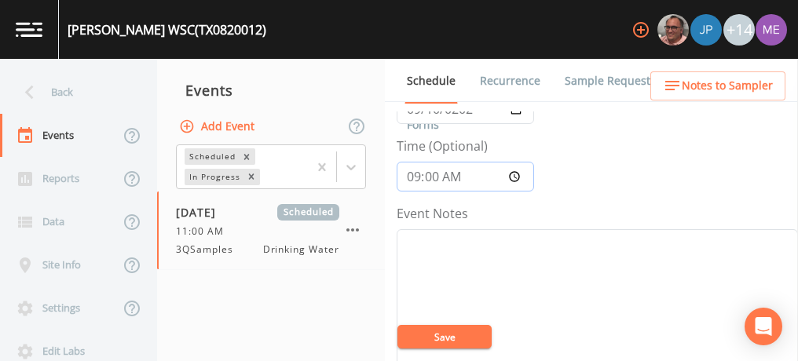
scroll to position [112, 0]
click at [410, 283] on textarea "Event Notes" at bounding box center [597, 328] width 401 height 200
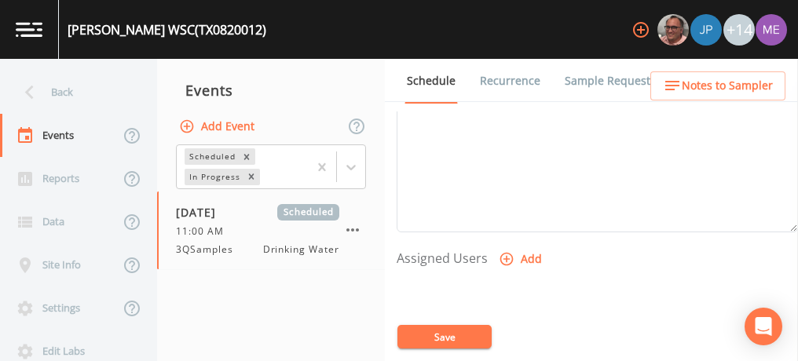
scroll to position [544, 0]
type textarea "confirmed with roand 9/4"
click at [507, 257] on icon "button" at bounding box center [507, 259] width 16 height 16
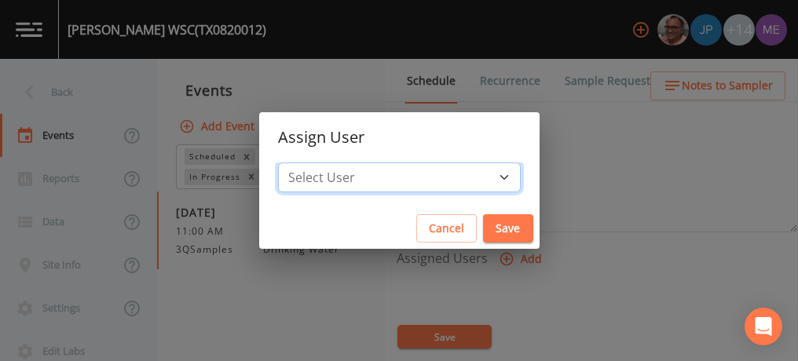
click at [479, 179] on select "Select User [PERSON_NAME] [PERSON_NAME] [PERSON_NAME] [PERSON_NAME] [PERSON_NAM…" at bounding box center [399, 178] width 243 height 30
select select "6518b6a0-c5fa-4d0f-8e3d-fc6e8623860b"
click at [302, 163] on select "Select User [PERSON_NAME] [PERSON_NAME] [PERSON_NAME] [PERSON_NAME] [PERSON_NAM…" at bounding box center [399, 178] width 243 height 30
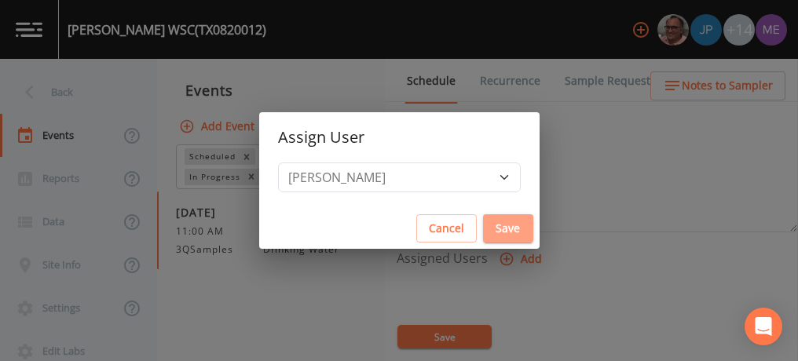
click at [483, 230] on button "Save" at bounding box center [508, 228] width 50 height 29
select select
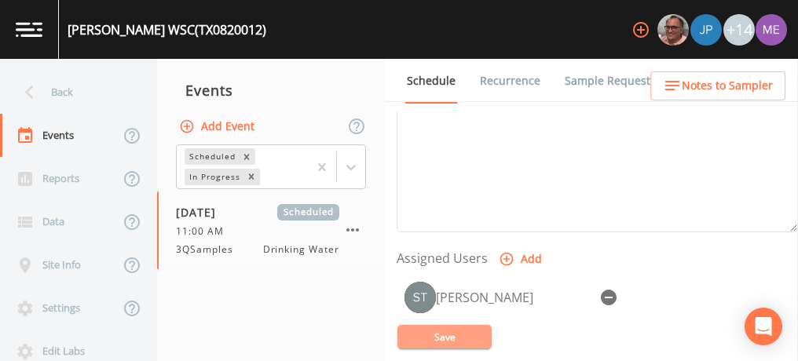
click at [453, 334] on button "Save" at bounding box center [444, 337] width 94 height 24
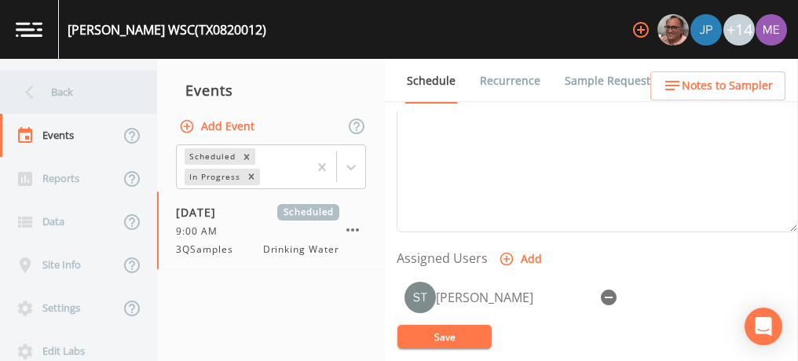
click at [64, 91] on div "Back" at bounding box center [70, 92] width 141 height 43
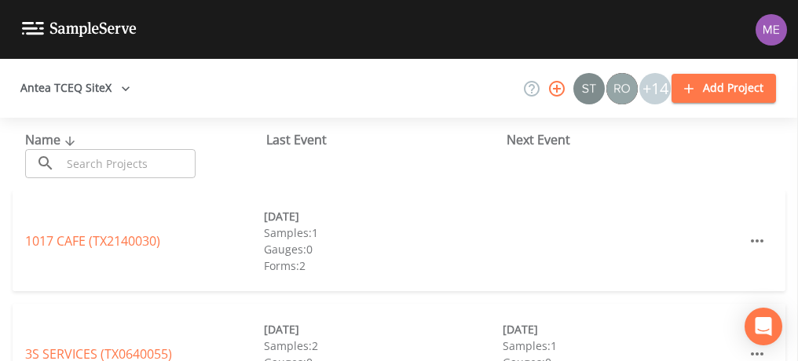
click at [73, 159] on input "text" at bounding box center [128, 163] width 134 height 29
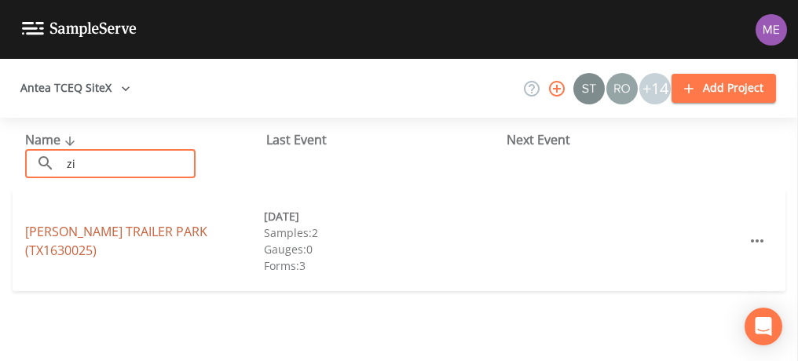
type input "zi"
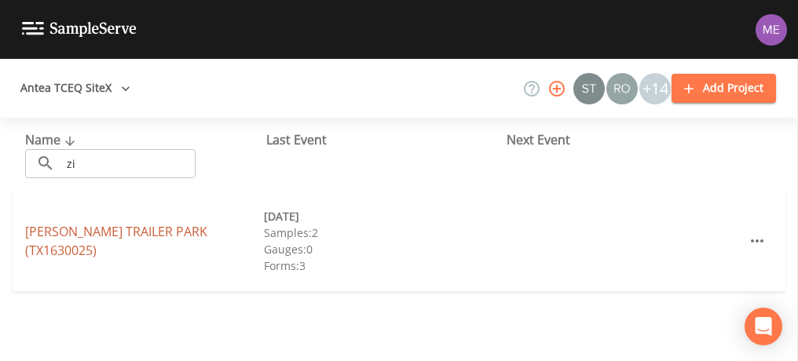
click at [51, 238] on link "[PERSON_NAME] TRAILER PARK (TX1630025)" at bounding box center [116, 241] width 182 height 36
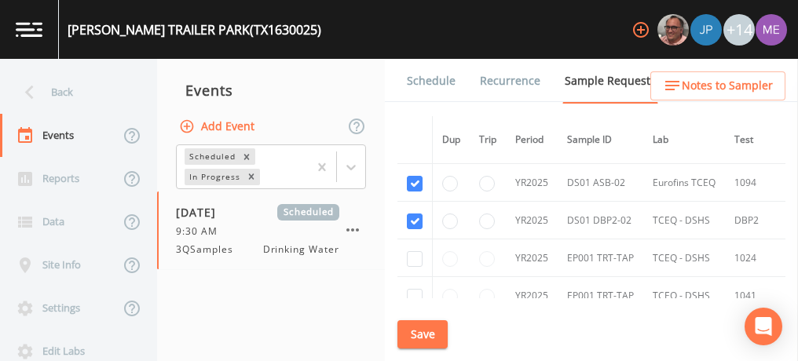
click at [433, 85] on link "Schedule" at bounding box center [431, 81] width 53 height 44
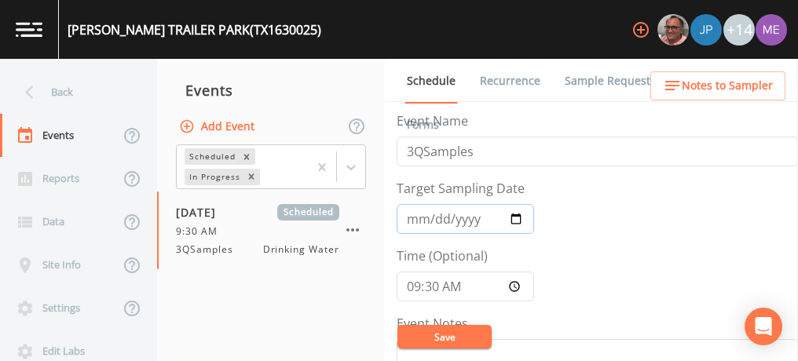
click at [412, 219] on input "[DATE]" at bounding box center [465, 219] width 137 height 30
type input "[DATE]"
click at [432, 284] on input "09:30:00" at bounding box center [465, 287] width 137 height 30
type input "09:00"
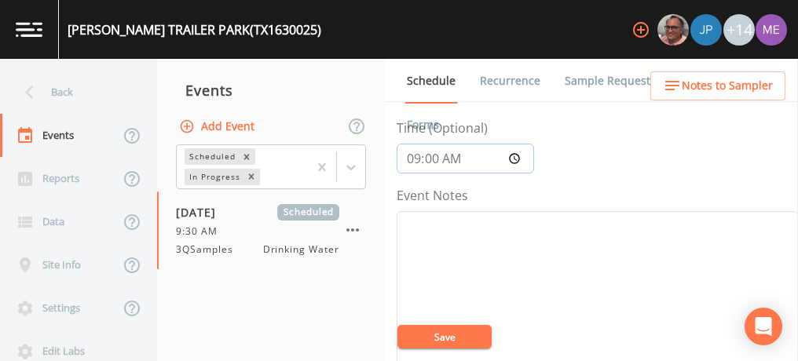
scroll to position [136, 0]
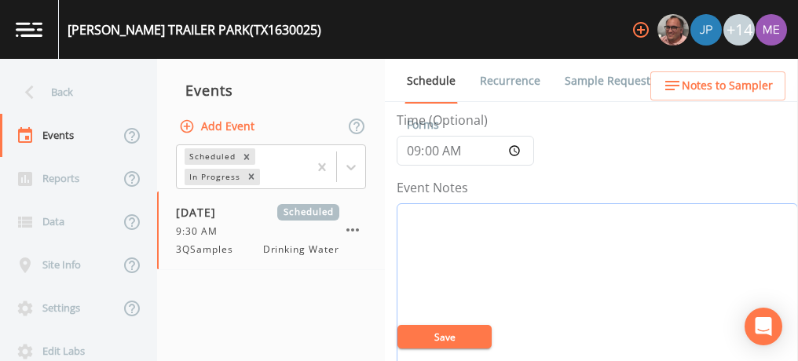
click at [428, 240] on textarea "Event Notes" at bounding box center [597, 303] width 401 height 200
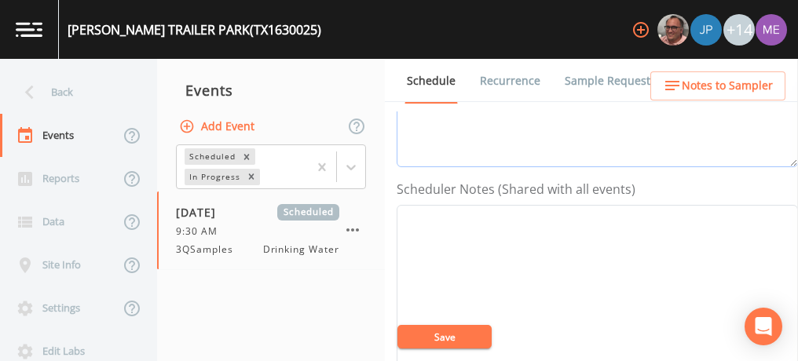
scroll to position [397, 0]
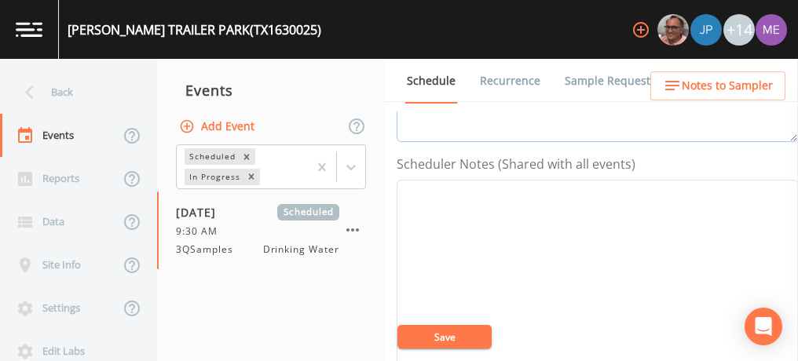
type textarea "confirmed with [PERSON_NAME] 9/4"
click at [428, 240] on textarea "Event Notes" at bounding box center [597, 280] width 401 height 200
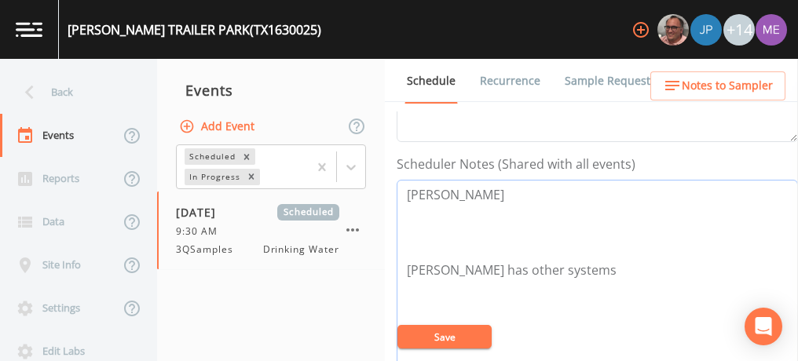
type textarea "[PERSON_NAME] [PERSON_NAME] has other systems"
click at [429, 339] on button "Save" at bounding box center [444, 337] width 94 height 24
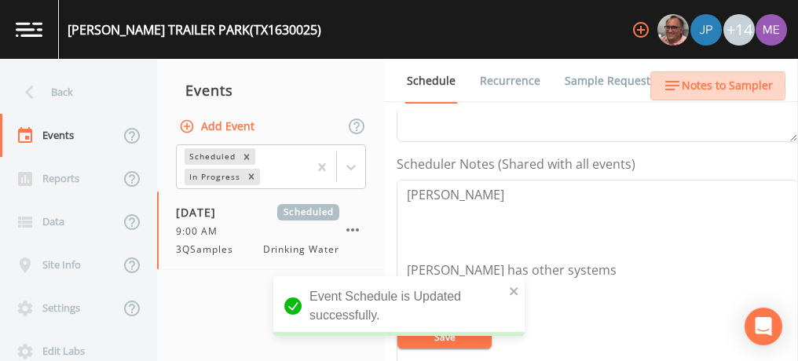
click at [693, 86] on span "Notes to Sampler" at bounding box center [727, 86] width 91 height 20
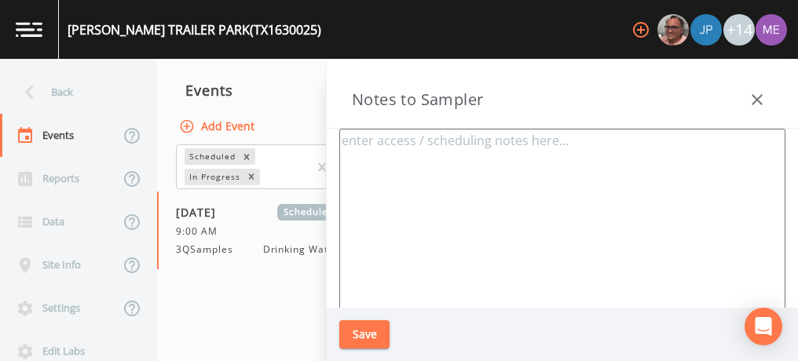
click at [387, 149] on textarea at bounding box center [562, 320] width 446 height 382
paste textarea "[PERSON_NAME] [PHONE_NUMBER]"
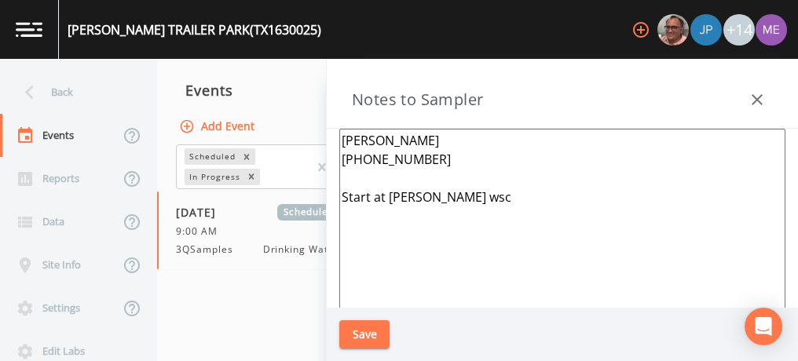
type textarea "[PERSON_NAME] [PHONE_NUMBER] Start at [PERSON_NAME] wsc"
click at [364, 339] on button "Save" at bounding box center [364, 335] width 50 height 29
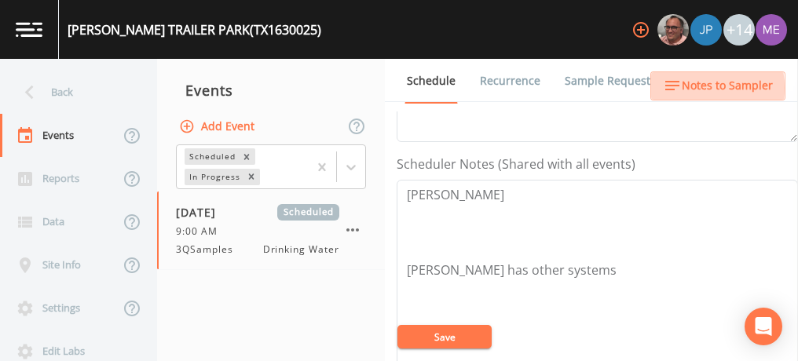
click at [687, 88] on span "Notes to Sampler" at bounding box center [727, 86] width 91 height 20
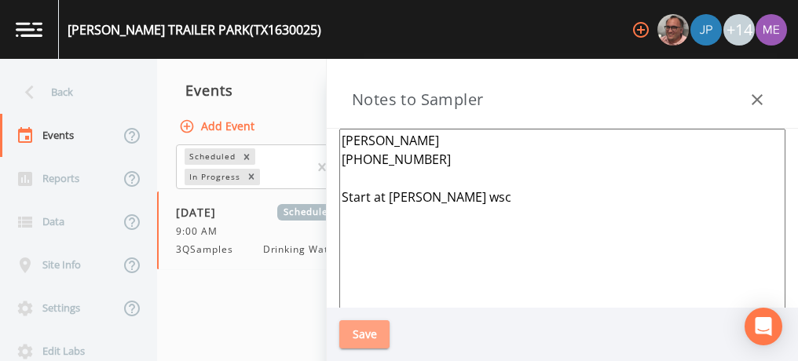
click at [377, 334] on button "Save" at bounding box center [364, 335] width 50 height 29
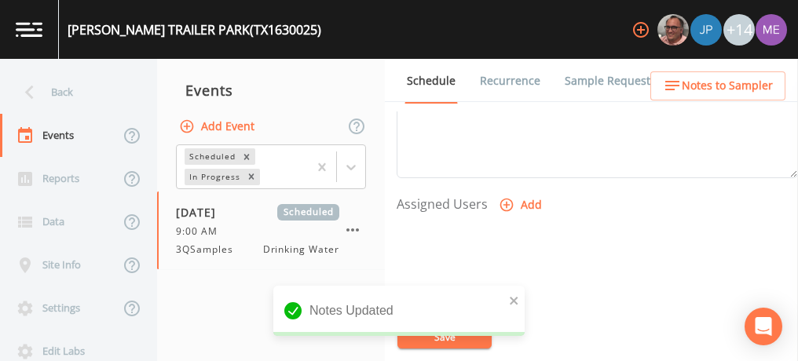
scroll to position [599, 0]
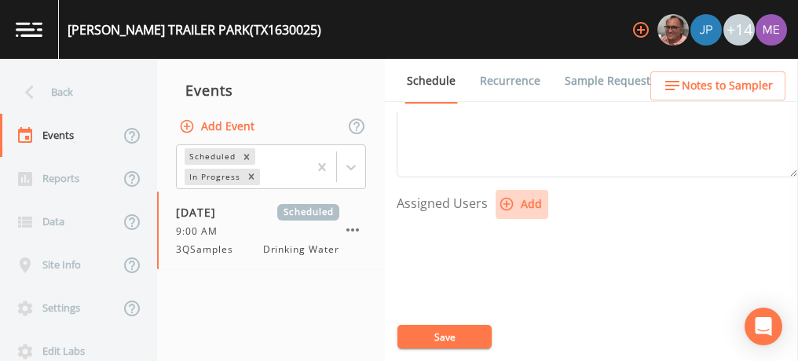
click at [504, 199] on icon "button" at bounding box center [506, 204] width 13 height 13
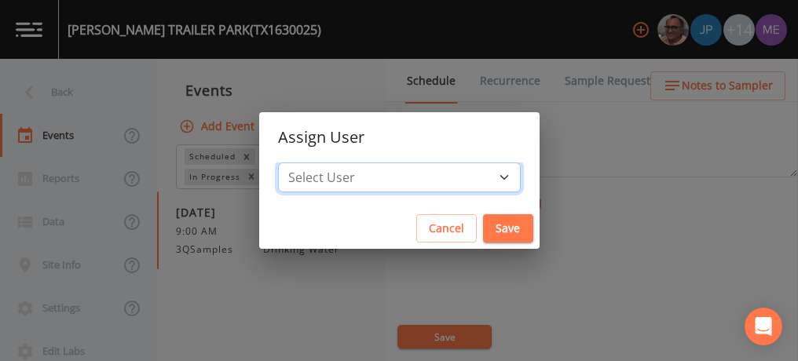
click at [475, 175] on select "Select User [PERSON_NAME] [PERSON_NAME] [PERSON_NAME] [PERSON_NAME] [PERSON_NAM…" at bounding box center [399, 178] width 243 height 30
select select "6518b6a0-c5fa-4d0f-8e3d-fc6e8623860b"
click at [302, 163] on select "Select User [PERSON_NAME] [PERSON_NAME] [PERSON_NAME] [PERSON_NAME] [PERSON_NAM…" at bounding box center [399, 178] width 243 height 30
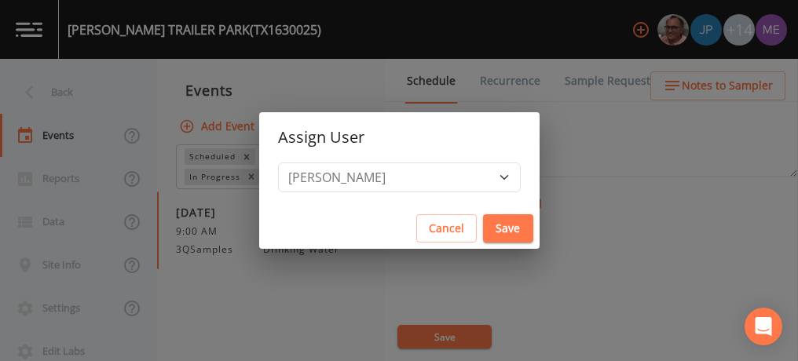
click at [483, 221] on button "Save" at bounding box center [508, 228] width 50 height 29
select select
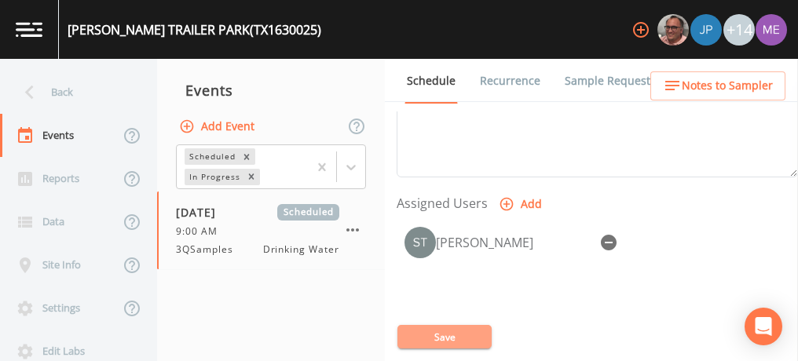
click at [444, 340] on button "Save" at bounding box center [444, 337] width 94 height 24
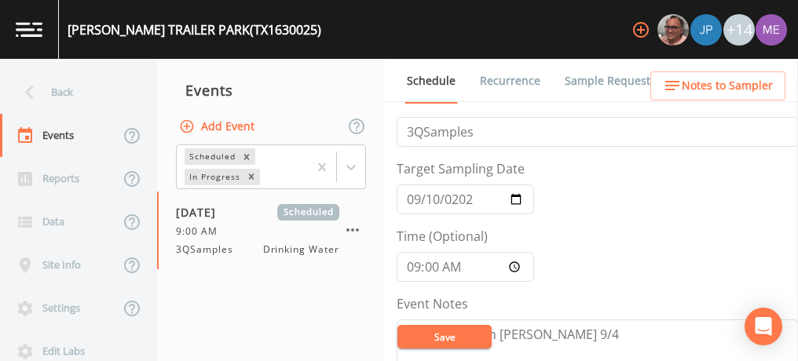
scroll to position [15, 0]
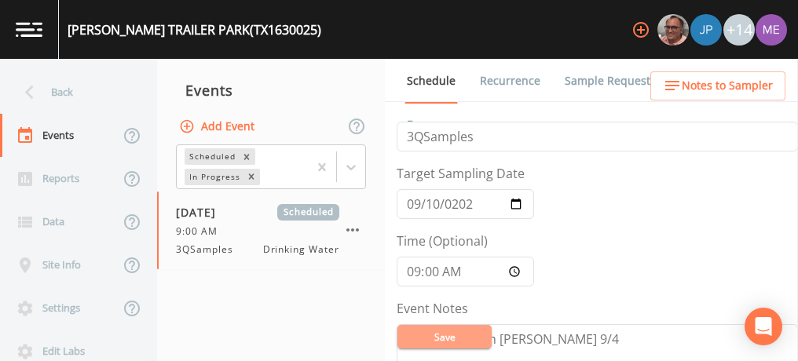
click at [441, 337] on button "Save" at bounding box center [444, 337] width 94 height 24
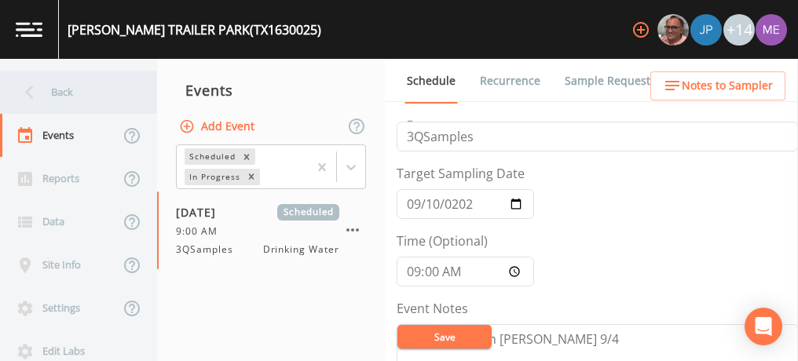
click at [60, 91] on div "Back" at bounding box center [70, 92] width 141 height 43
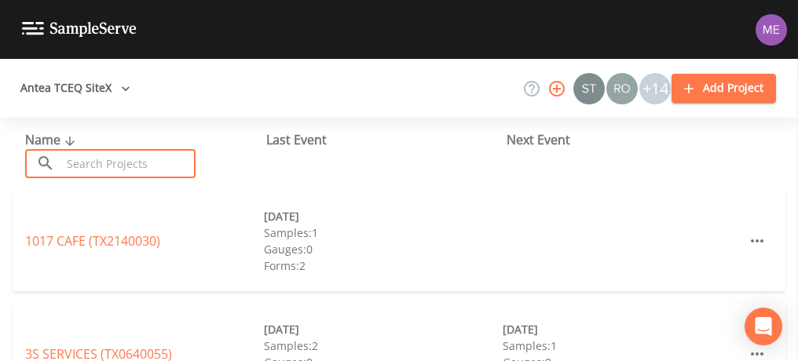
click at [146, 163] on input "text" at bounding box center [128, 163] width 134 height 29
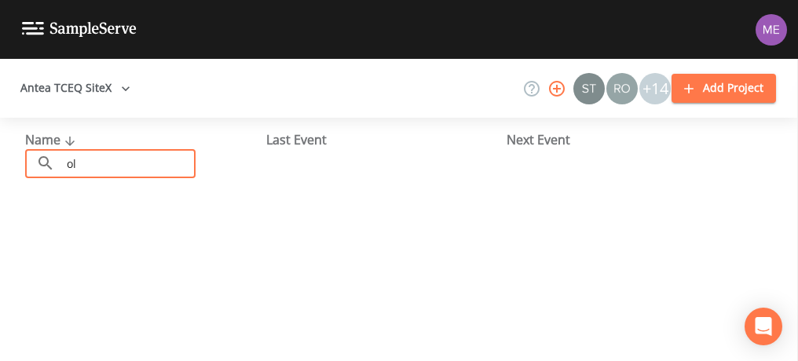
type input "o"
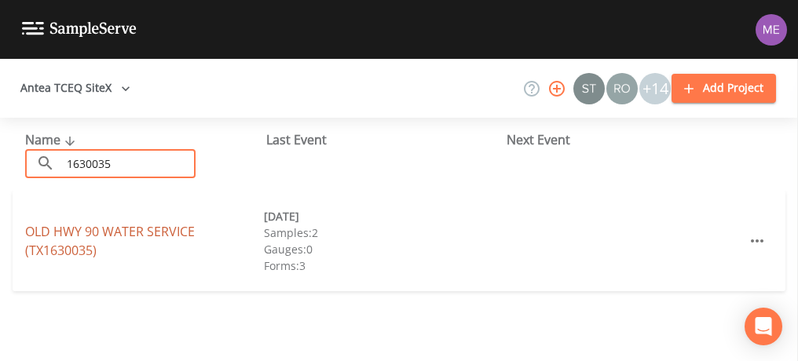
type input "1630035"
click at [64, 230] on link "OLD HWY 90 WATER SERVICE (TX1630035)" at bounding box center [110, 241] width 170 height 36
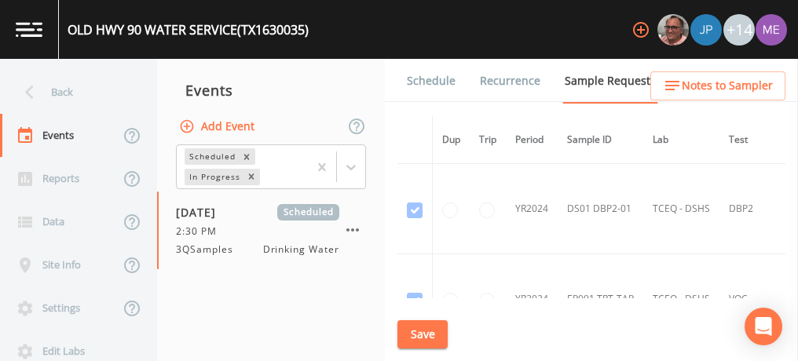
click at [427, 79] on link "Schedule" at bounding box center [431, 81] width 53 height 44
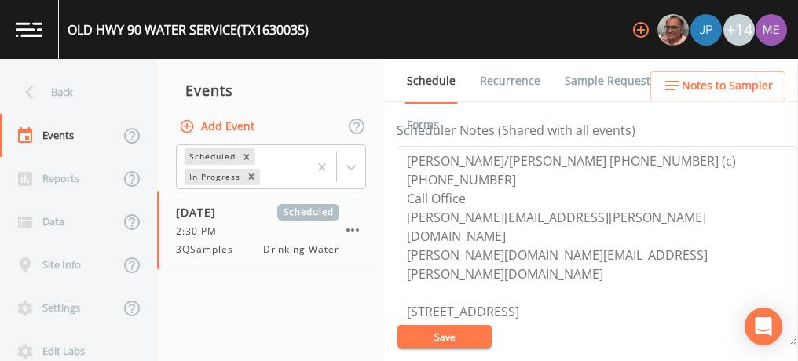
scroll to position [438, 0]
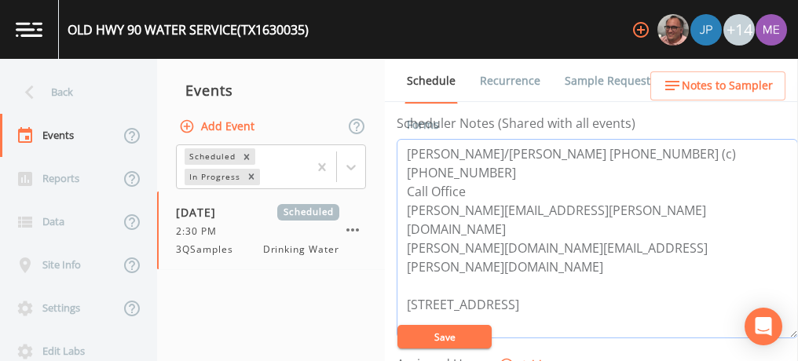
click at [527, 242] on textarea "[PERSON_NAME]/[PERSON_NAME] [PHONE_NUMBER] (c) [PHONE_NUMBER] Call Office [PERS…" at bounding box center [597, 239] width 401 height 200
click at [513, 259] on textarea "[PERSON_NAME]/[PERSON_NAME] [PHONE_NUMBER] (c) [PHONE_NUMBER] Call Office [PERS…" at bounding box center [597, 239] width 401 height 200
type textarea "[PERSON_NAME]/[PERSON_NAME] [PHONE_NUMBER] (c) [PHONE_NUMBER] Call Office [PERS…"
click at [471, 336] on button "Save" at bounding box center [444, 337] width 94 height 24
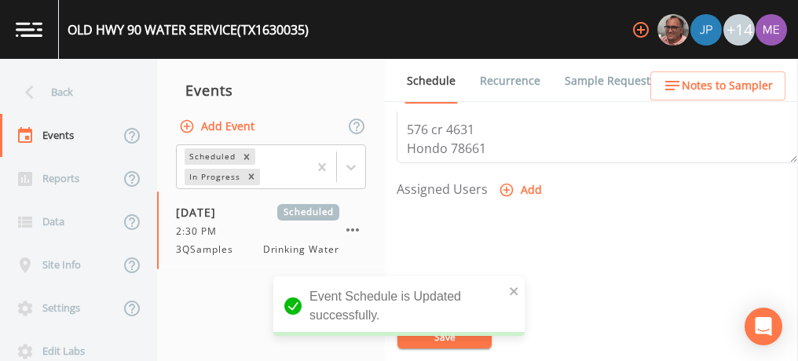
scroll to position [617, 0]
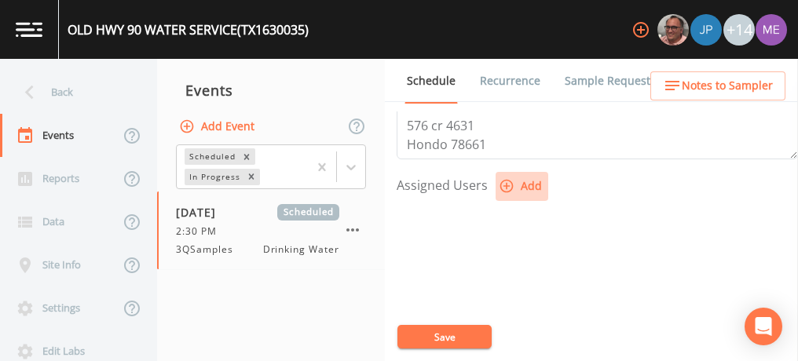
click at [510, 184] on icon "button" at bounding box center [506, 186] width 13 height 13
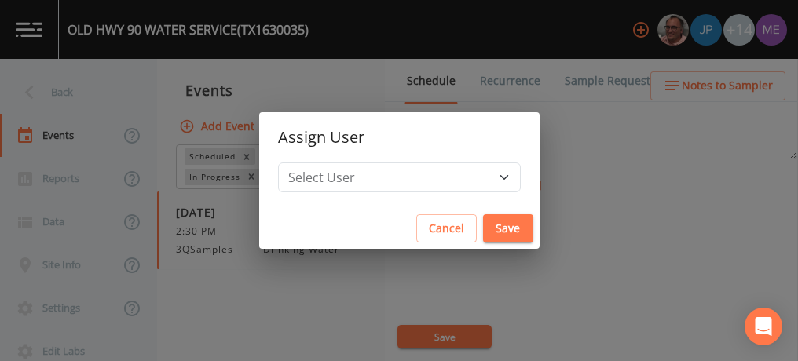
click at [471, 332] on div "Assign User Select User [PERSON_NAME] [PERSON_NAME] [PERSON_NAME] [PERSON_NAME]…" at bounding box center [399, 180] width 798 height 361
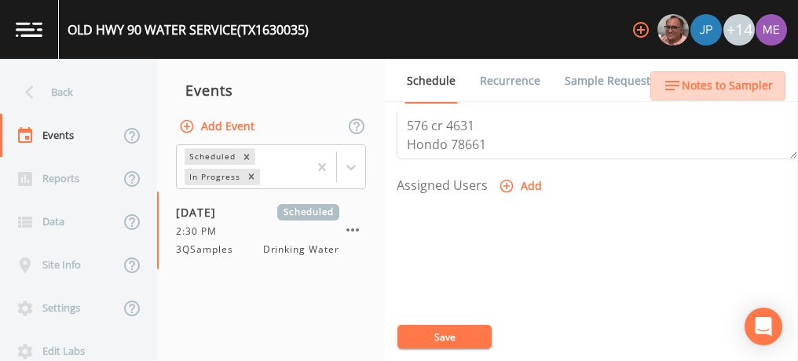
click at [755, 87] on span "Notes to Sampler" at bounding box center [727, 86] width 91 height 20
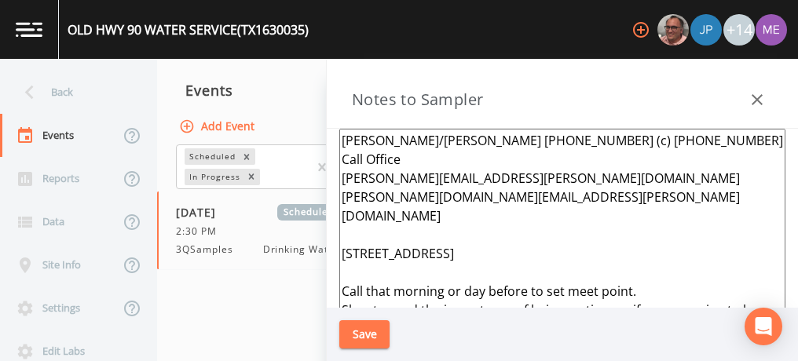
scroll to position [35, 0]
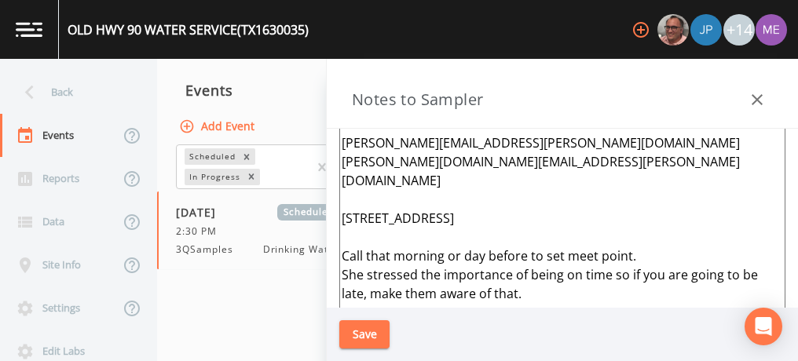
drag, startPoint x: 343, startPoint y: 196, endPoint x: 459, endPoint y: 209, distance: 117.0
click at [459, 209] on textarea "[PERSON_NAME]/[PERSON_NAME] [PHONE_NUMBER] (c) [PHONE_NUMBER] Call Office [PERS…" at bounding box center [562, 284] width 446 height 382
type textarea "[PERSON_NAME]/[PERSON_NAME] [PHONE_NUMBER] (c) [PHONE_NUMBER] Call Office [PERS…"
click at [377, 335] on button "Save" at bounding box center [364, 335] width 50 height 29
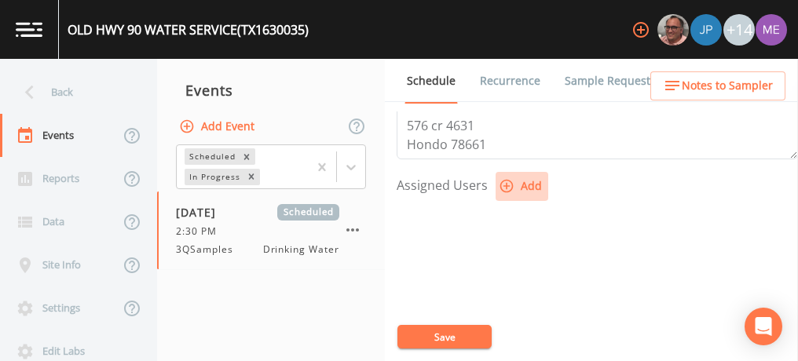
click at [507, 179] on icon "button" at bounding box center [507, 186] width 16 height 16
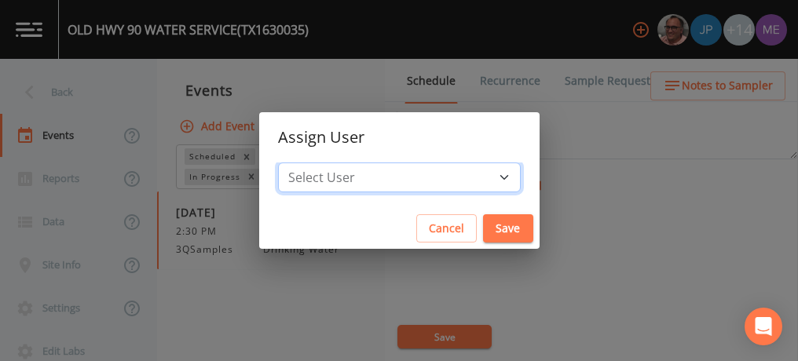
click at [479, 178] on select "Select User [PERSON_NAME] [PERSON_NAME] [PERSON_NAME] [PERSON_NAME] [PERSON_NAM…" at bounding box center [399, 178] width 243 height 30
select select "6518b6a0-c5fa-4d0f-8e3d-fc6e8623860b"
click at [302, 163] on select "Select User [PERSON_NAME] [PERSON_NAME] [PERSON_NAME] [PERSON_NAME] [PERSON_NAM…" at bounding box center [399, 178] width 243 height 30
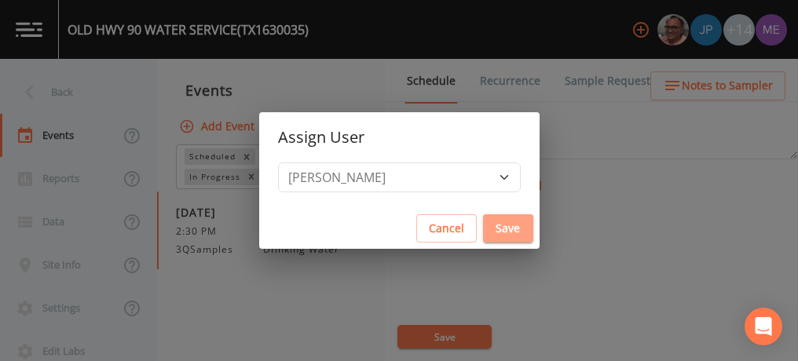
click at [493, 223] on button "Save" at bounding box center [508, 228] width 50 height 29
select select
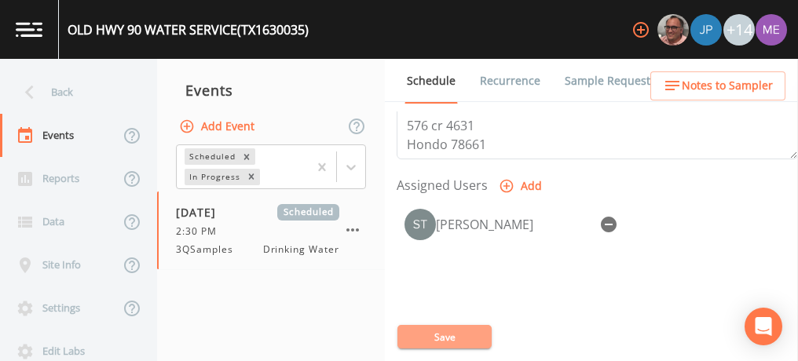
click at [447, 339] on button "Save" at bounding box center [444, 337] width 94 height 24
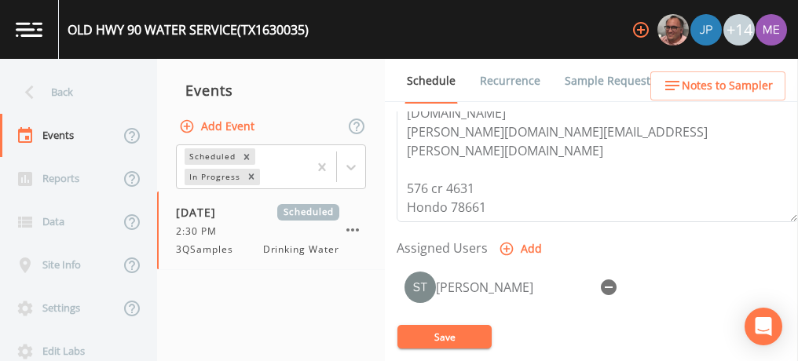
scroll to position [545, 0]
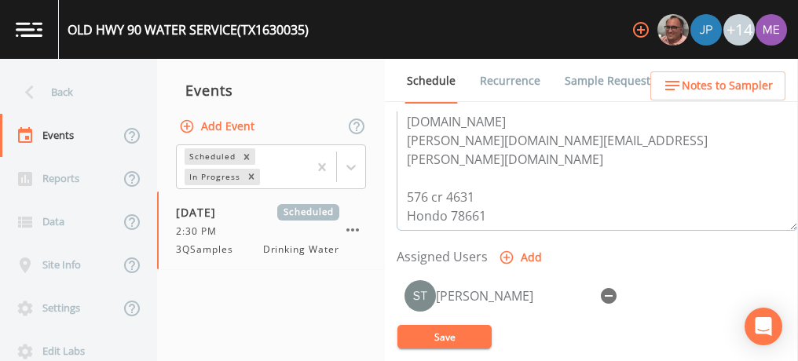
drag, startPoint x: 405, startPoint y: 134, endPoint x: 487, endPoint y: 151, distance: 83.3
click at [487, 151] on textarea "[PERSON_NAME]/[PERSON_NAME] [PHONE_NUMBER] (c) [PHONE_NUMBER] Call Office [PERS…" at bounding box center [597, 131] width 401 height 200
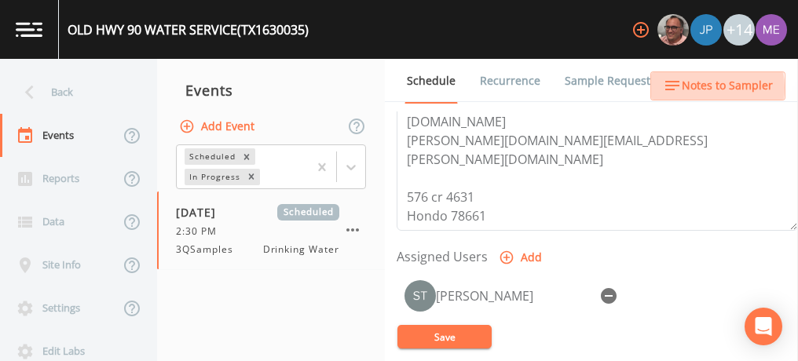
click at [691, 88] on span "Notes to Sampler" at bounding box center [727, 86] width 91 height 20
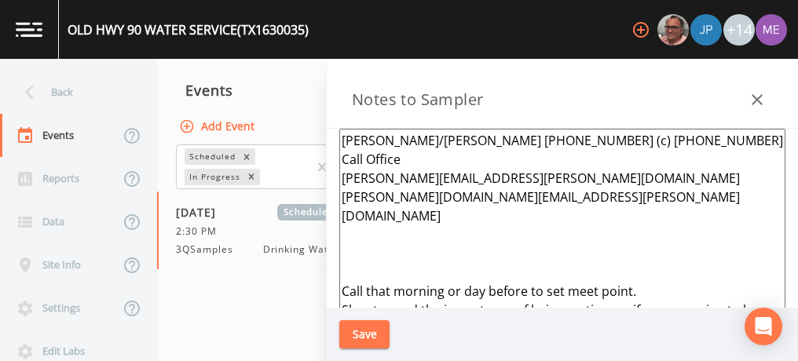
click at [381, 229] on textarea "[PERSON_NAME]/[PERSON_NAME] [PHONE_NUMBER] (c) [PHONE_NUMBER] Call Office [PERS…" at bounding box center [562, 320] width 446 height 382
paste textarea "576 cr 4631 Hondo 78661"
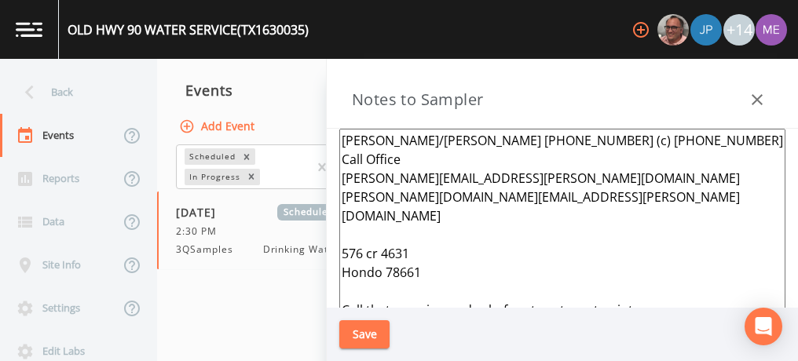
click at [343, 136] on textarea "[PERSON_NAME]/[PERSON_NAME] [PHONE_NUMBER] (c) [PHONE_NUMBER] Call Office [PERS…" at bounding box center [562, 320] width 446 height 382
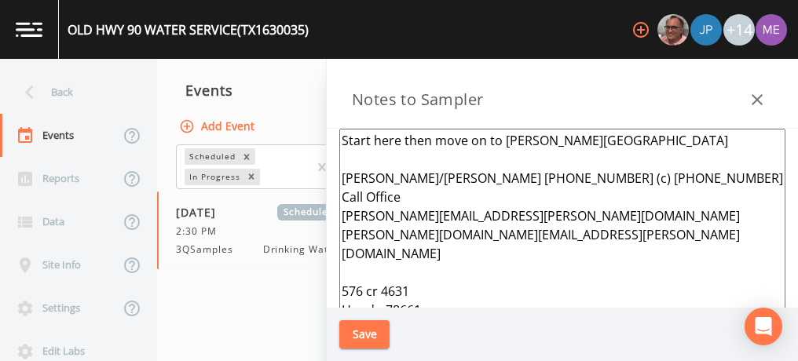
type textarea "Start here then move on to [PERSON_NAME][GEOGRAPHIC_DATA] [PERSON_NAME]/[PERSON…"
click at [376, 335] on button "Save" at bounding box center [364, 335] width 50 height 29
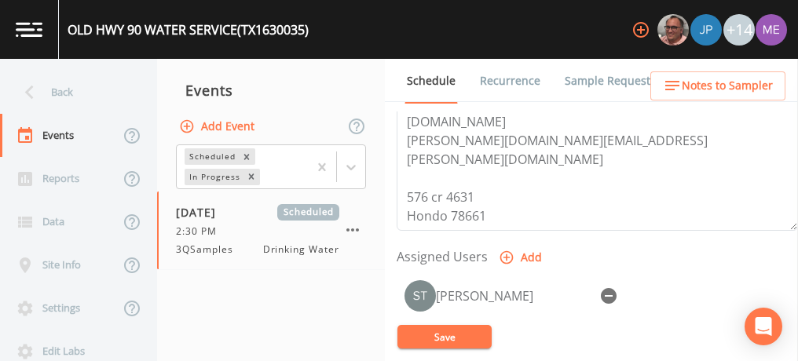
click at [414, 332] on button "Save" at bounding box center [444, 337] width 94 height 24
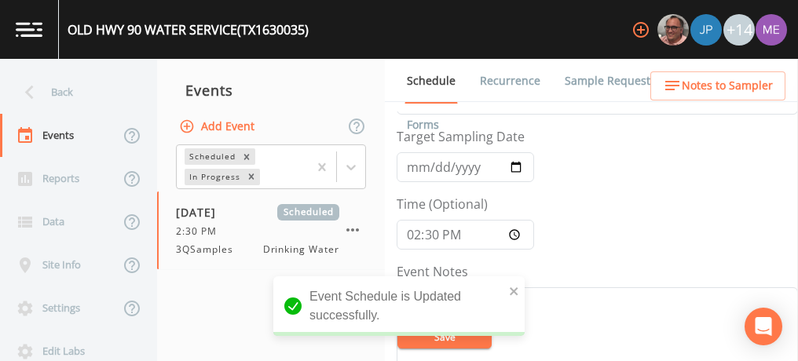
scroll to position [51, 0]
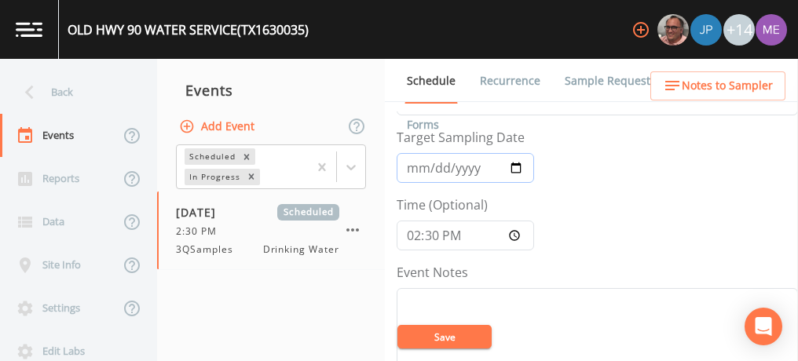
click at [411, 167] on input "[DATE]" at bounding box center [465, 168] width 137 height 30
type input "[DATE]"
click at [412, 231] on input "14:30:00" at bounding box center [465, 236] width 137 height 30
type input "13:00"
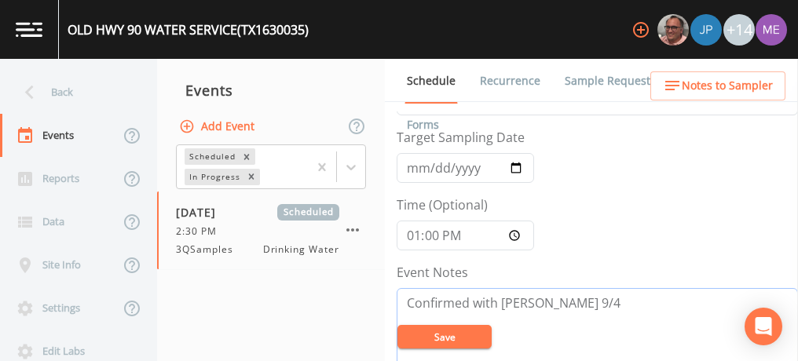
type textarea "Confirmed with [PERSON_NAME] 9/4"
click at [429, 332] on button "Save" at bounding box center [444, 337] width 94 height 24
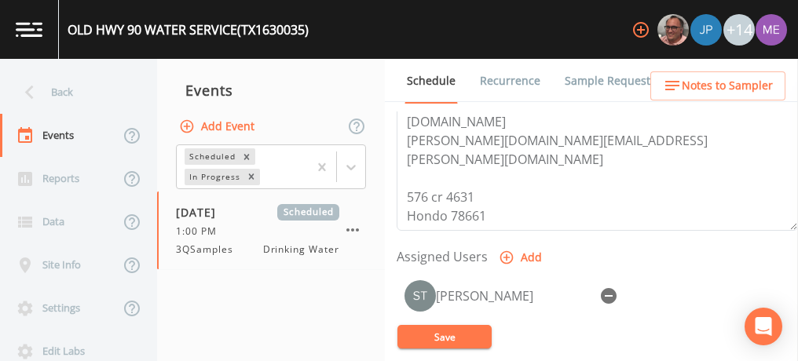
scroll to position [547, 0]
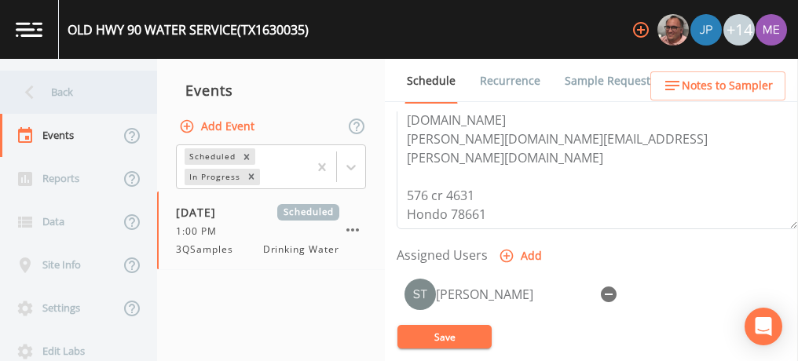
click at [66, 93] on div "Back" at bounding box center [70, 92] width 141 height 43
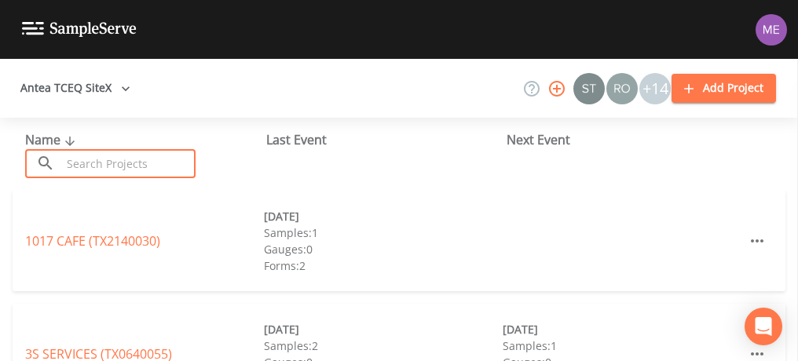
click at [81, 163] on input "text" at bounding box center [128, 163] width 134 height 29
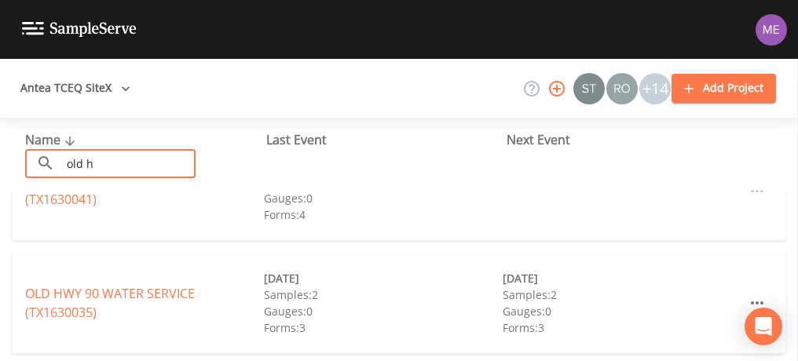
scroll to position [55, 0]
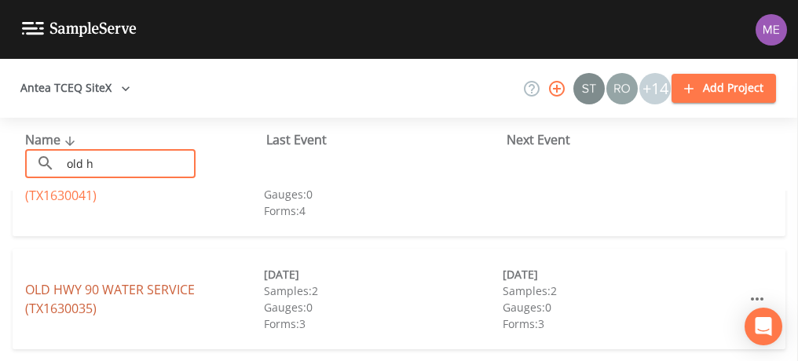
type input "old h"
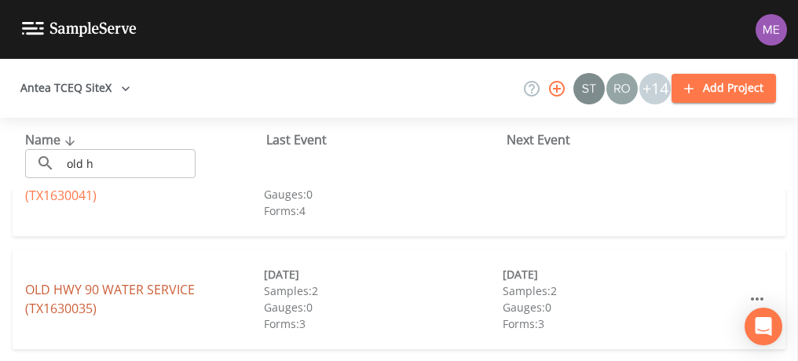
click at [125, 288] on link "OLD HWY 90 WATER SERVICE (TX1630035)" at bounding box center [110, 299] width 170 height 36
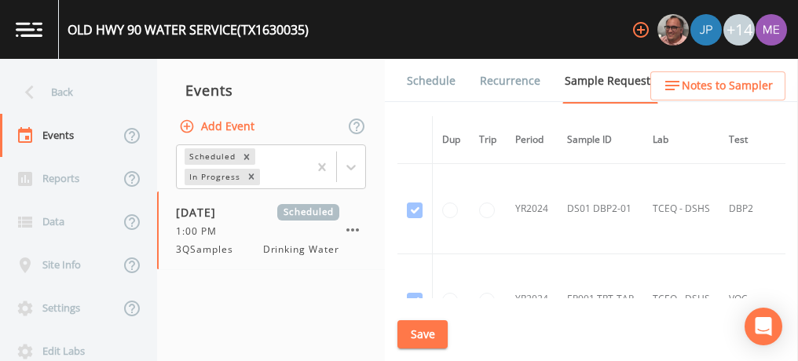
click at [555, 242] on td "YR2024" at bounding box center [532, 209] width 52 height 90
click at [428, 90] on link "Schedule" at bounding box center [431, 81] width 53 height 44
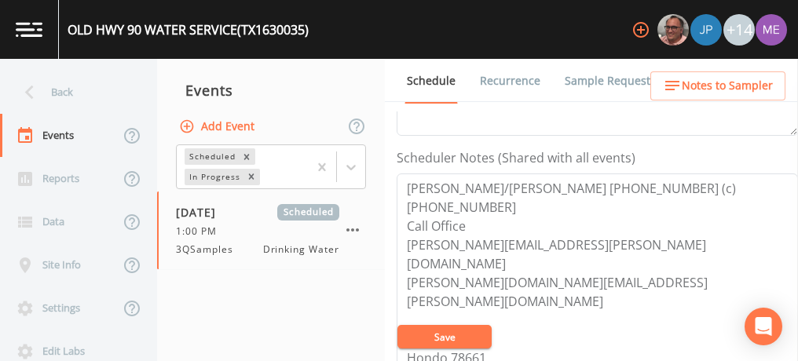
scroll to position [405, 0]
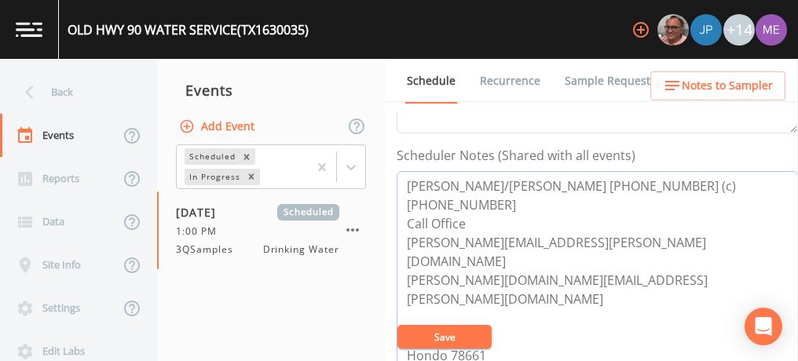
drag, startPoint x: 405, startPoint y: 177, endPoint x: 562, endPoint y: 242, distance: 170.1
click at [562, 242] on textarea "[PERSON_NAME]/[PERSON_NAME] [PHONE_NUMBER] (c) [PHONE_NUMBER] Call Office [PERS…" at bounding box center [597, 271] width 401 height 200
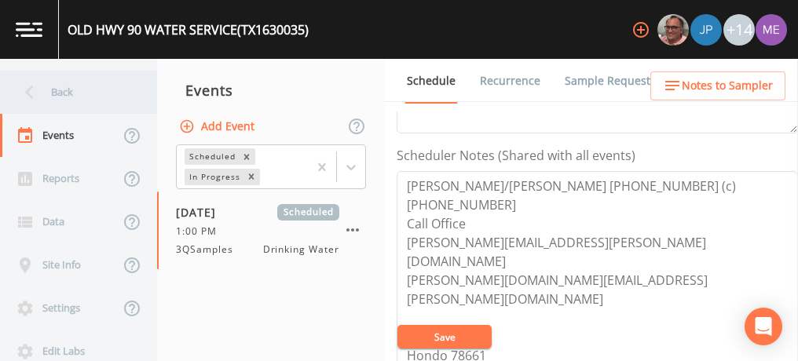
click at [64, 84] on div "Back" at bounding box center [70, 92] width 141 height 43
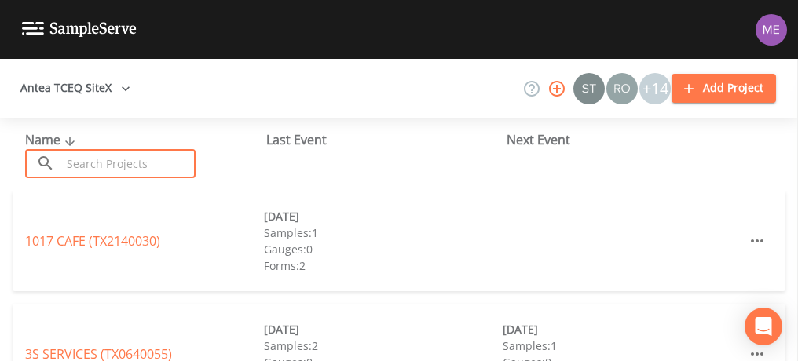
click at [113, 169] on input "text" at bounding box center [128, 163] width 134 height 29
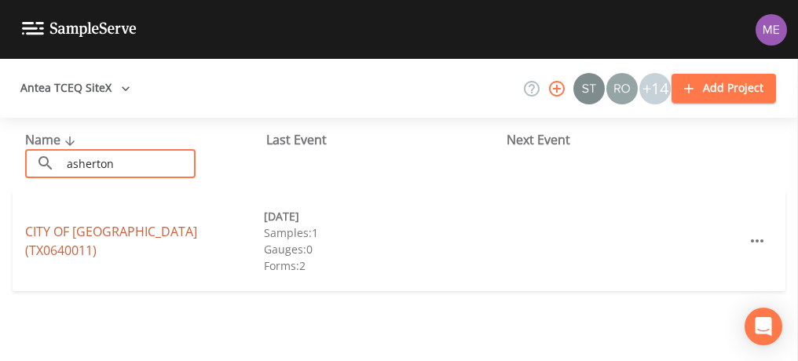
type input "asherton"
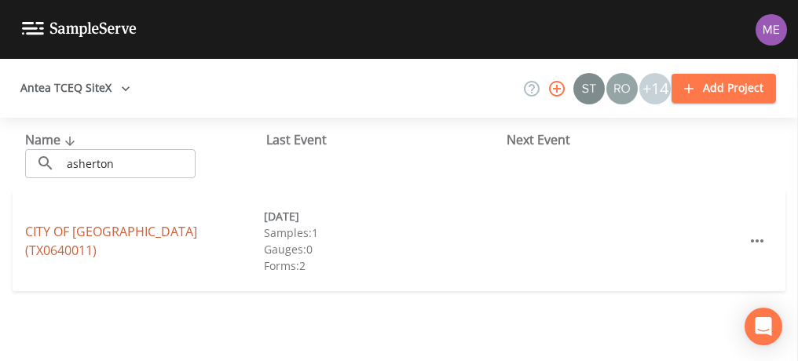
click at [89, 243] on link "CITY OF [GEOGRAPHIC_DATA] (TX0640011)" at bounding box center [111, 241] width 172 height 36
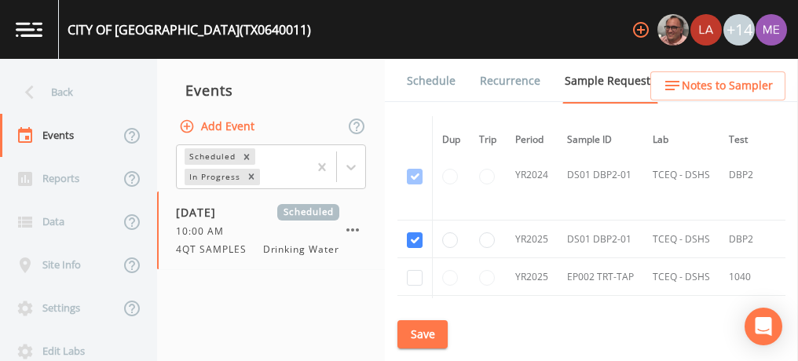
scroll to position [34, 0]
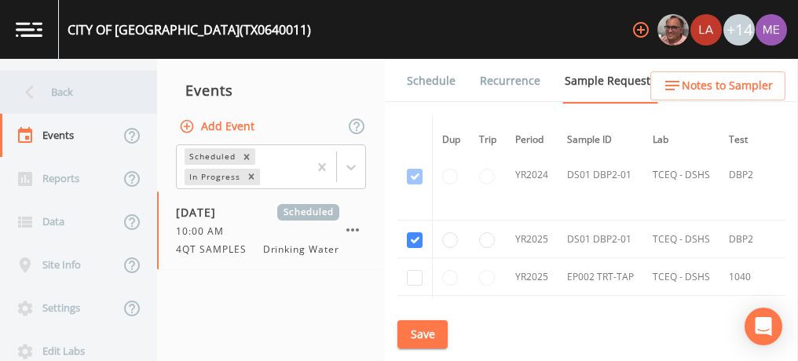
click at [57, 93] on div "Back" at bounding box center [70, 92] width 141 height 43
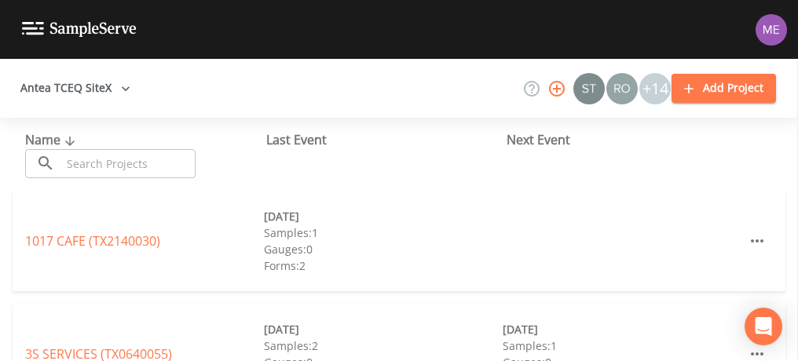
click at [105, 155] on input "text" at bounding box center [128, 163] width 134 height 29
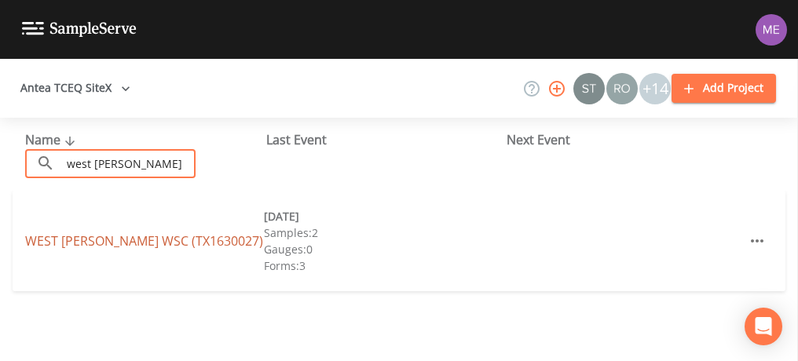
type input "west [PERSON_NAME]"
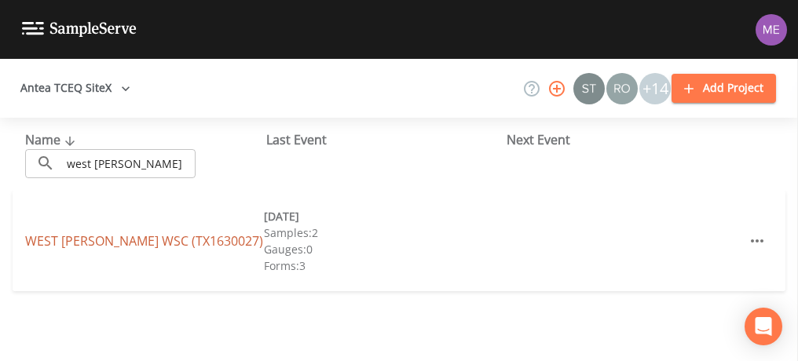
click at [119, 241] on link "[GEOGRAPHIC_DATA][PERSON_NAME] (TX1630027)" at bounding box center [144, 241] width 238 height 17
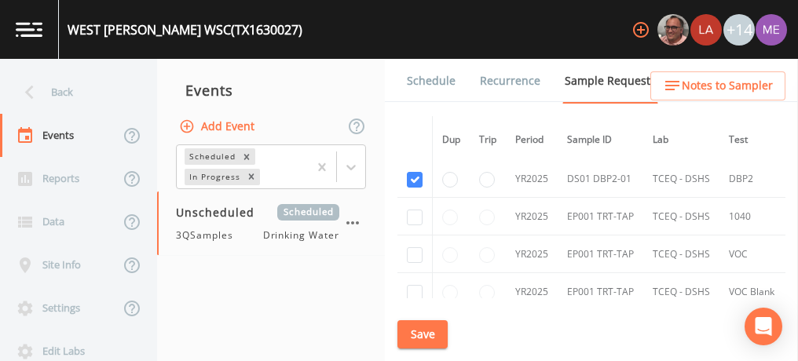
scroll to position [991, 0]
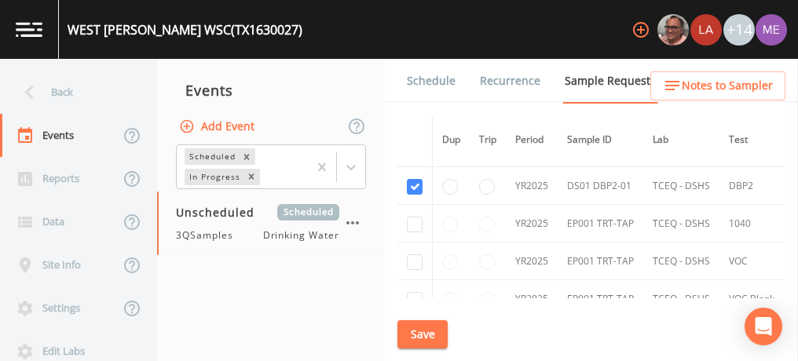
click at [421, 84] on link "Schedule" at bounding box center [431, 81] width 53 height 44
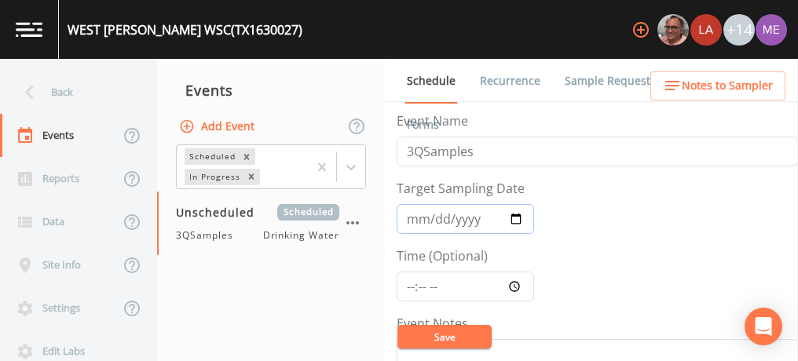
click at [416, 219] on input "Target Sampling Date" at bounding box center [465, 219] width 137 height 30
type input "[DATE]"
click at [413, 283] on input "Time (Optional)" at bounding box center [465, 287] width 137 height 30
type input "12:30"
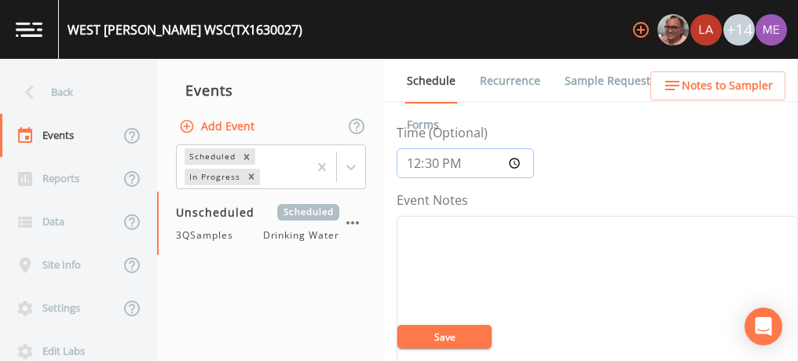
scroll to position [126, 0]
click at [431, 244] on textarea "Event Notes" at bounding box center [597, 314] width 401 height 200
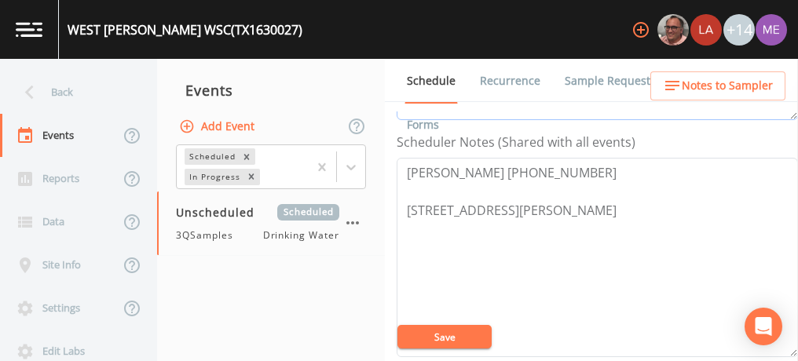
scroll to position [422, 0]
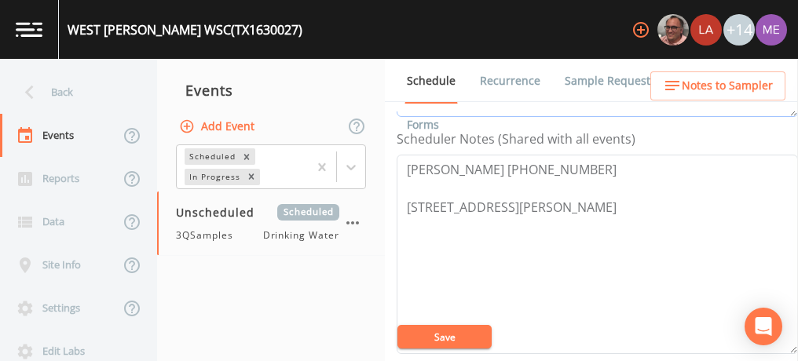
type textarea "confirmed with [PERSON_NAME] 9/4"
click at [448, 331] on button "Save" at bounding box center [444, 337] width 94 height 24
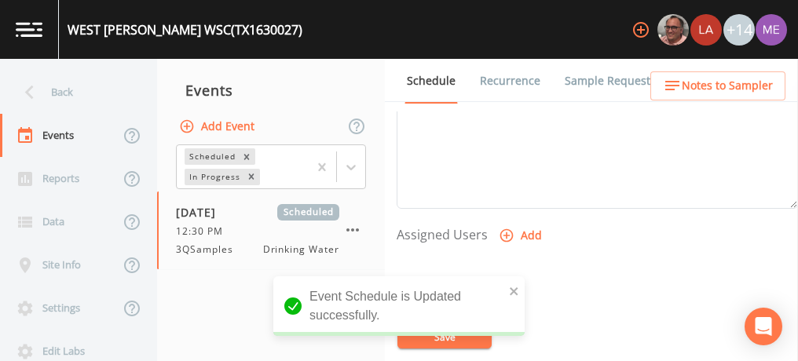
scroll to position [570, 0]
click at [506, 226] on icon "button" at bounding box center [507, 233] width 16 height 16
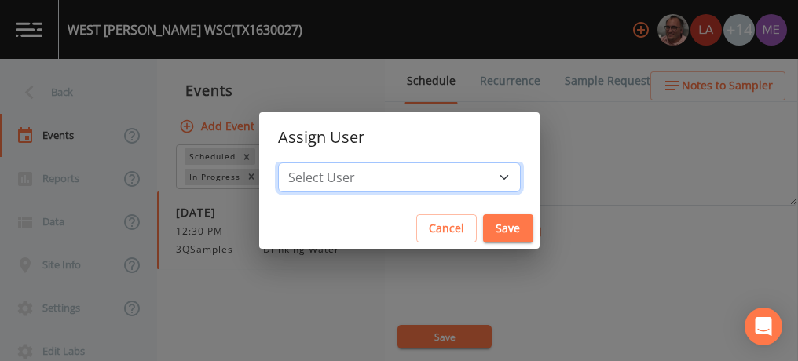
click at [483, 172] on select "Select User [PERSON_NAME] [PERSON_NAME] [PERSON_NAME] [PERSON_NAME] [PERSON_NAM…" at bounding box center [399, 178] width 243 height 30
select select "6518b6a0-c5fa-4d0f-8e3d-fc6e8623860b"
click at [302, 163] on select "Select User [PERSON_NAME] [PERSON_NAME] [PERSON_NAME] [PERSON_NAME] [PERSON_NAM…" at bounding box center [399, 178] width 243 height 30
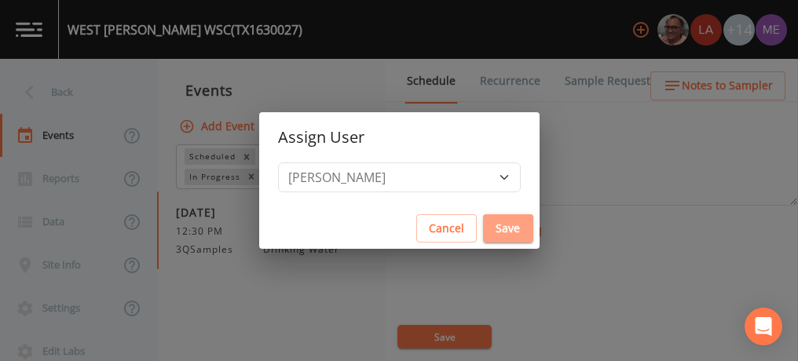
click at [483, 234] on button "Save" at bounding box center [508, 228] width 50 height 29
select select
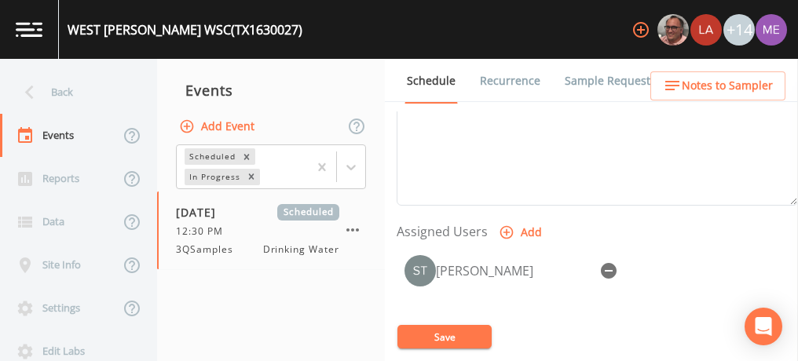
click at [465, 340] on button "Save" at bounding box center [444, 337] width 94 height 24
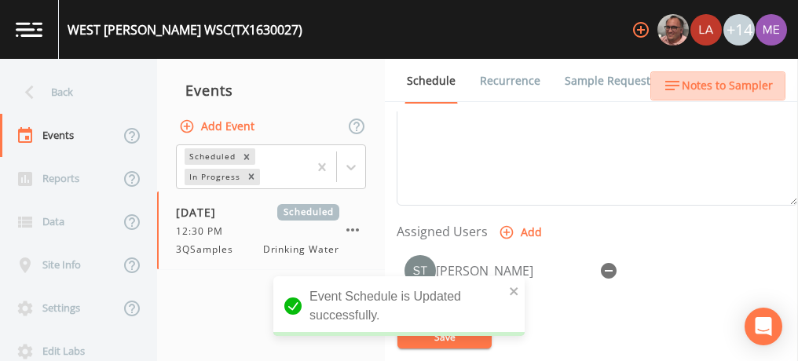
click at [735, 82] on span "Notes to Sampler" at bounding box center [727, 86] width 91 height 20
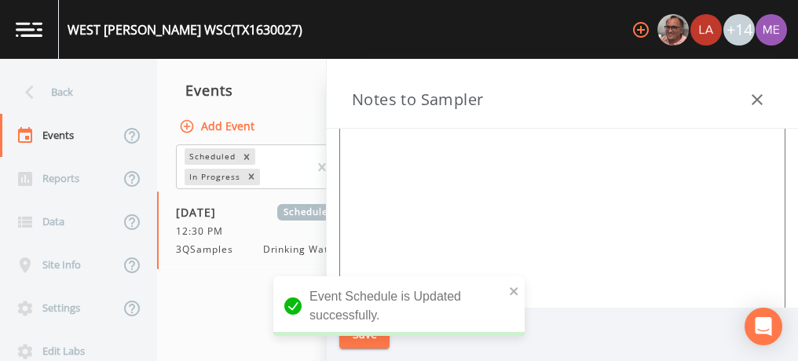
scroll to position [132, 0]
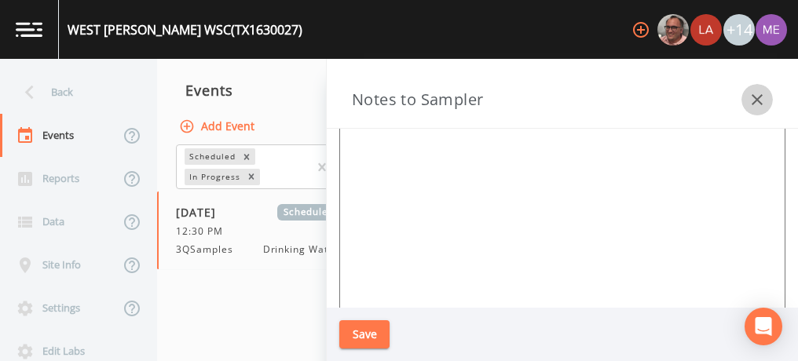
click at [754, 102] on icon "button" at bounding box center [757, 99] width 11 height 11
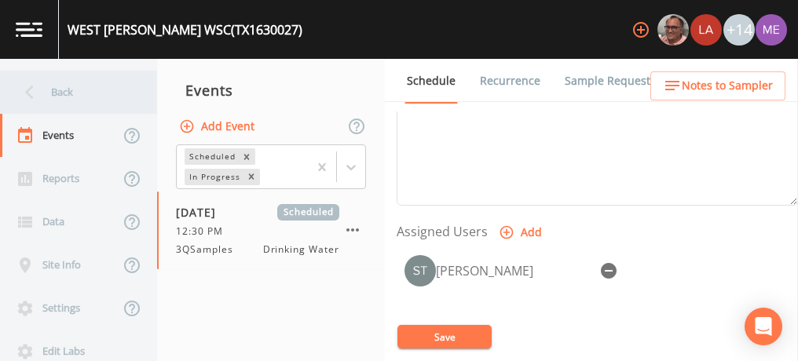
click at [63, 84] on div "Back" at bounding box center [70, 92] width 141 height 43
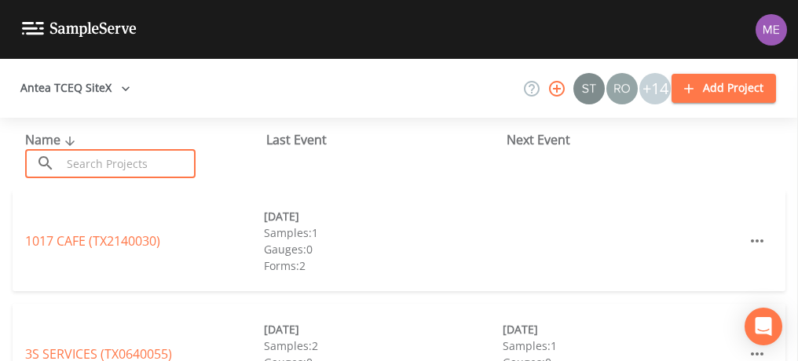
click at [73, 168] on input "text" at bounding box center [128, 163] width 134 height 29
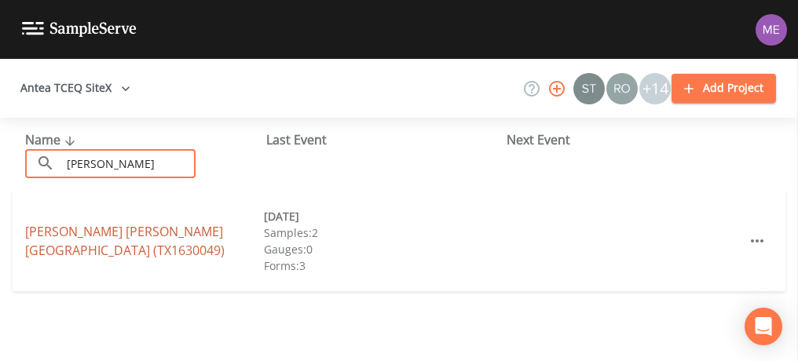
type input "[PERSON_NAME]"
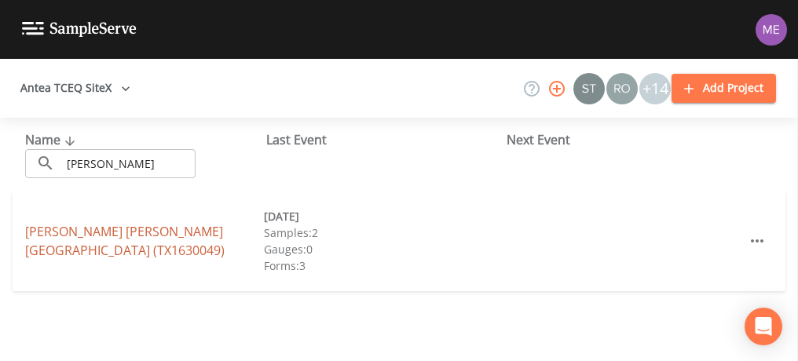
click at [100, 233] on link "[PERSON_NAME][GEOGRAPHIC_DATA][PERSON_NAME] (TX1630049)" at bounding box center [125, 241] width 200 height 36
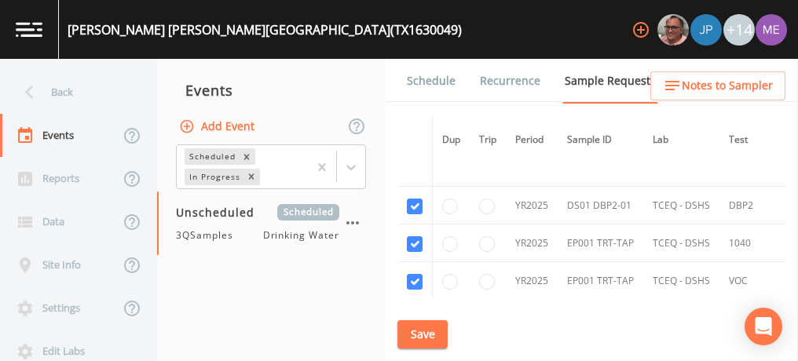
scroll to position [789, 0]
click at [416, 79] on link "Schedule" at bounding box center [431, 81] width 53 height 44
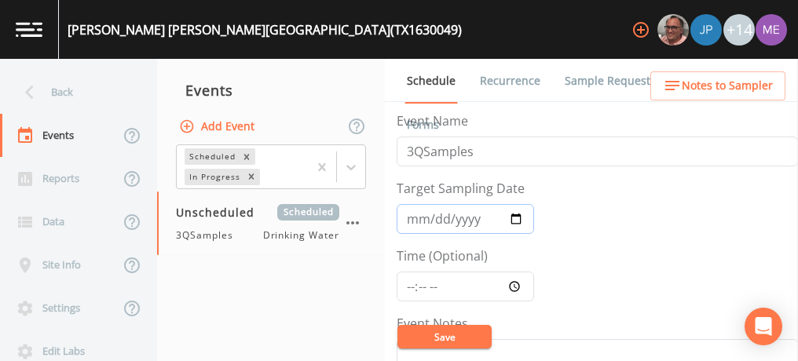
click at [416, 215] on input "Target Sampling Date" at bounding box center [465, 219] width 137 height 30
type input "[DATE]"
click at [407, 284] on input "Time (Optional)" at bounding box center [465, 287] width 137 height 30
type input "13:30"
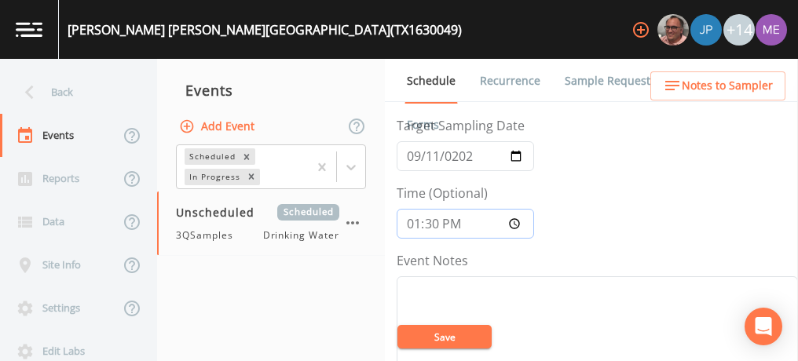
scroll to position [121, 0]
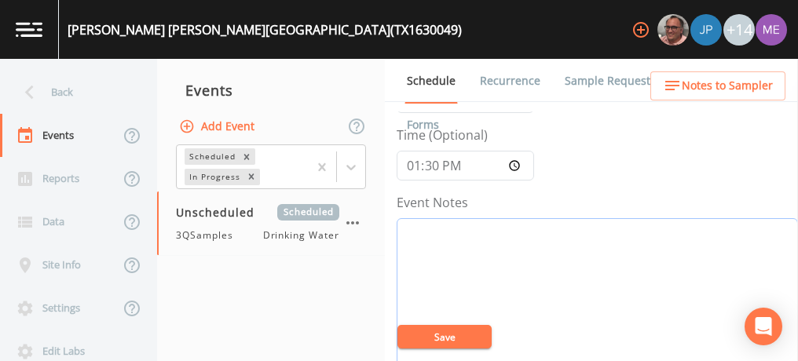
click at [449, 244] on textarea "Event Notes" at bounding box center [597, 318] width 401 height 200
type textarea "confirmed with [PERSON_NAME] 9/4"
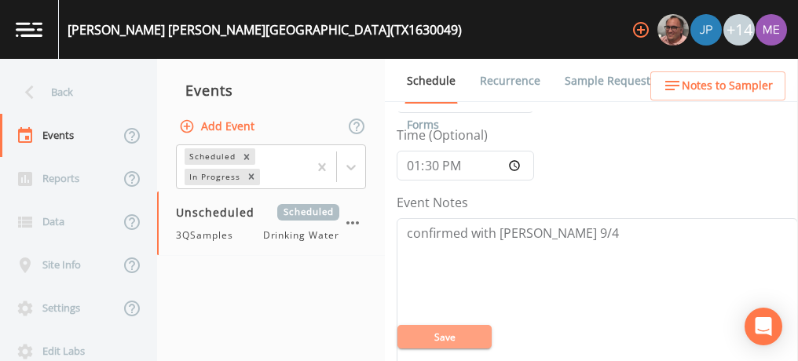
click at [469, 339] on button "Save" at bounding box center [444, 337] width 94 height 24
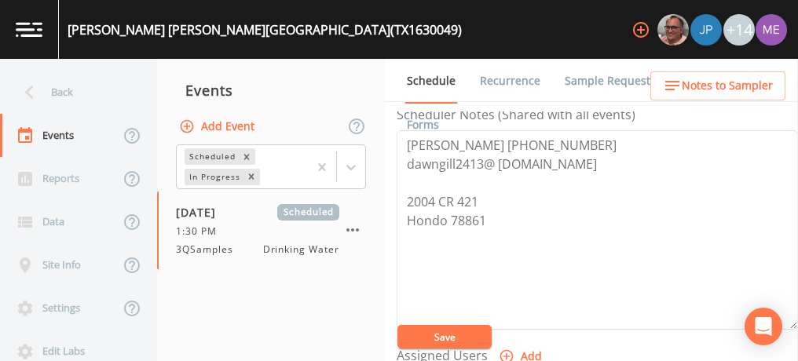
scroll to position [456, 0]
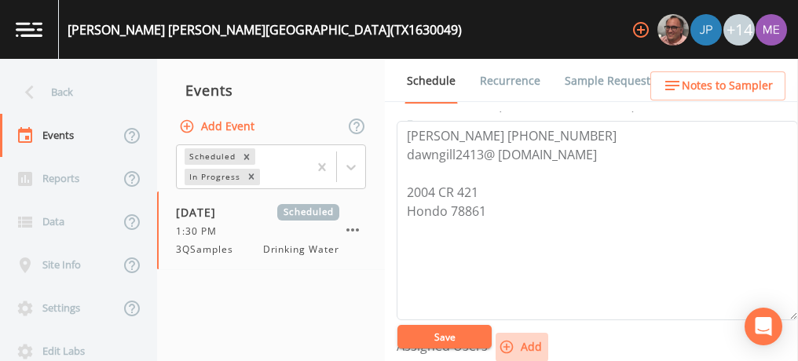
click at [531, 343] on button "Add" at bounding box center [522, 347] width 53 height 29
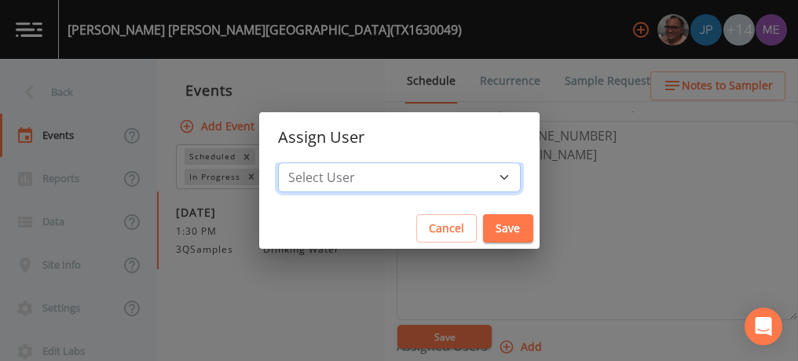
click at [484, 179] on select "Select User [PERSON_NAME] [PERSON_NAME] [PERSON_NAME] [PERSON_NAME] [PERSON_NAM…" at bounding box center [399, 178] width 243 height 30
select select "6518b6a0-c5fa-4d0f-8e3d-fc6e8623860b"
click at [302, 163] on select "Select User [PERSON_NAME] [PERSON_NAME] [PERSON_NAME] [PERSON_NAME] [PERSON_NAM…" at bounding box center [399, 178] width 243 height 30
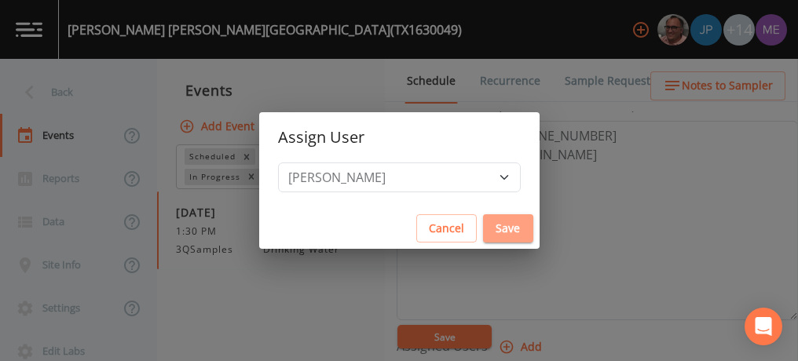
click at [483, 233] on button "Save" at bounding box center [508, 228] width 50 height 29
select select
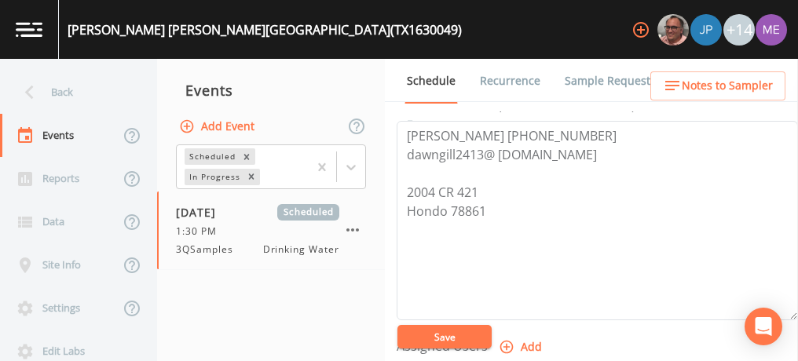
click at [470, 335] on button "Save" at bounding box center [444, 337] width 94 height 24
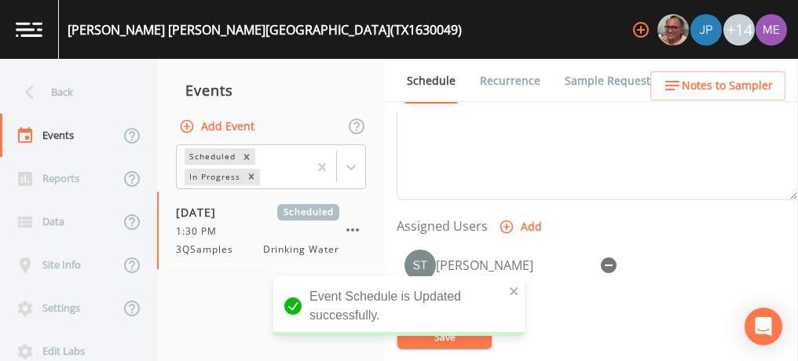
scroll to position [588, 0]
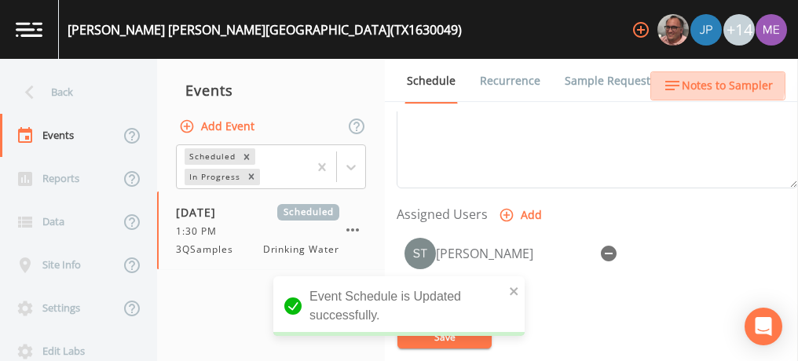
click at [713, 82] on span "Notes to Sampler" at bounding box center [727, 86] width 91 height 20
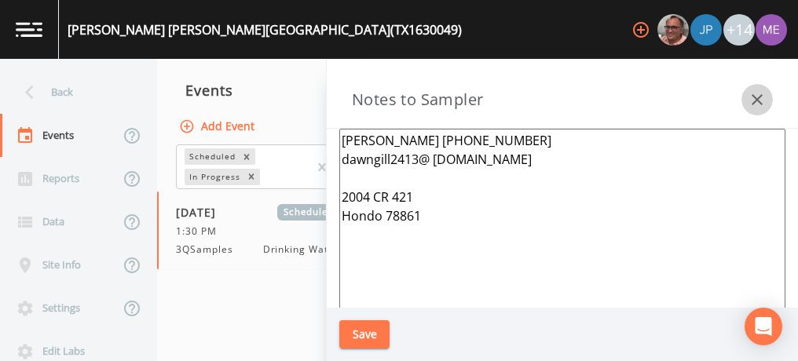
click at [755, 101] on icon "button" at bounding box center [757, 99] width 11 height 11
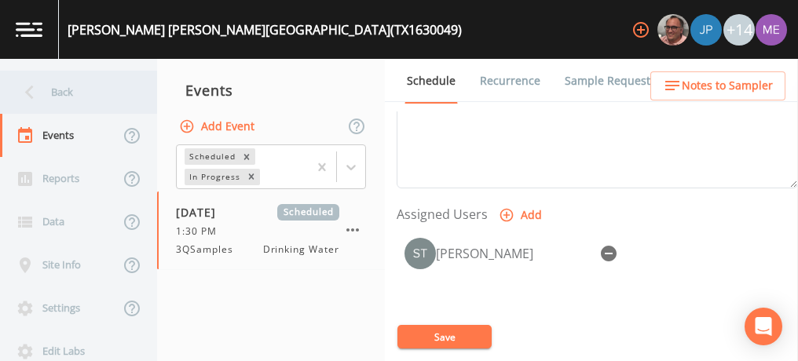
click at [55, 90] on div "Back" at bounding box center [70, 92] width 141 height 43
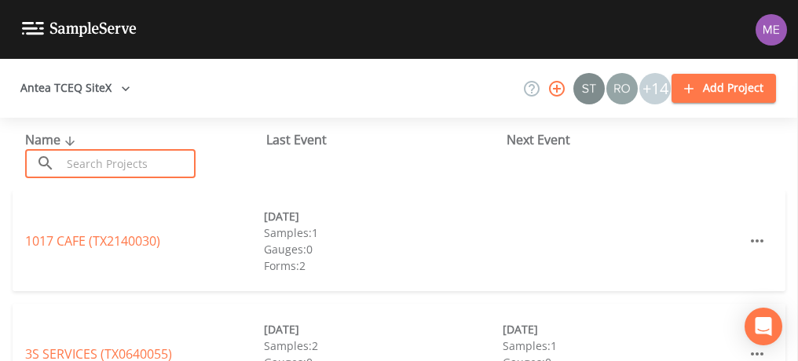
click at [101, 156] on input "text" at bounding box center [128, 163] width 134 height 29
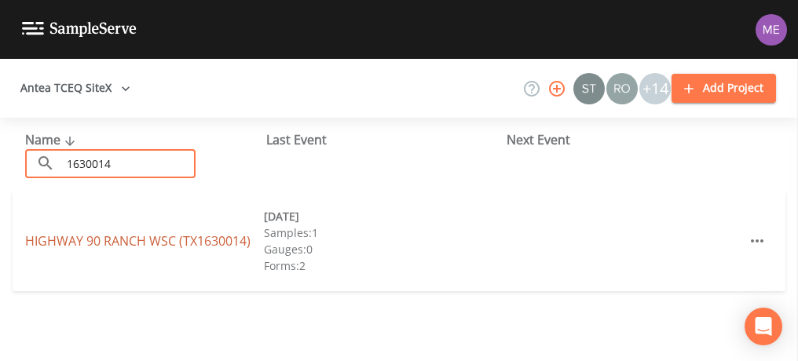
type input "1630014"
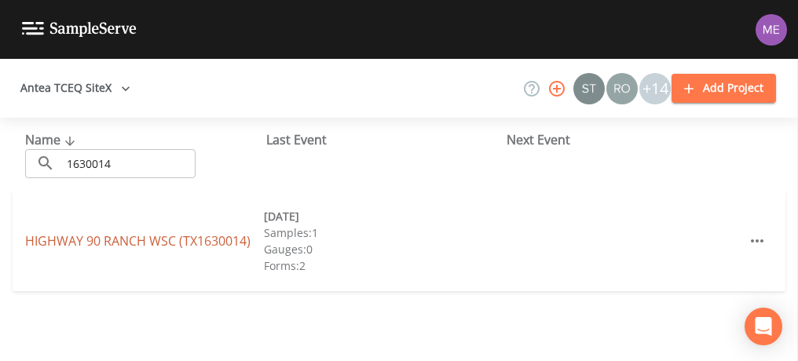
click at [68, 242] on link "HIGHWAY 90 RANCH WSC (TX1630014)" at bounding box center [137, 241] width 225 height 17
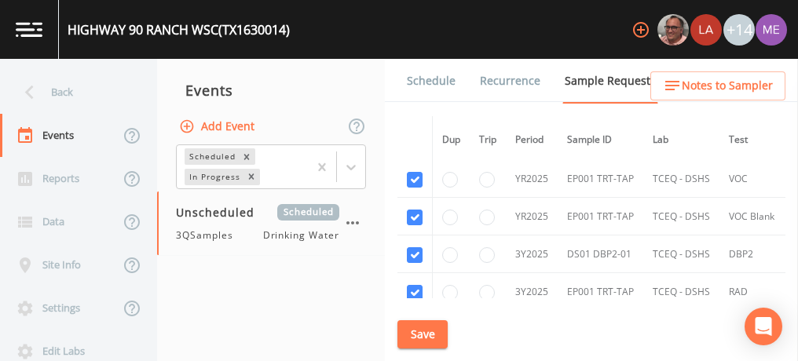
scroll to position [680, 0]
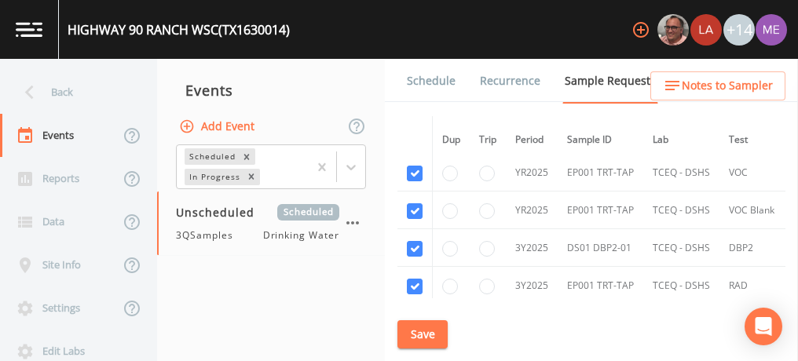
click at [418, 74] on link "Schedule" at bounding box center [431, 81] width 53 height 44
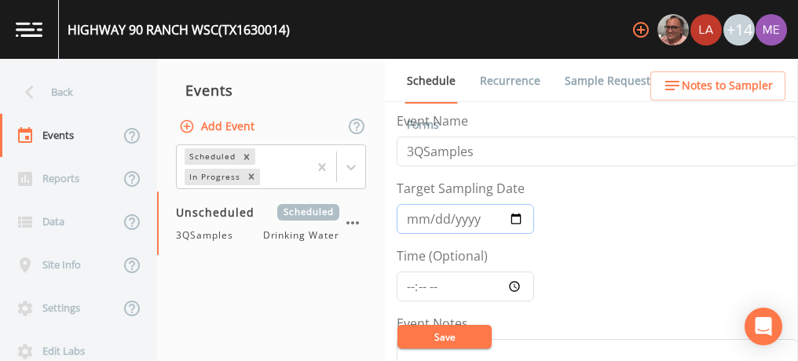
click at [415, 222] on input "Target Sampling Date" at bounding box center [465, 219] width 137 height 30
type input "[DATE]"
click at [411, 284] on input "Time (Optional)" at bounding box center [465, 287] width 137 height 30
type input "11:30"
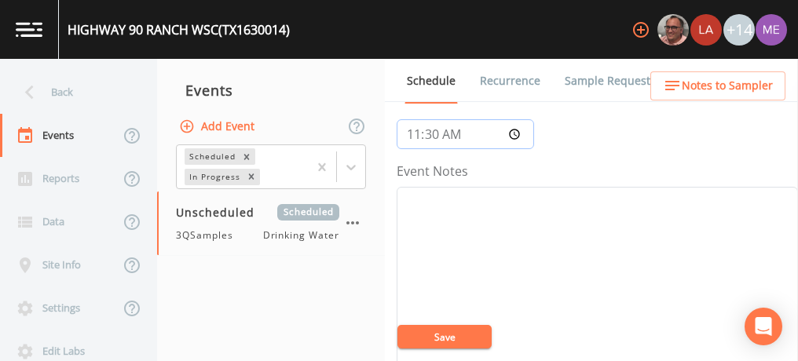
scroll to position [172, 0]
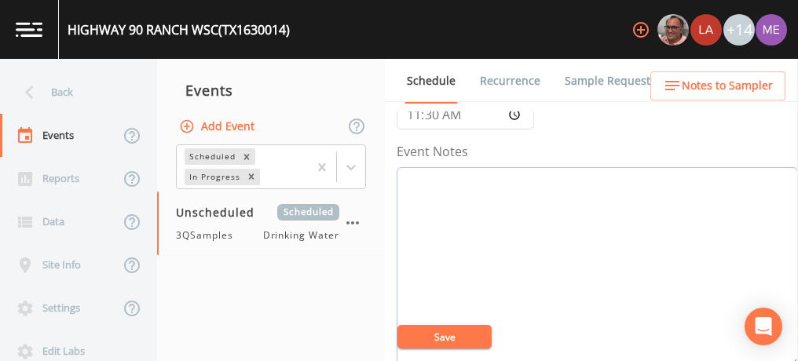
click at [438, 226] on textarea "Event Notes" at bounding box center [597, 267] width 401 height 200
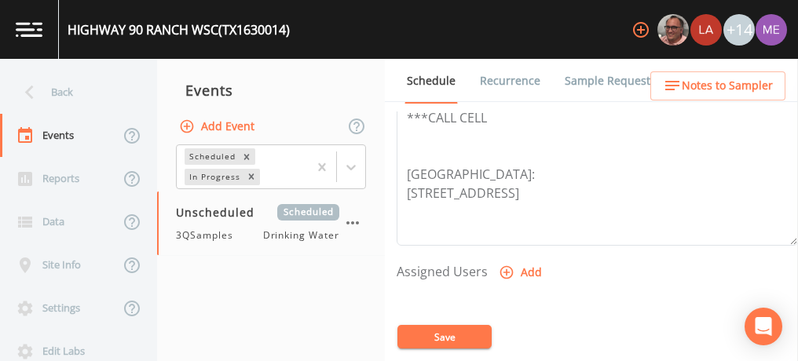
scroll to position [531, 0]
click at [504, 266] on icon "button" at bounding box center [506, 272] width 13 height 13
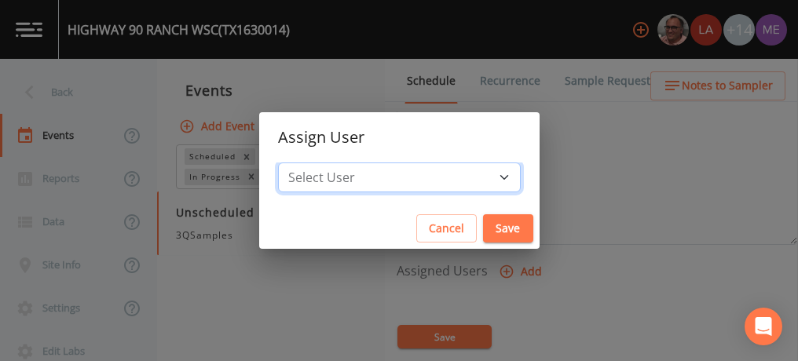
click at [478, 172] on select "Select User [PERSON_NAME] [PERSON_NAME] [PERSON_NAME] [PERSON_NAME] [PERSON_NAM…" at bounding box center [399, 178] width 243 height 30
select select "6518b6a0-c5fa-4d0f-8e3d-fc6e8623860b"
click at [302, 163] on select "Select User [PERSON_NAME] [PERSON_NAME] [PERSON_NAME] [PERSON_NAME] [PERSON_NAM…" at bounding box center [399, 178] width 243 height 30
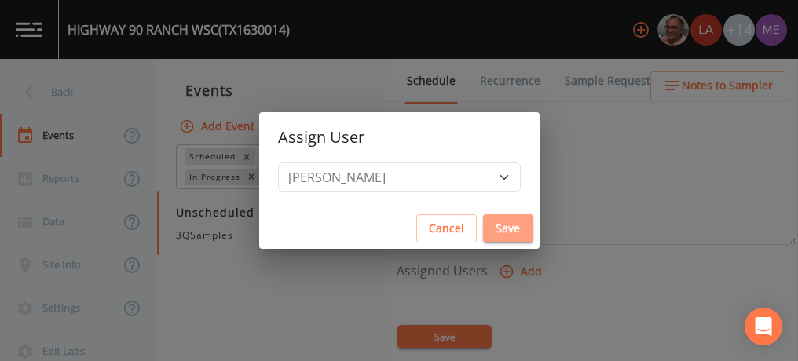
click at [483, 229] on button "Save" at bounding box center [508, 228] width 50 height 29
select select
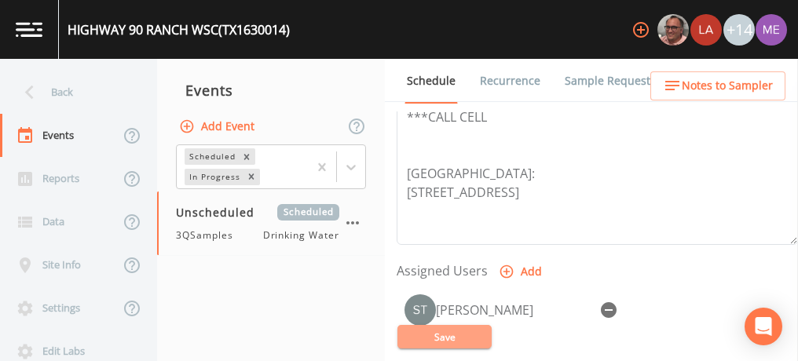
click at [450, 332] on button "Save" at bounding box center [444, 337] width 94 height 24
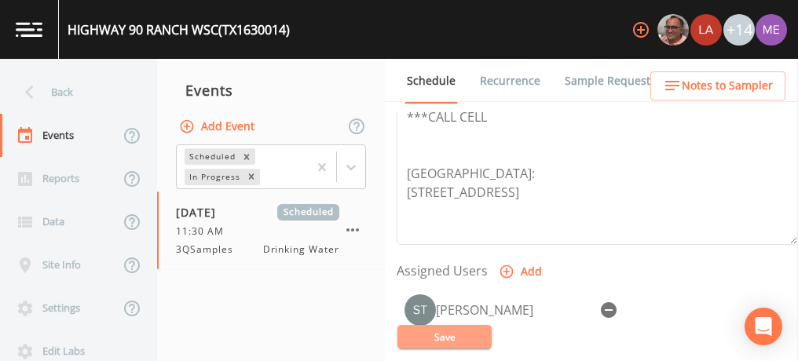
click at [462, 342] on button "Save" at bounding box center [444, 337] width 94 height 24
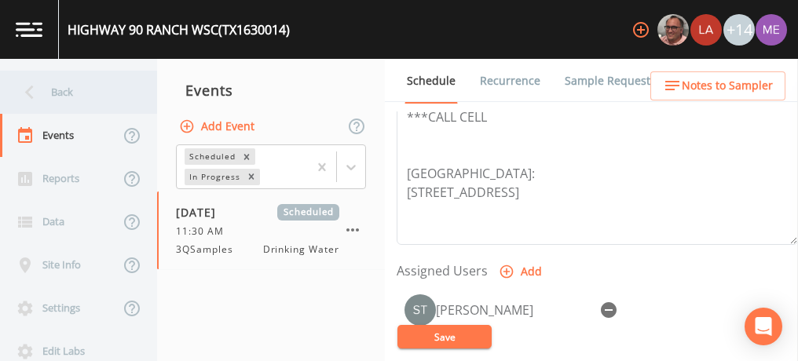
click at [71, 90] on div "Back" at bounding box center [70, 92] width 141 height 43
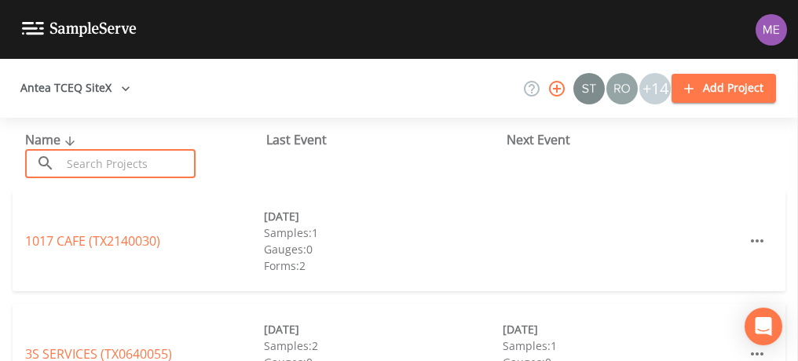
click at [98, 161] on input "text" at bounding box center [128, 163] width 134 height 29
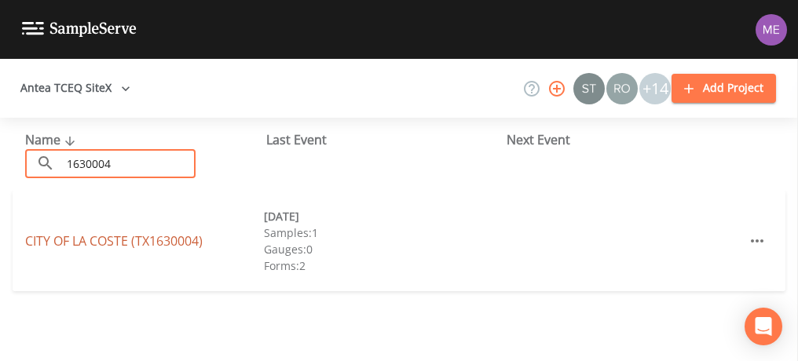
type input "1630004"
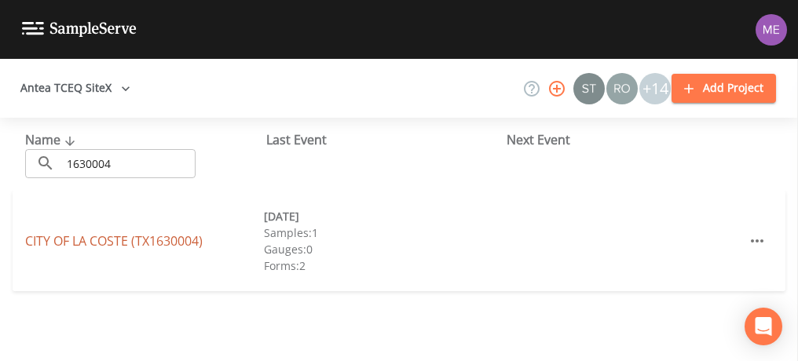
click at [69, 238] on link "CITY OF LA COSTE (TX1630004)" at bounding box center [114, 241] width 178 height 17
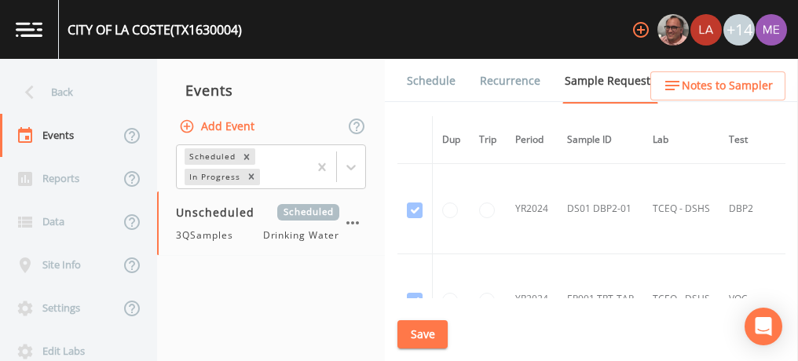
click at [436, 80] on link "Schedule" at bounding box center [431, 81] width 53 height 44
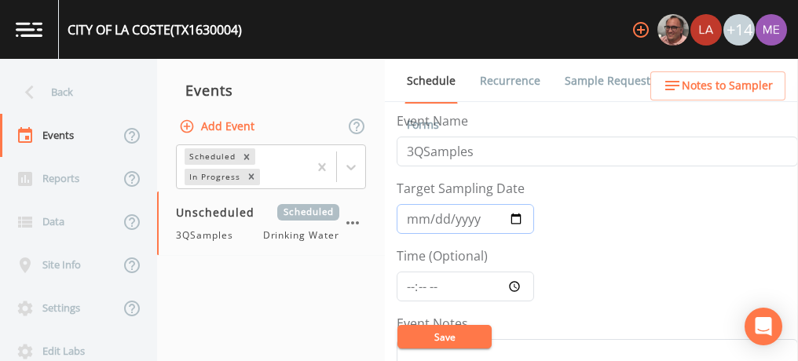
click at [412, 217] on input "Target Sampling Date" at bounding box center [465, 219] width 137 height 30
type input "[DATE]"
click at [408, 283] on input "Time (Optional)" at bounding box center [465, 287] width 137 height 30
type input "09:00"
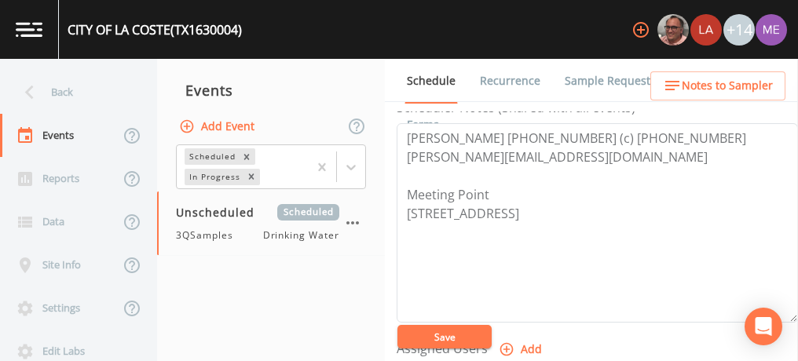
scroll to position [457, 0]
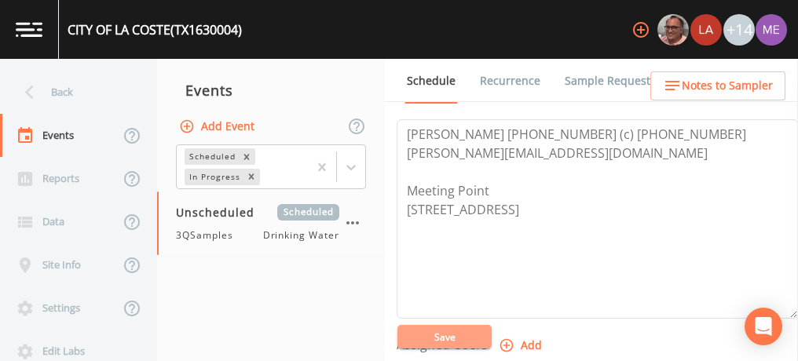
click at [446, 338] on button "Save" at bounding box center [444, 337] width 94 height 24
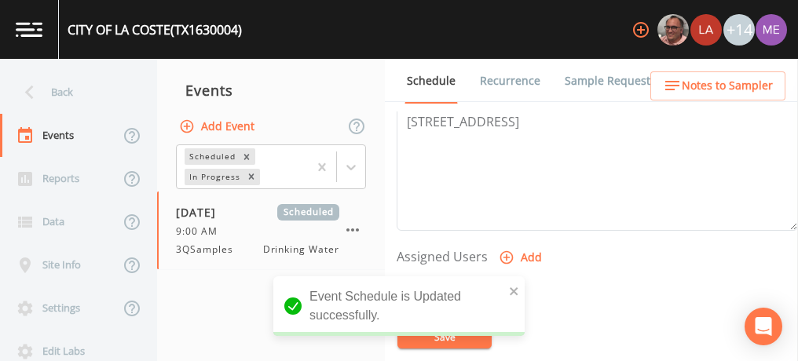
scroll to position [579, 0]
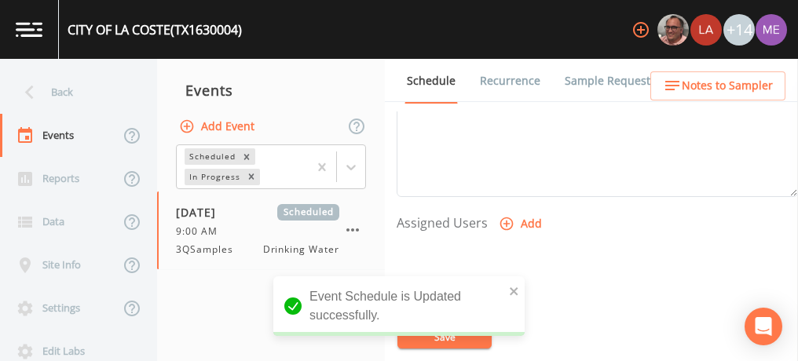
click at [503, 216] on icon "button" at bounding box center [507, 224] width 16 height 16
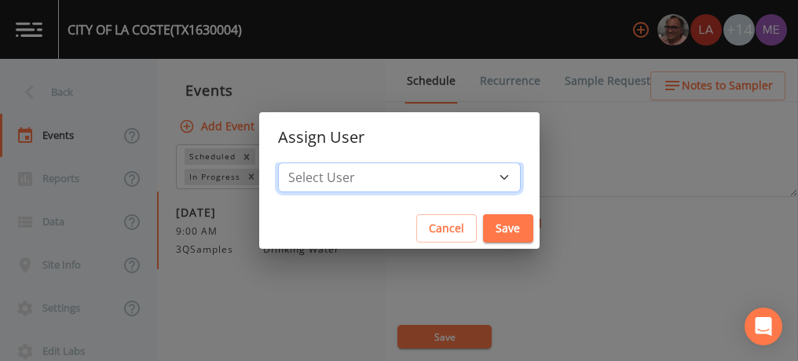
click at [476, 177] on select "Select User [PERSON_NAME] [PERSON_NAME] [PERSON_NAME] [PERSON_NAME] [PERSON_NAM…" at bounding box center [399, 178] width 243 height 30
select select "6518b6a0-c5fa-4d0f-8e3d-fc6e8623860b"
click at [302, 163] on select "Select User [PERSON_NAME] [PERSON_NAME] [PERSON_NAME] [PERSON_NAME] [PERSON_NAM…" at bounding box center [399, 178] width 243 height 30
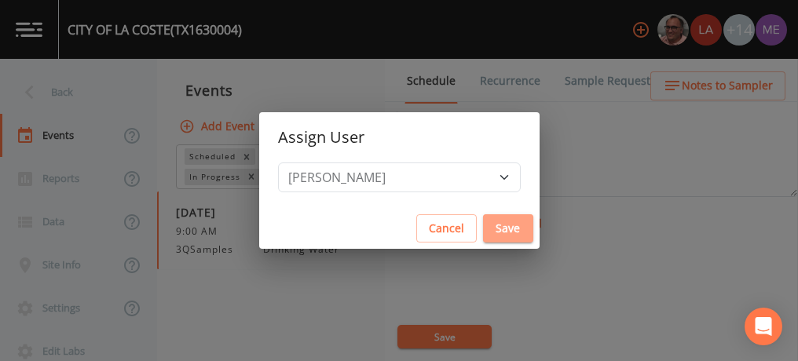
click at [483, 229] on button "Save" at bounding box center [508, 228] width 50 height 29
select select
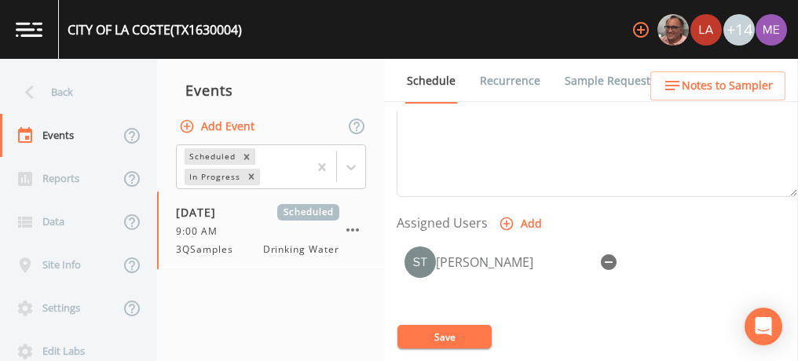
click at [459, 335] on button "Save" at bounding box center [444, 337] width 94 height 24
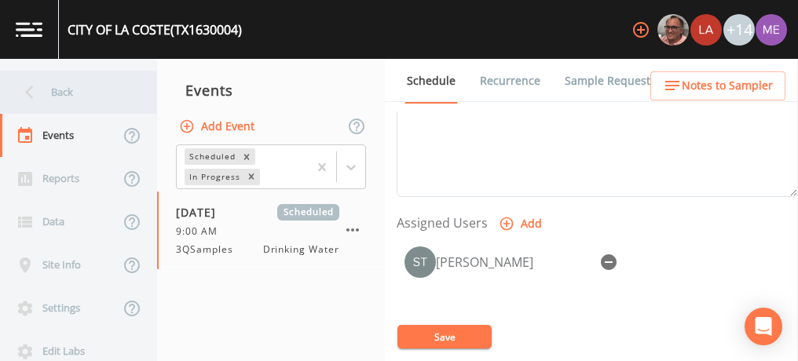
click at [62, 89] on div "Back" at bounding box center [70, 92] width 141 height 43
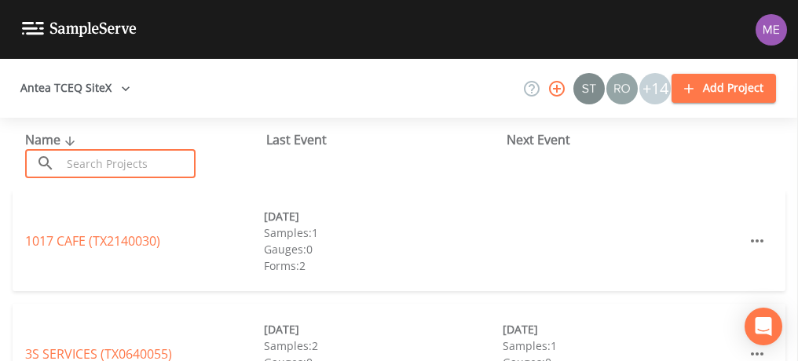
click at [112, 163] on input "text" at bounding box center [128, 163] width 134 height 29
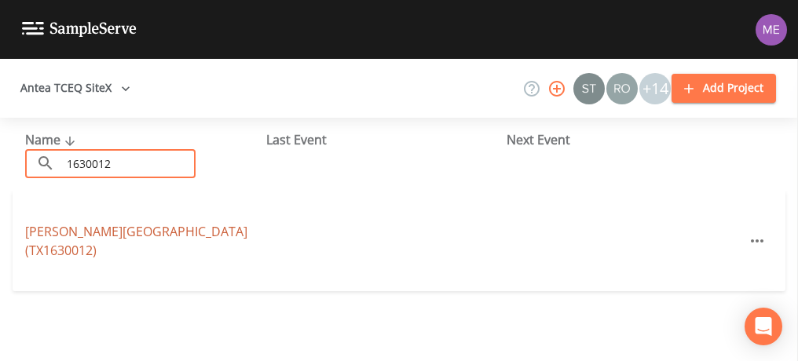
type input "1630012"
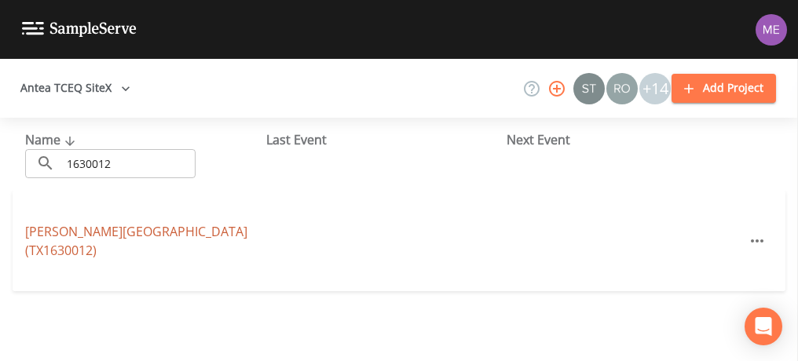
click at [74, 231] on link "[PERSON_NAME][GEOGRAPHIC_DATA] (TX1630012)" at bounding box center [136, 241] width 222 height 36
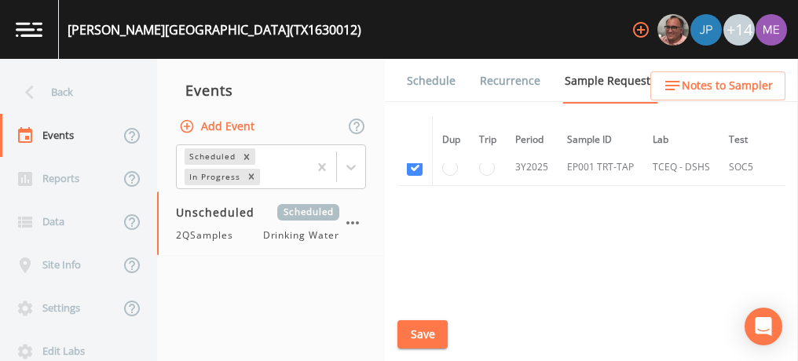
scroll to position [575, 0]
click at [425, 82] on link "Schedule" at bounding box center [431, 81] width 53 height 44
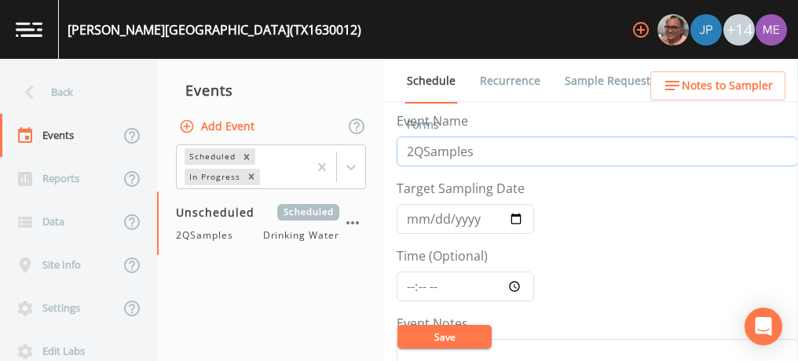
click at [414, 146] on input "2QSamples" at bounding box center [597, 152] width 401 height 30
type input "3QSamples"
click at [415, 216] on input "Target Sampling Date" at bounding box center [465, 219] width 137 height 30
type input "[DATE]"
click at [411, 282] on input "Time (Optional)" at bounding box center [465, 287] width 137 height 30
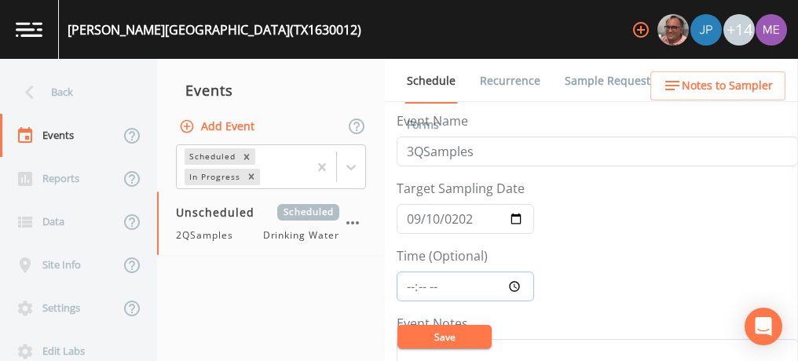
type input "10:15"
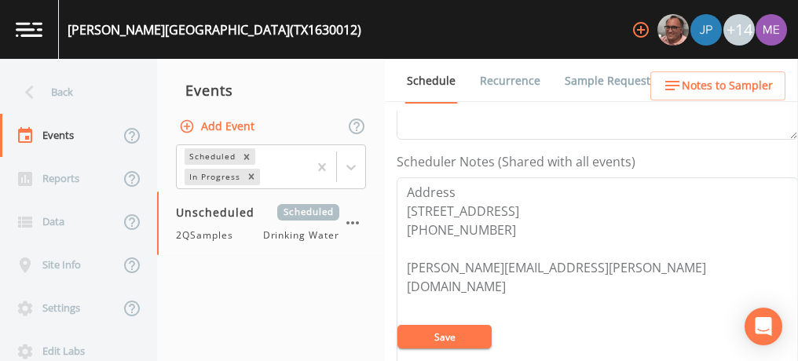
scroll to position [531, 0]
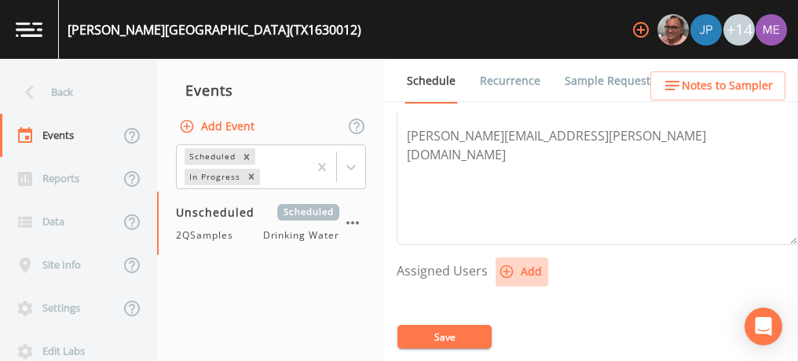
click at [506, 265] on icon "button" at bounding box center [507, 272] width 16 height 16
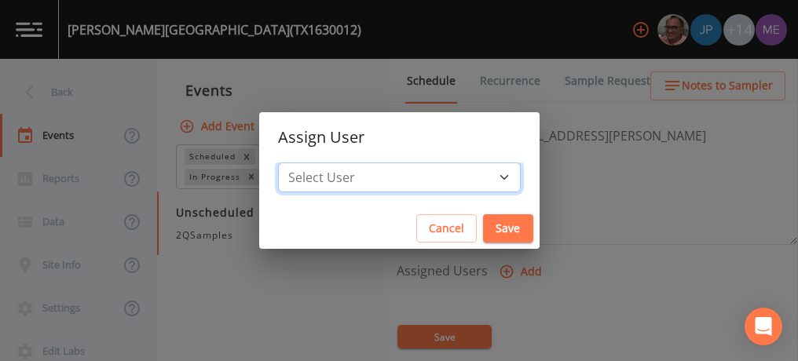
click at [481, 173] on select "Select User [PERSON_NAME] [PERSON_NAME] [PERSON_NAME] [PERSON_NAME] [PERSON_NAM…" at bounding box center [399, 178] width 243 height 30
select select "6518b6a0-c5fa-4d0f-8e3d-fc6e8623860b"
click at [302, 163] on select "Select User [PERSON_NAME] [PERSON_NAME] [PERSON_NAME] [PERSON_NAME] [PERSON_NAM…" at bounding box center [399, 178] width 243 height 30
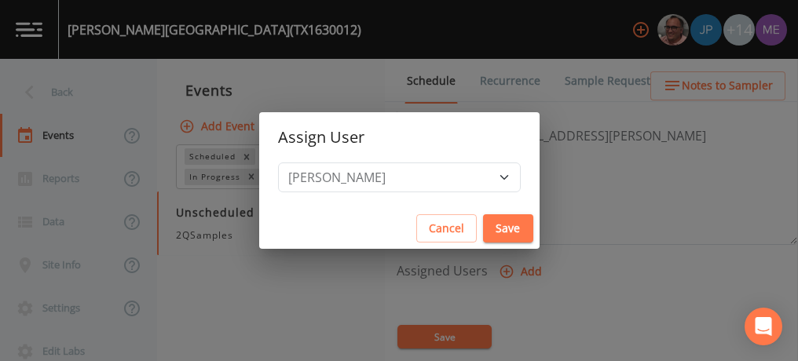
click at [483, 227] on button "Save" at bounding box center [508, 228] width 50 height 29
select select
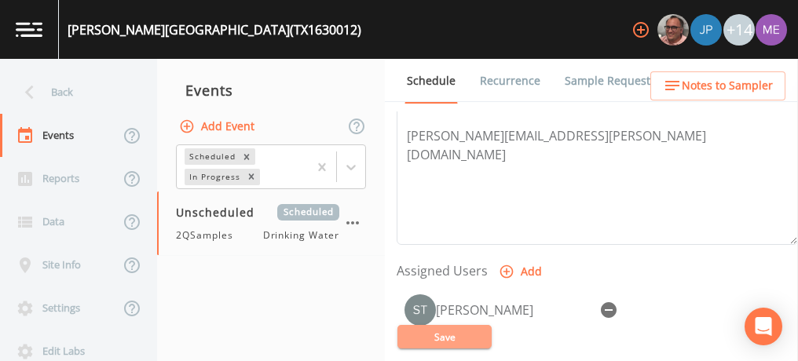
click at [442, 344] on button "Save" at bounding box center [444, 337] width 94 height 24
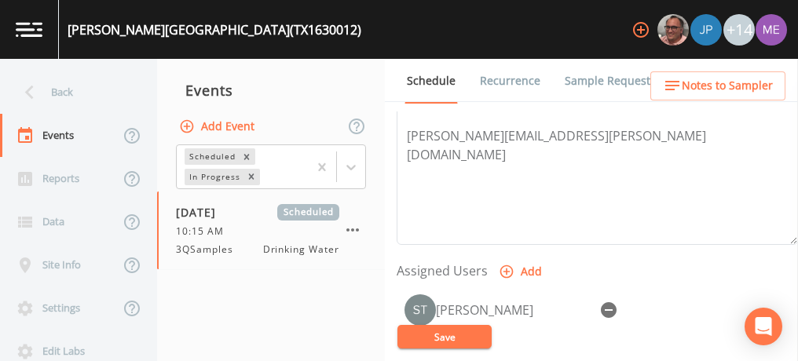
click at [444, 336] on button "Save" at bounding box center [444, 337] width 94 height 24
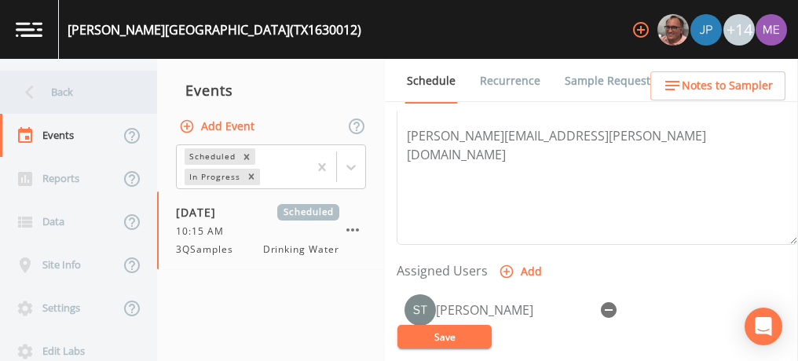
click at [62, 90] on div "Back" at bounding box center [70, 92] width 141 height 43
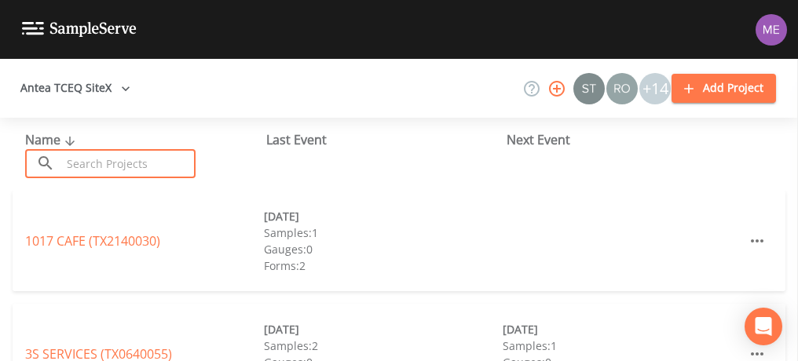
click at [87, 168] on input "text" at bounding box center [128, 163] width 134 height 29
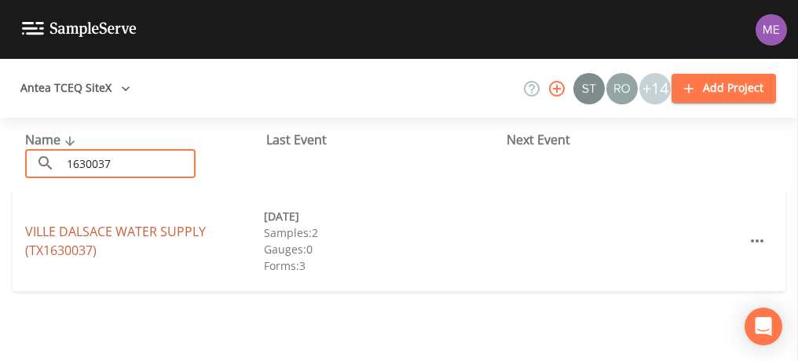
type input "1630037"
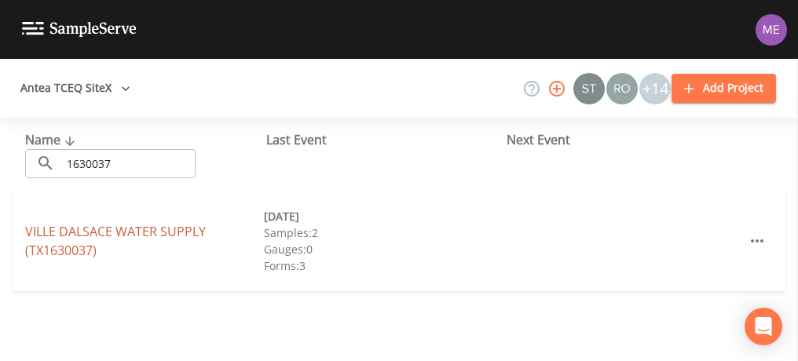
click at [74, 228] on link "VILLE DALSACE WATER SUPPLY (TX1630037)" at bounding box center [115, 241] width 181 height 36
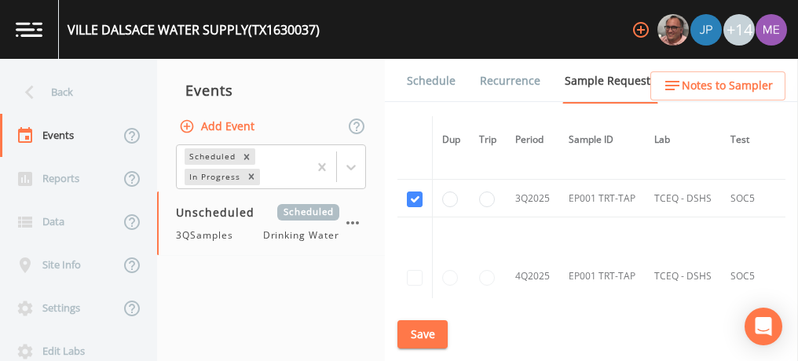
scroll to position [1361, 0]
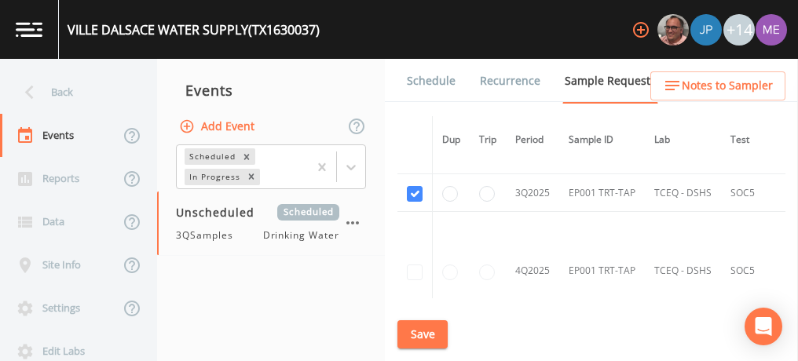
click at [434, 75] on link "Schedule" at bounding box center [431, 81] width 53 height 44
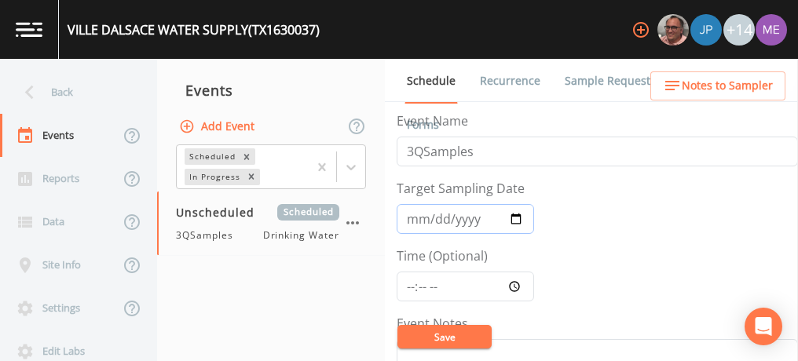
click at [413, 218] on input "Target Sampling Date" at bounding box center [465, 219] width 137 height 30
type input "[DATE]"
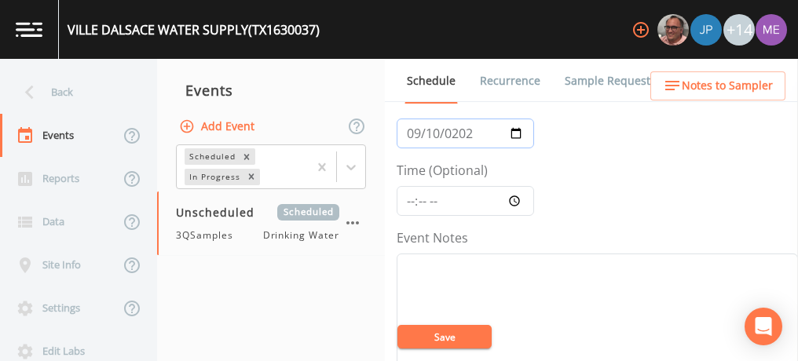
scroll to position [85, 0]
click at [406, 200] on input "Time (Optional)" at bounding box center [465, 202] width 137 height 30
type input "11:15"
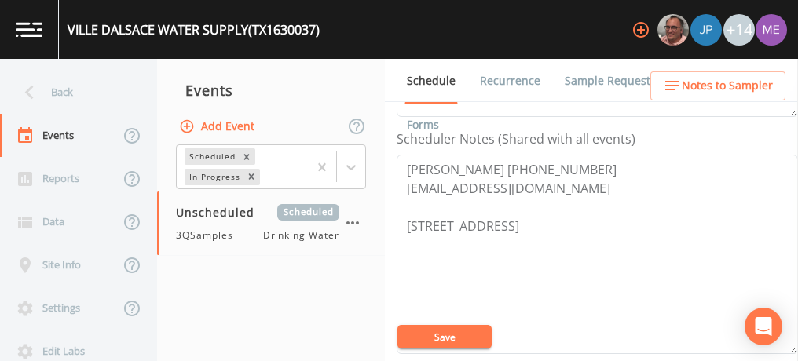
scroll to position [437, 0]
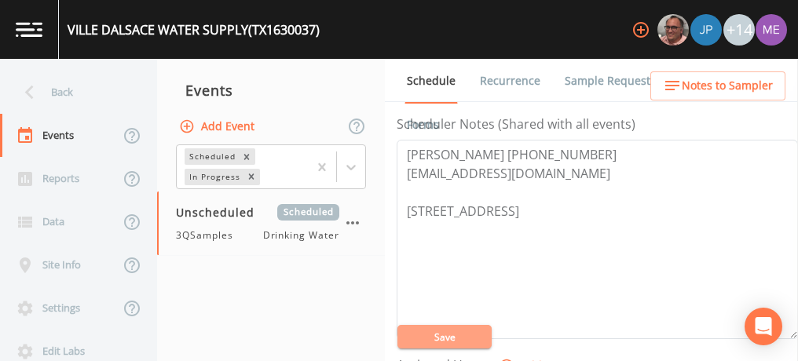
click at [452, 332] on button "Save" at bounding box center [444, 337] width 94 height 24
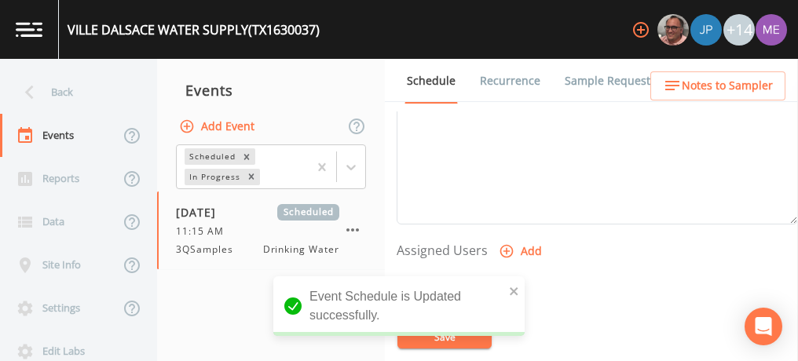
scroll to position [555, 0]
click at [510, 244] on icon "button" at bounding box center [506, 248] width 13 height 13
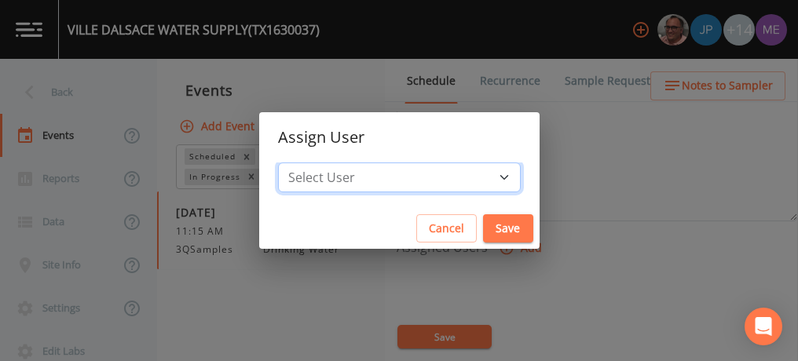
click at [480, 175] on select "Select User [PERSON_NAME] [PERSON_NAME] [PERSON_NAME] [PERSON_NAME] [PERSON_NAM…" at bounding box center [399, 178] width 243 height 30
select select "6518b6a0-c5fa-4d0f-8e3d-fc6e8623860b"
click at [302, 163] on select "Select User [PERSON_NAME] [PERSON_NAME] [PERSON_NAME] [PERSON_NAME] [PERSON_NAM…" at bounding box center [399, 178] width 243 height 30
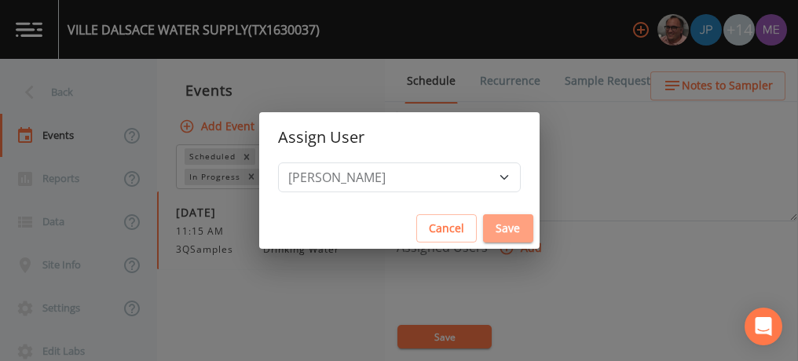
click at [485, 225] on button "Save" at bounding box center [508, 228] width 50 height 29
select select
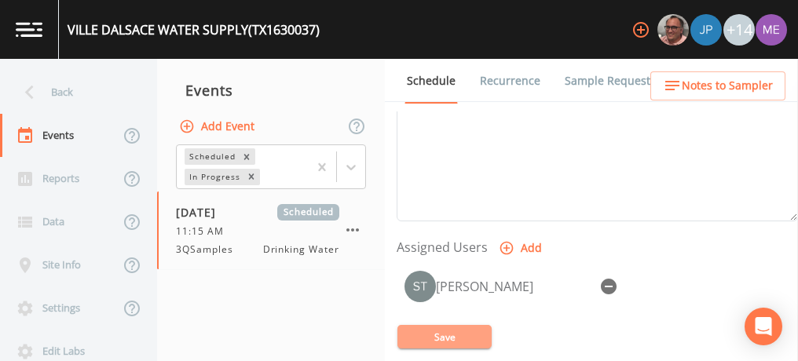
click at [451, 337] on button "Save" at bounding box center [444, 337] width 94 height 24
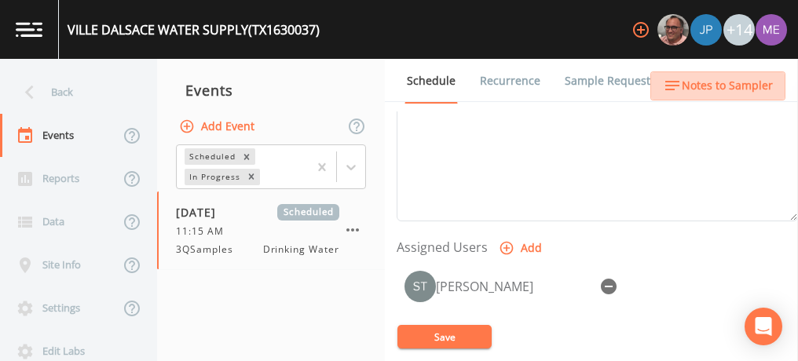
click at [738, 83] on span "Notes to Sampler" at bounding box center [727, 86] width 91 height 20
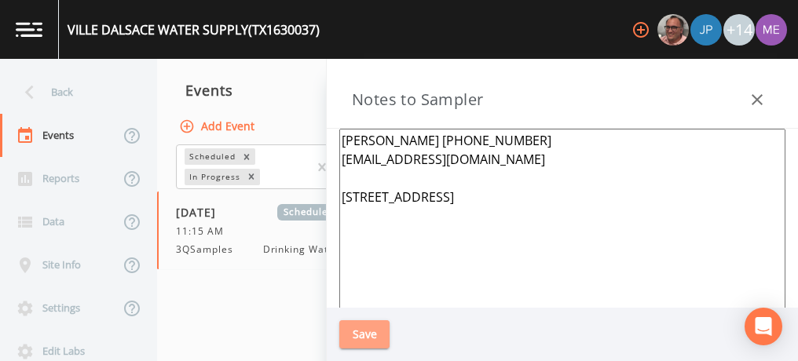
click at [363, 326] on button "Save" at bounding box center [364, 335] width 50 height 29
